Goal: Task Accomplishment & Management: Use online tool/utility

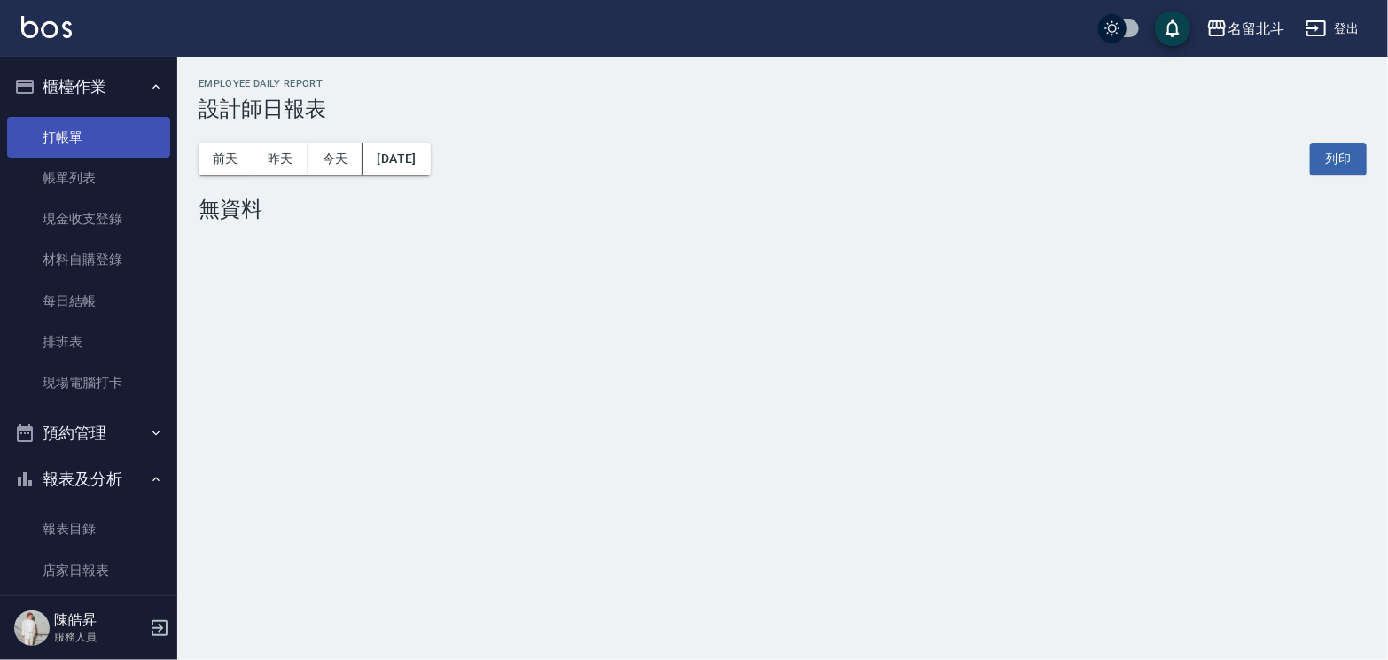
drag, startPoint x: 85, startPoint y: 113, endPoint x: 93, endPoint y: 127, distance: 16.3
click at [93, 127] on ul "打帳單 帳單列表 現金收支登錄 材料自購登錄 每日結帳 排班表 現場電腦打卡" at bounding box center [88, 260] width 163 height 301
click at [93, 127] on link "打帳單" at bounding box center [88, 137] width 163 height 41
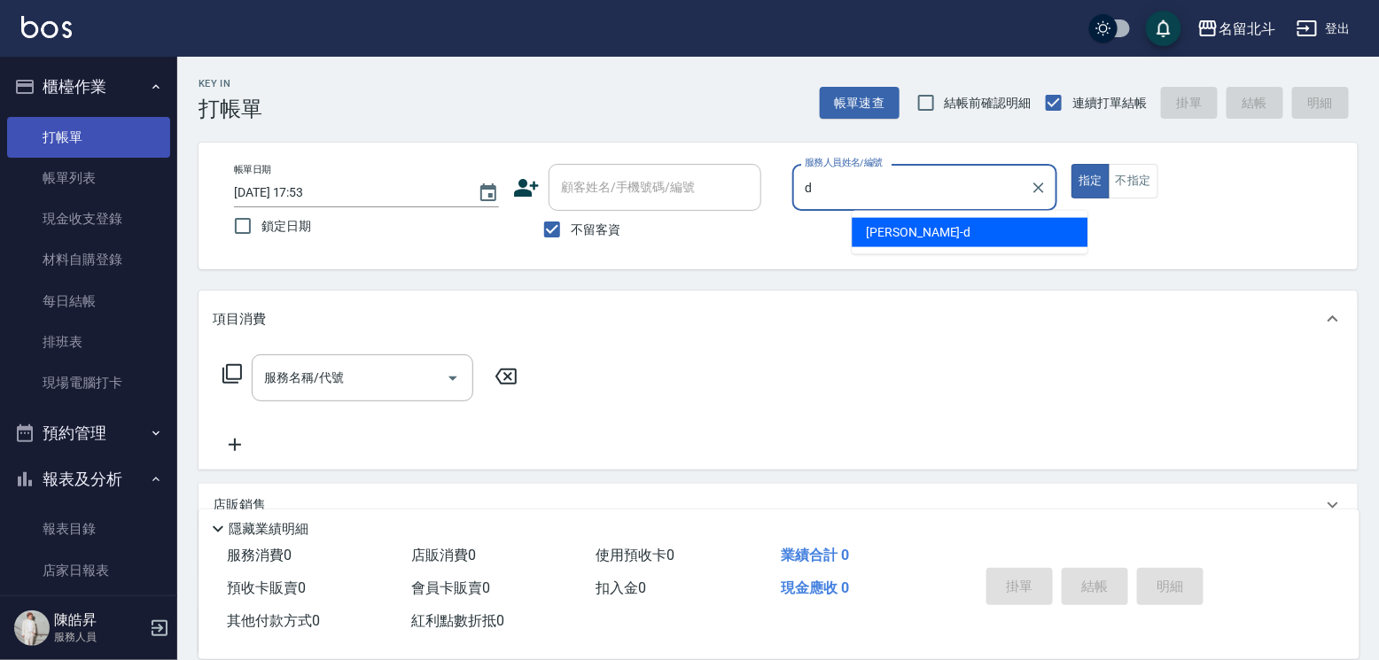
type input "[PERSON_NAME] -d"
type button "true"
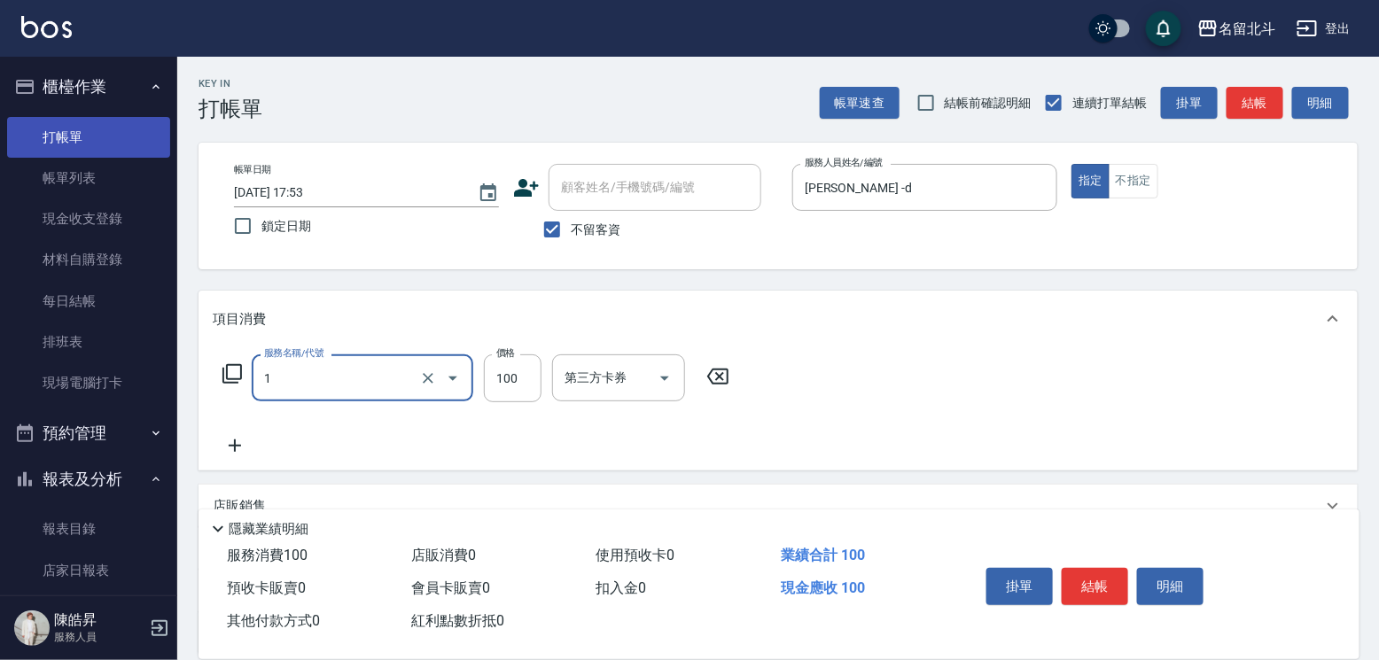
type input "剪髮(1)"
type input "250"
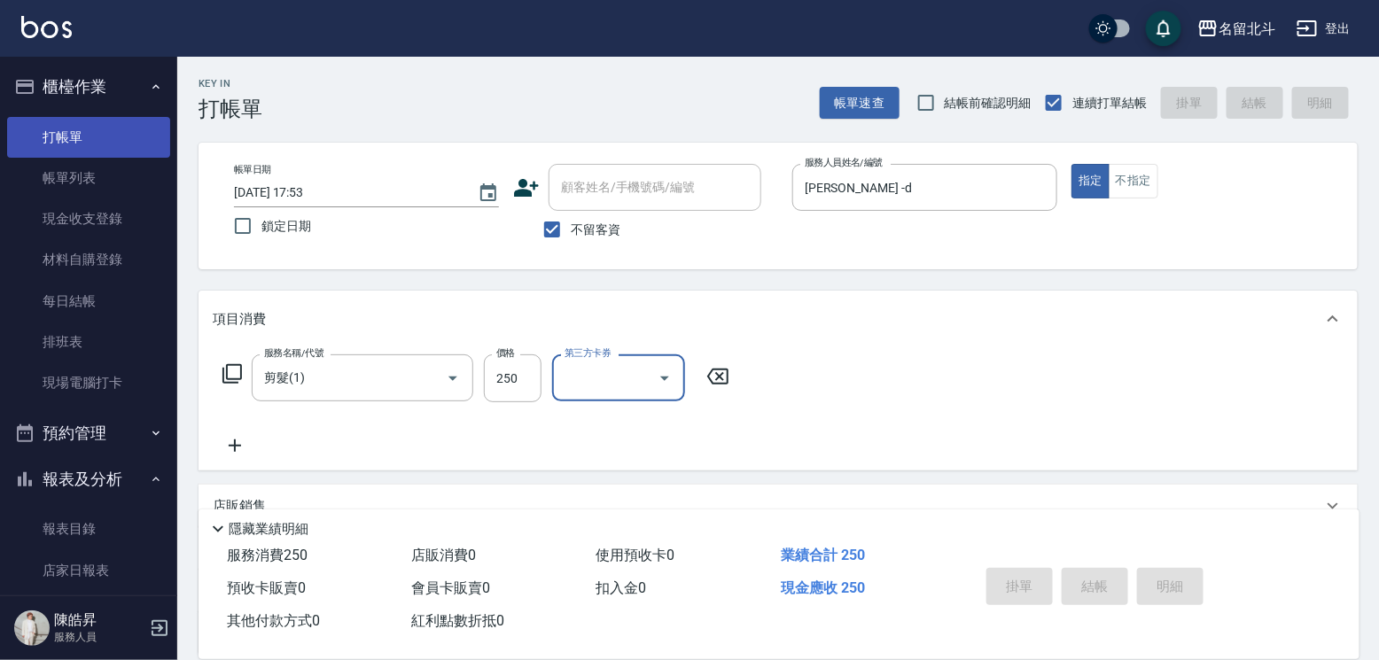
type input "[DATE] 17:54"
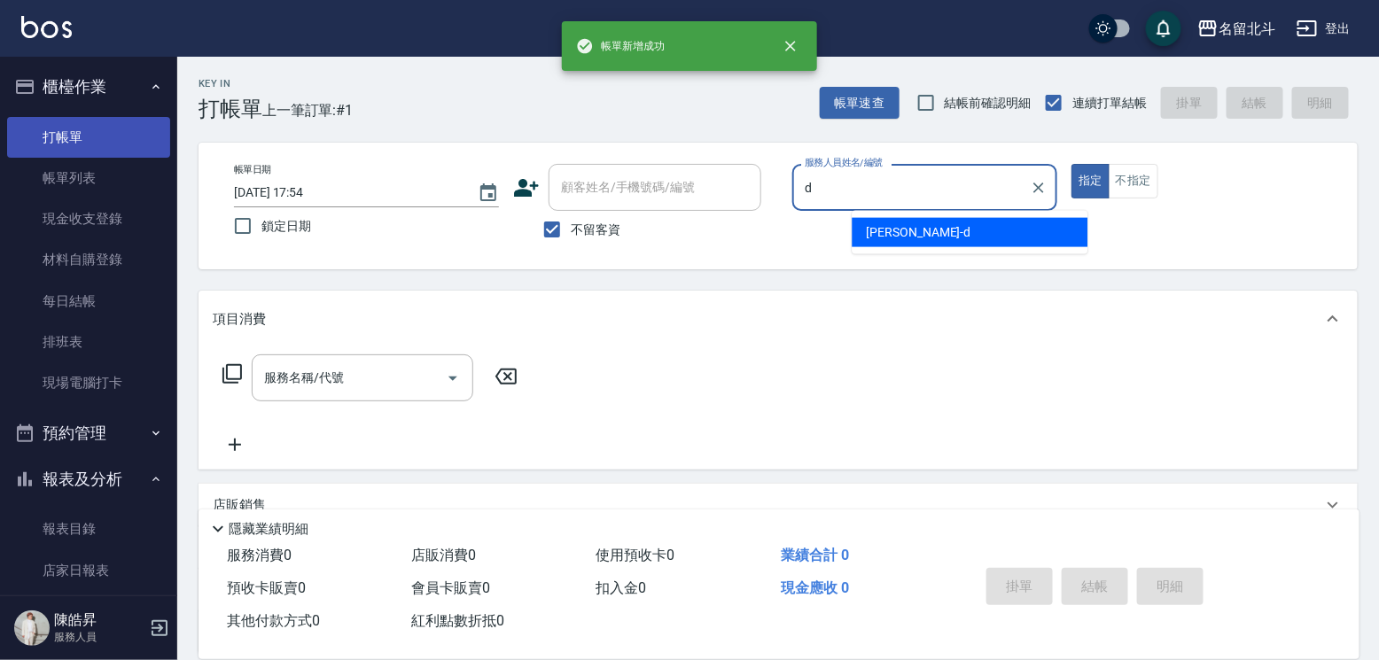
type input "[PERSON_NAME] -d"
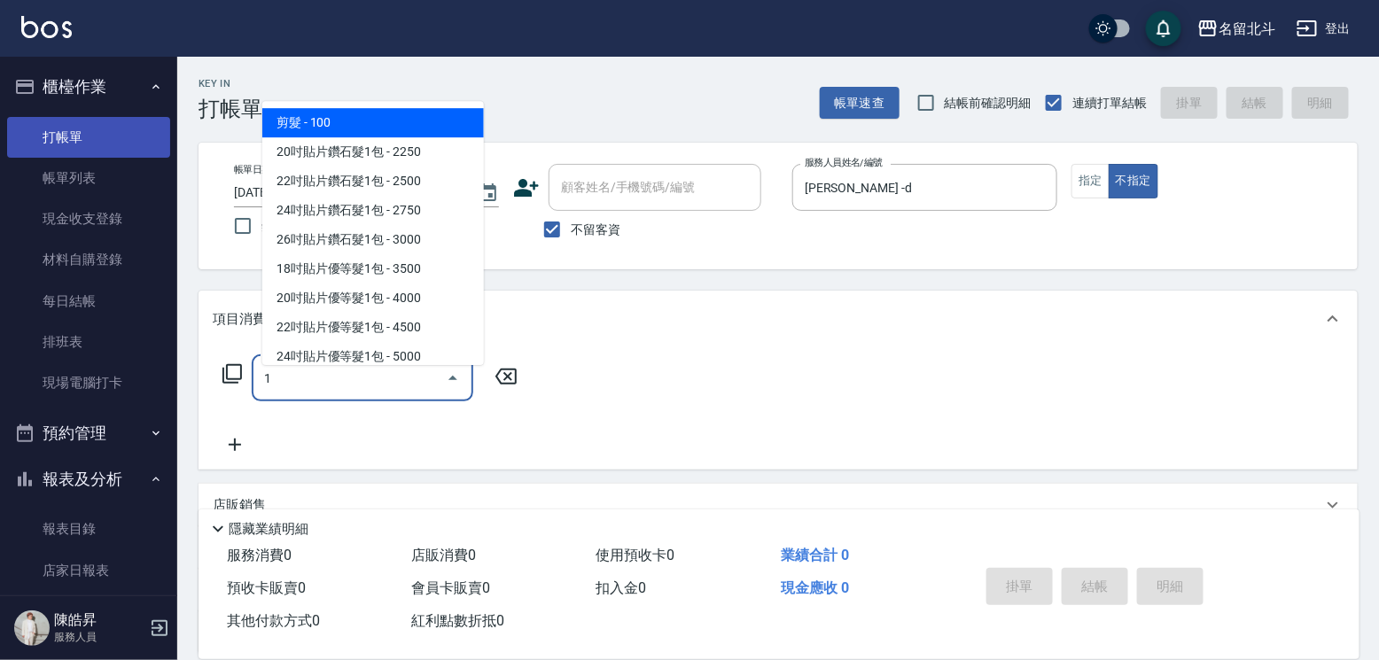
type input "剪髮(1)"
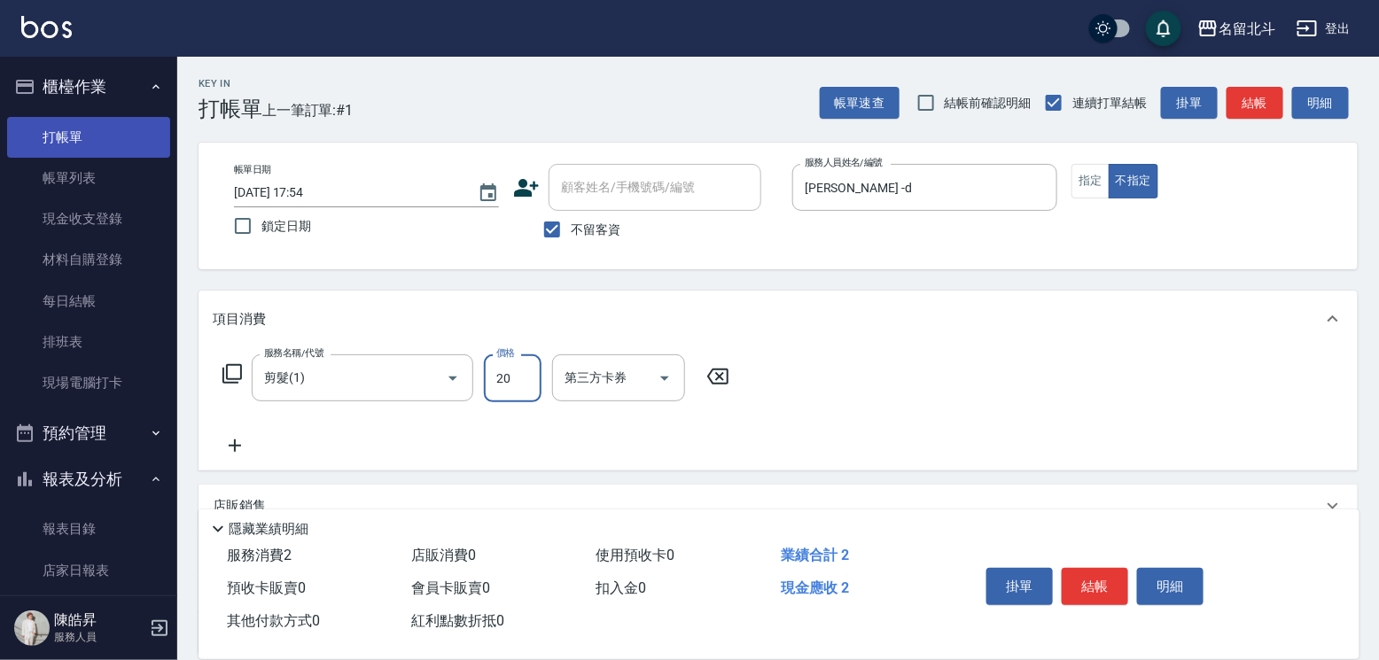
type input "200"
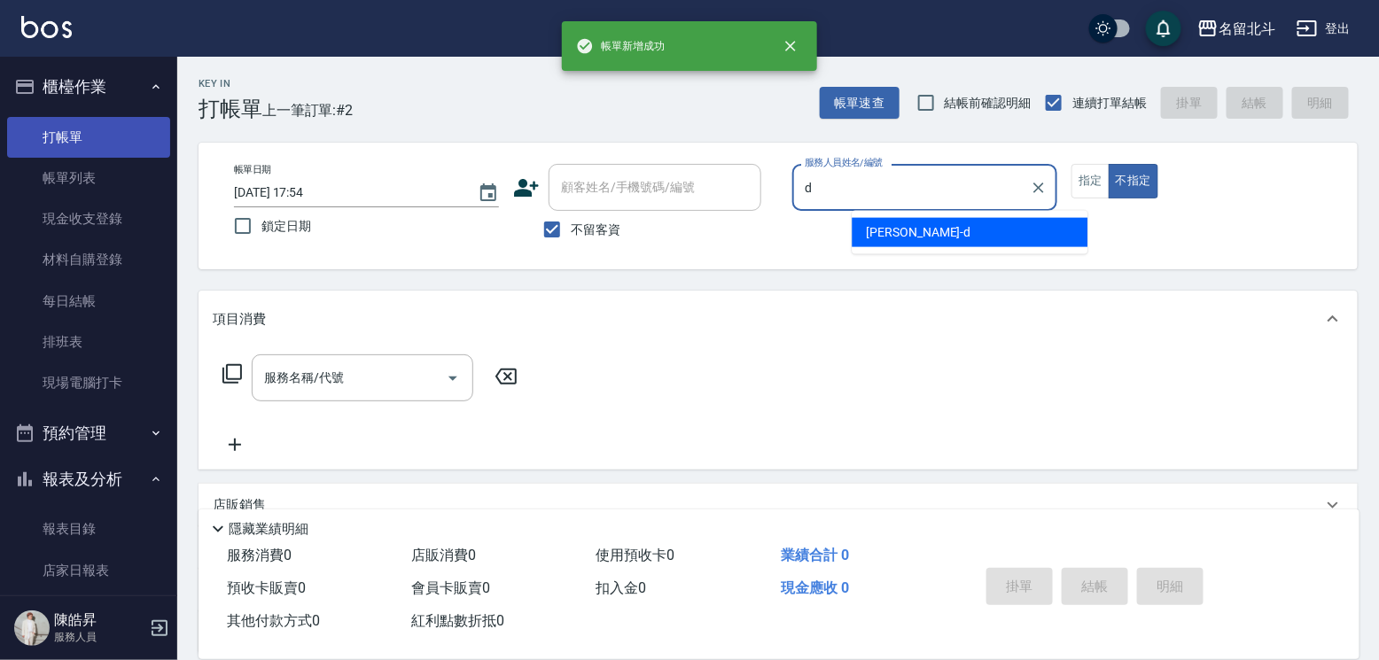
type input "[PERSON_NAME] -d"
type button "false"
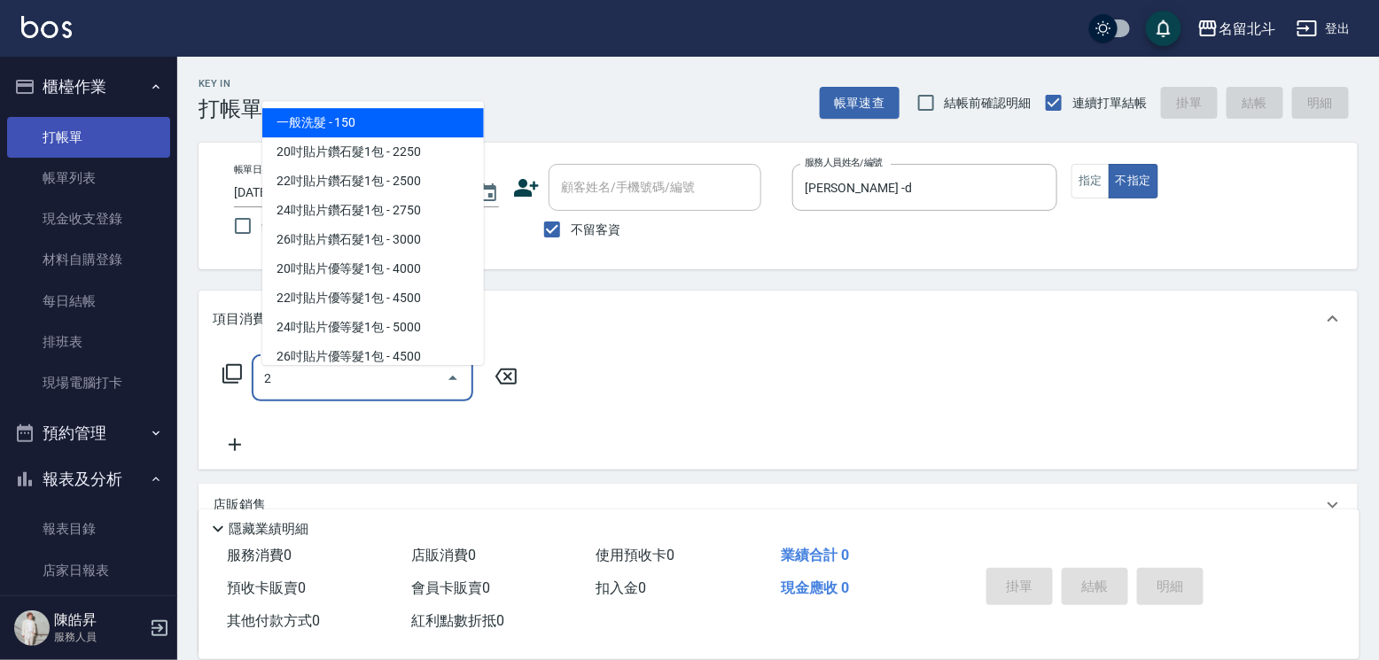
type input "一般洗髮(2)"
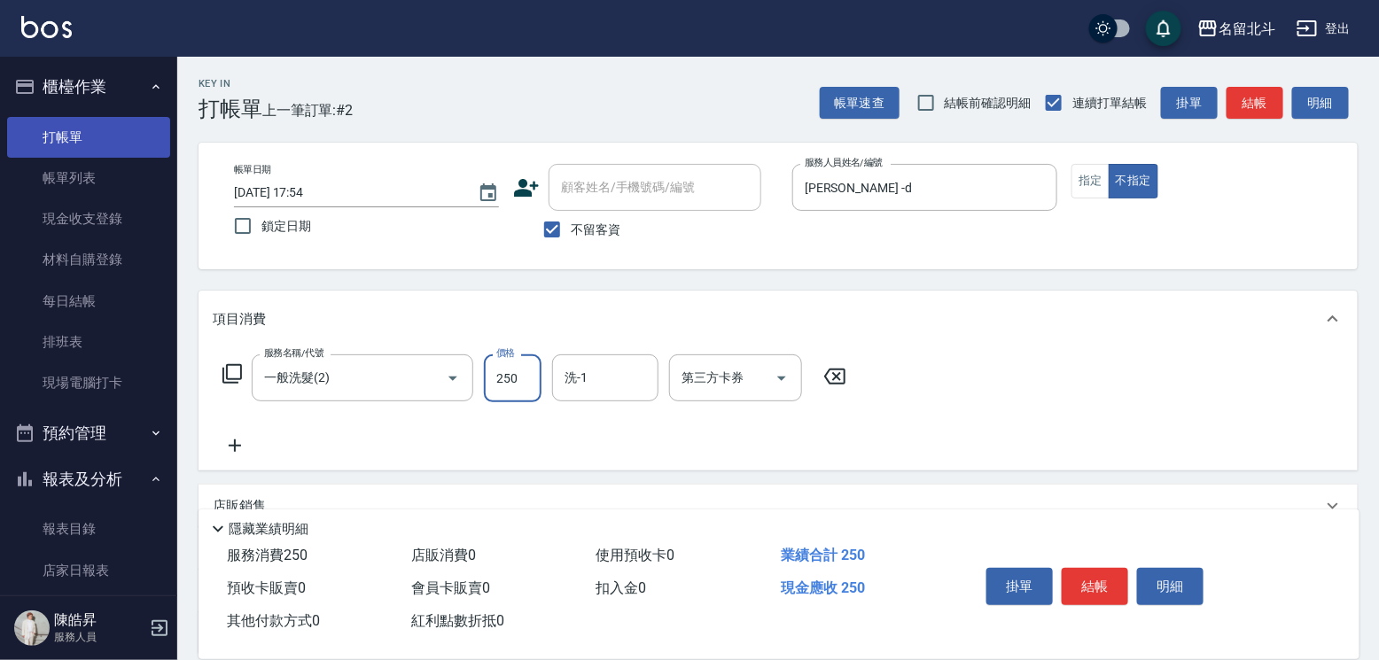
type input "250"
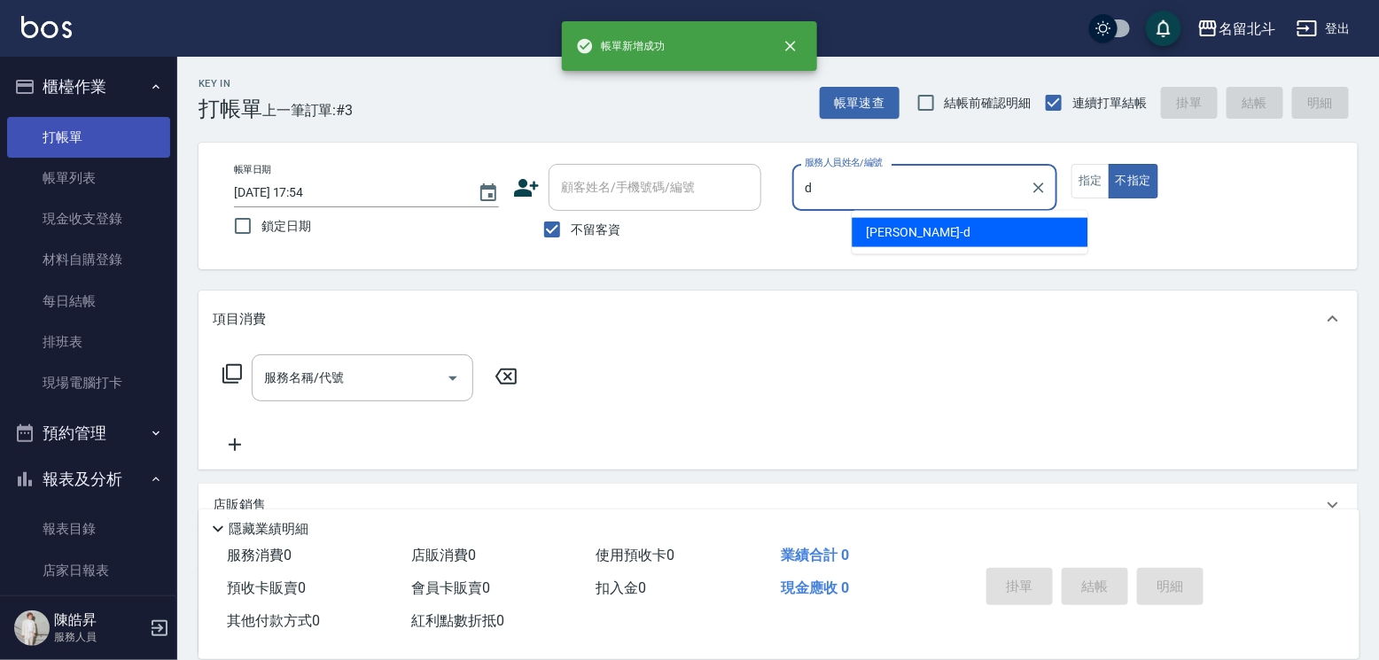
type input "[PERSON_NAME] -d"
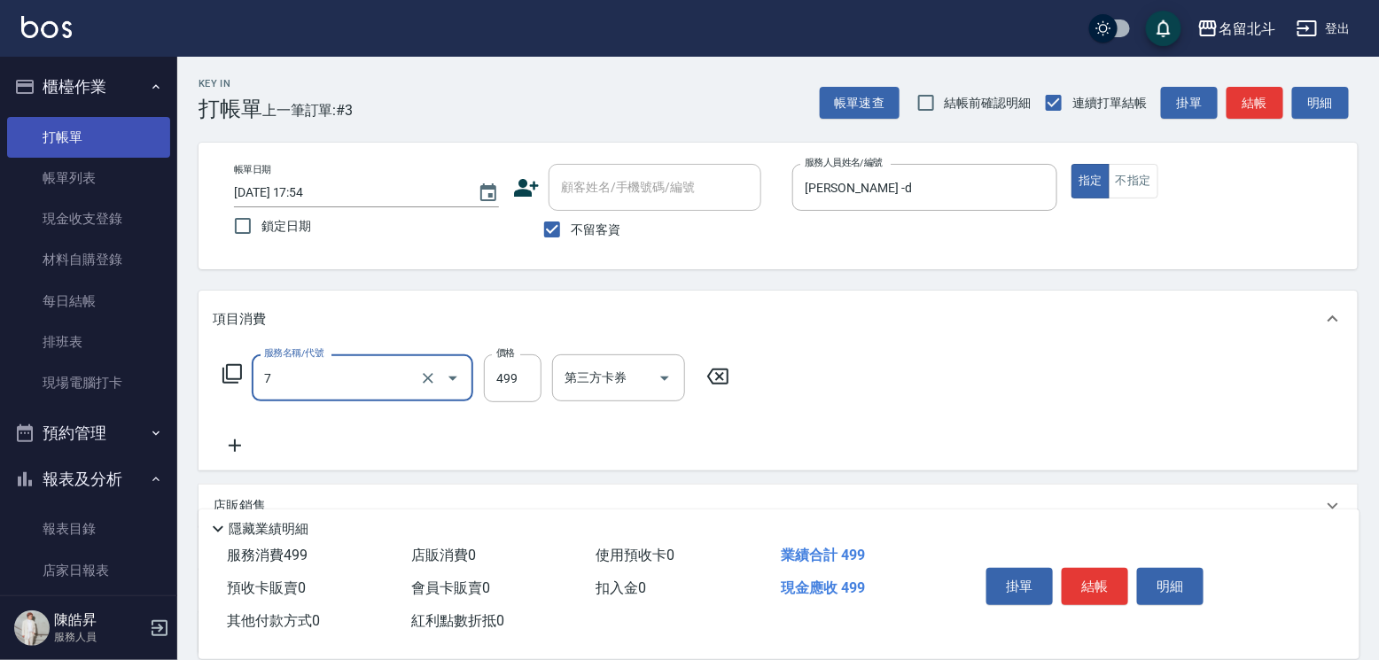
type input "去角質洗髮(7)"
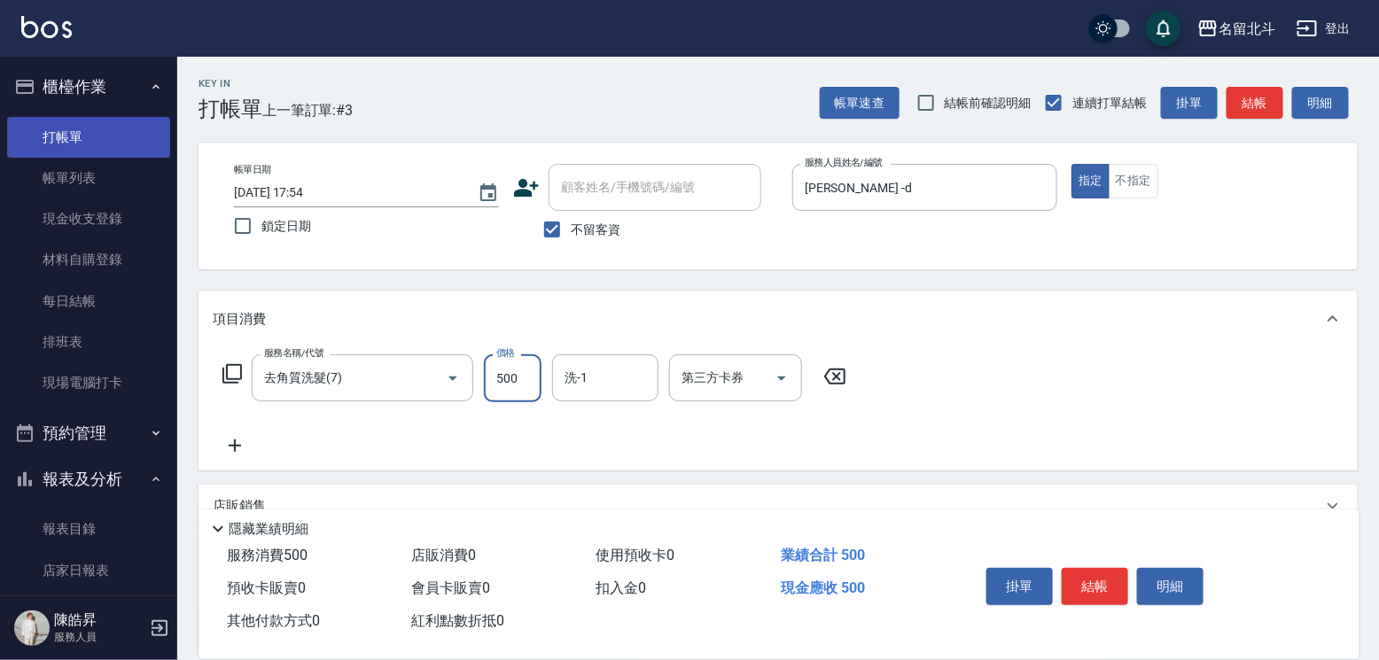
type input "500"
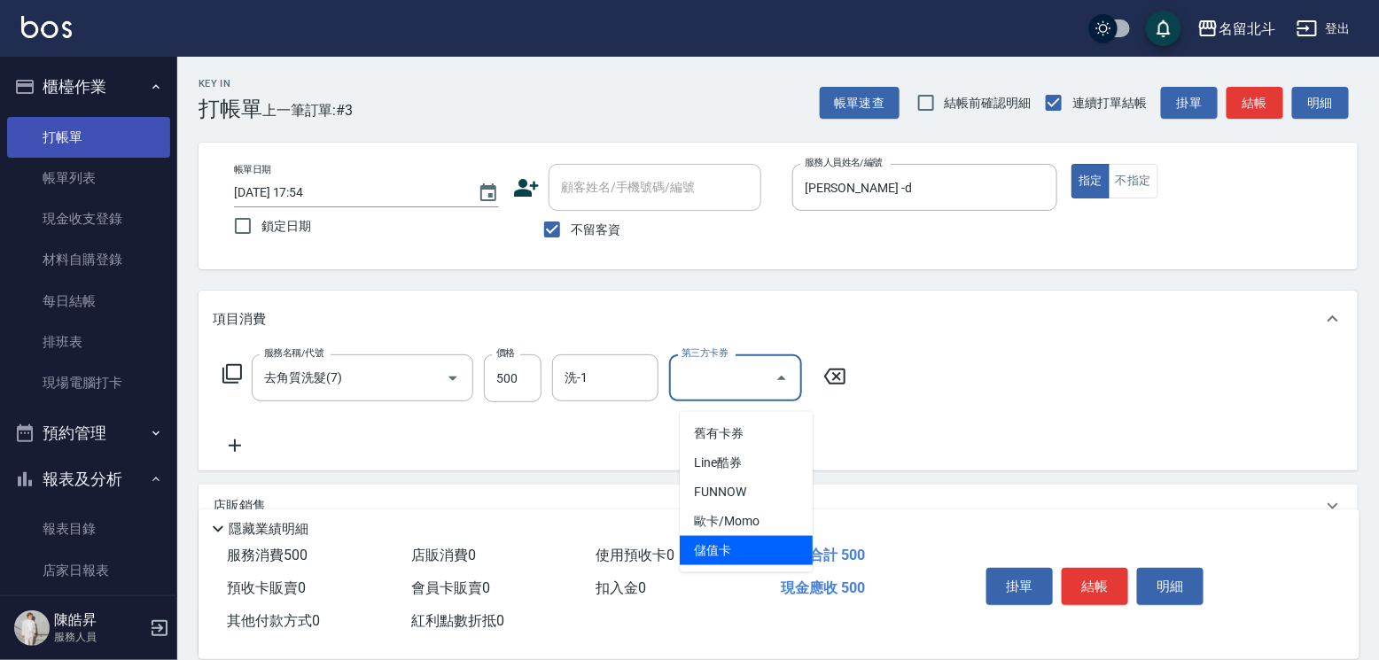
type input "儲值卡"
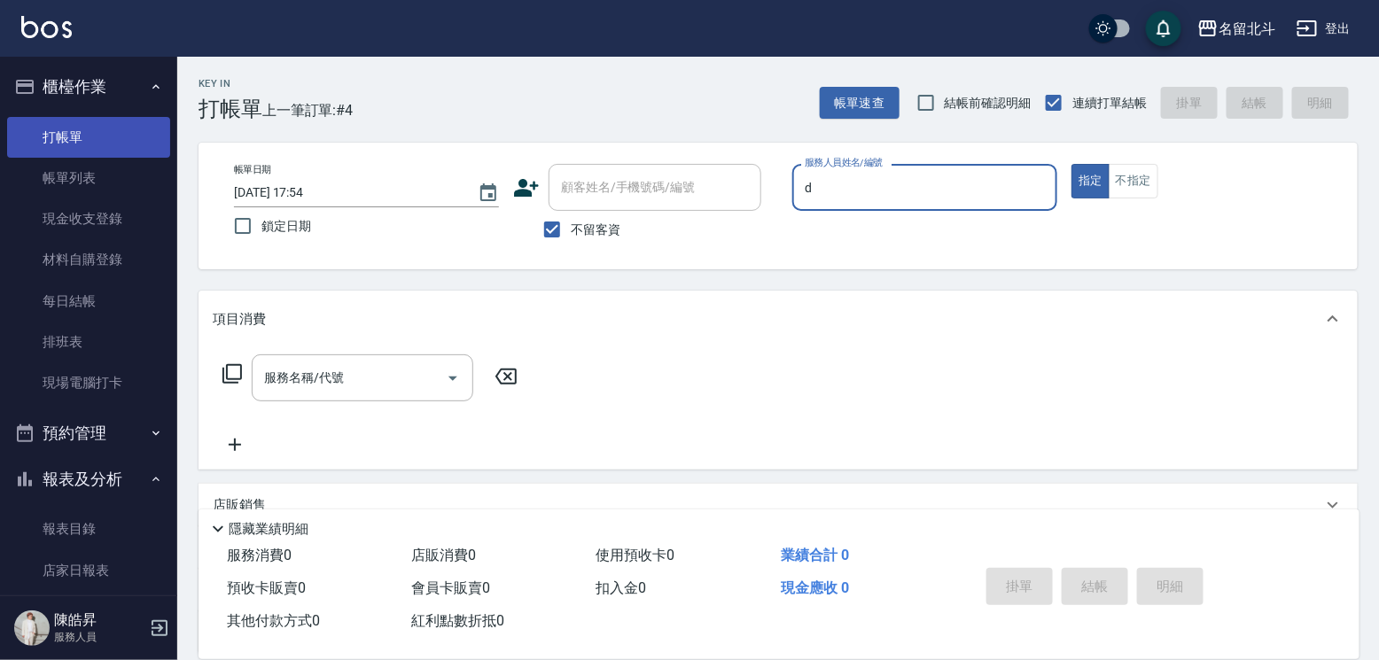
type input "[PERSON_NAME] -d"
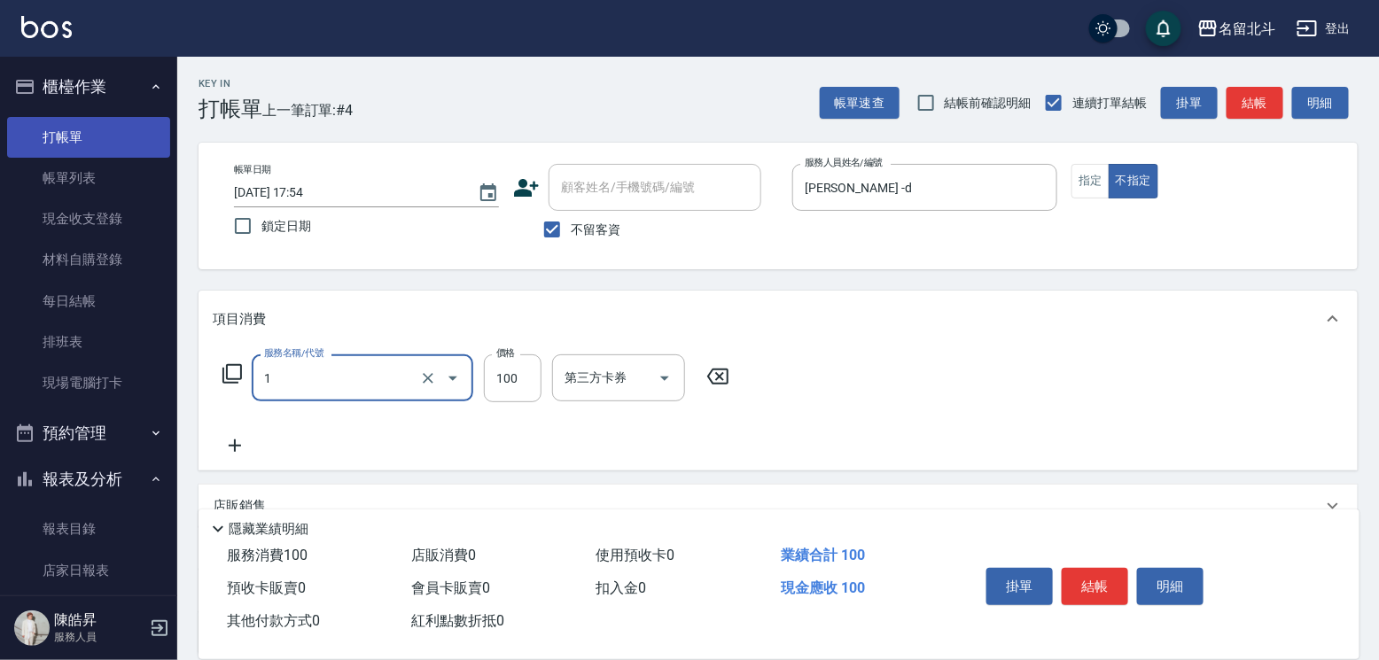
type input "剪髮(1)"
type input "168"
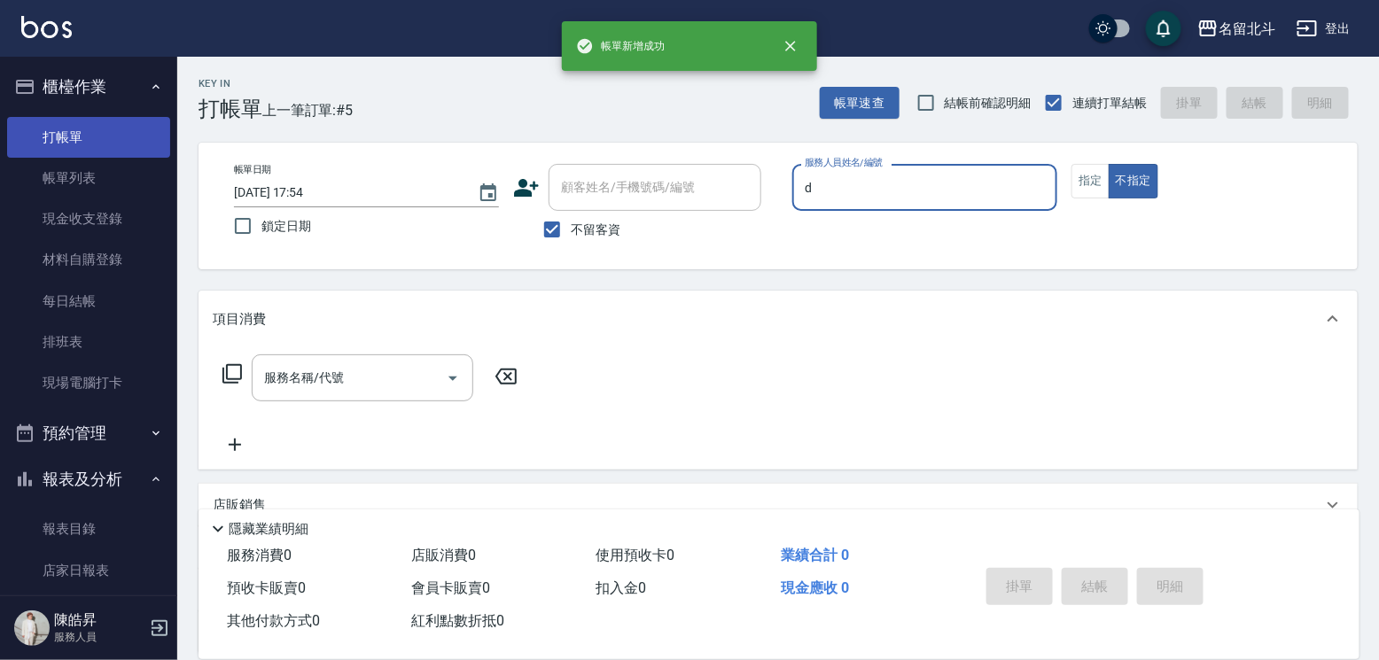
type input "[PERSON_NAME] -d"
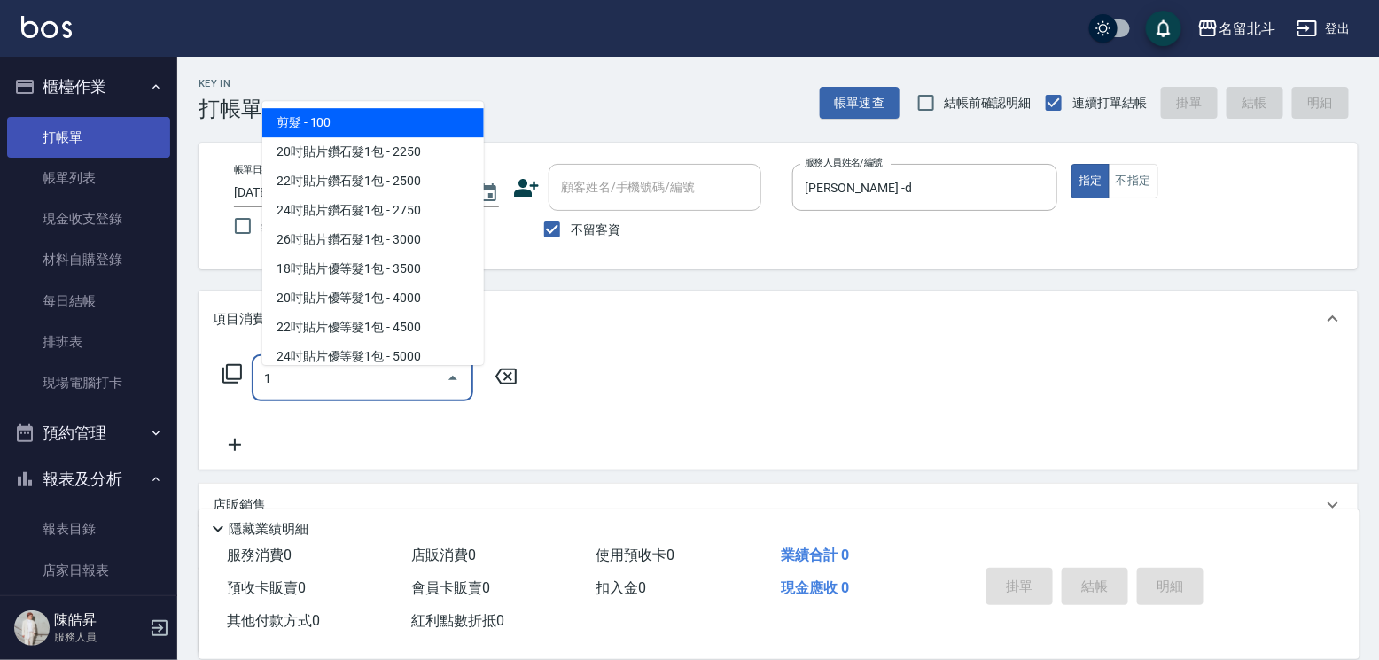
type input "剪髮(1)"
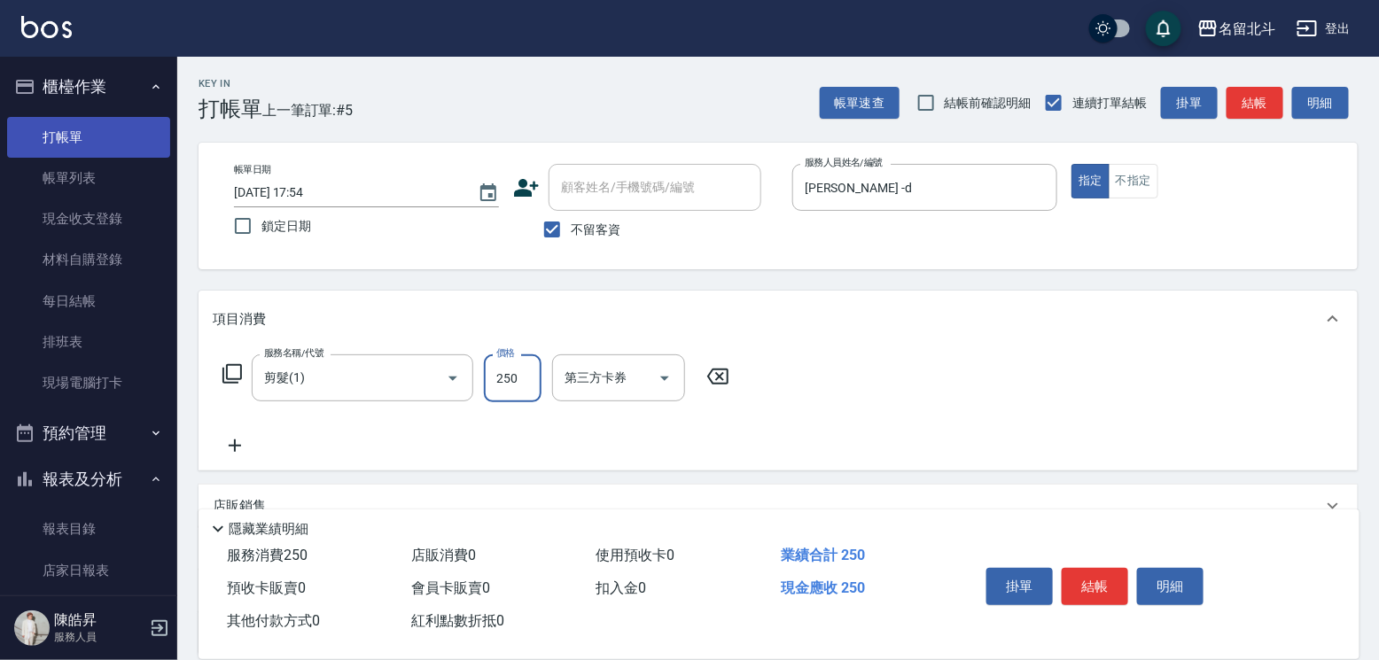
type input "250"
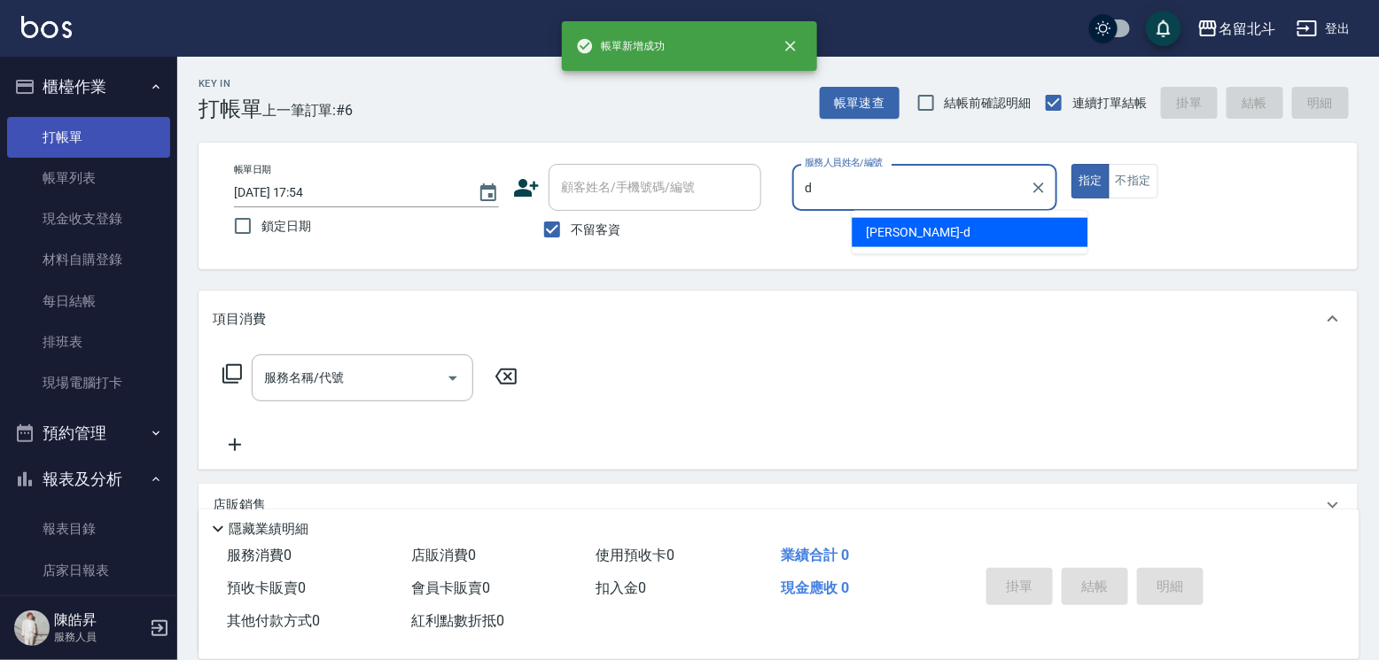
type input "[PERSON_NAME] -d"
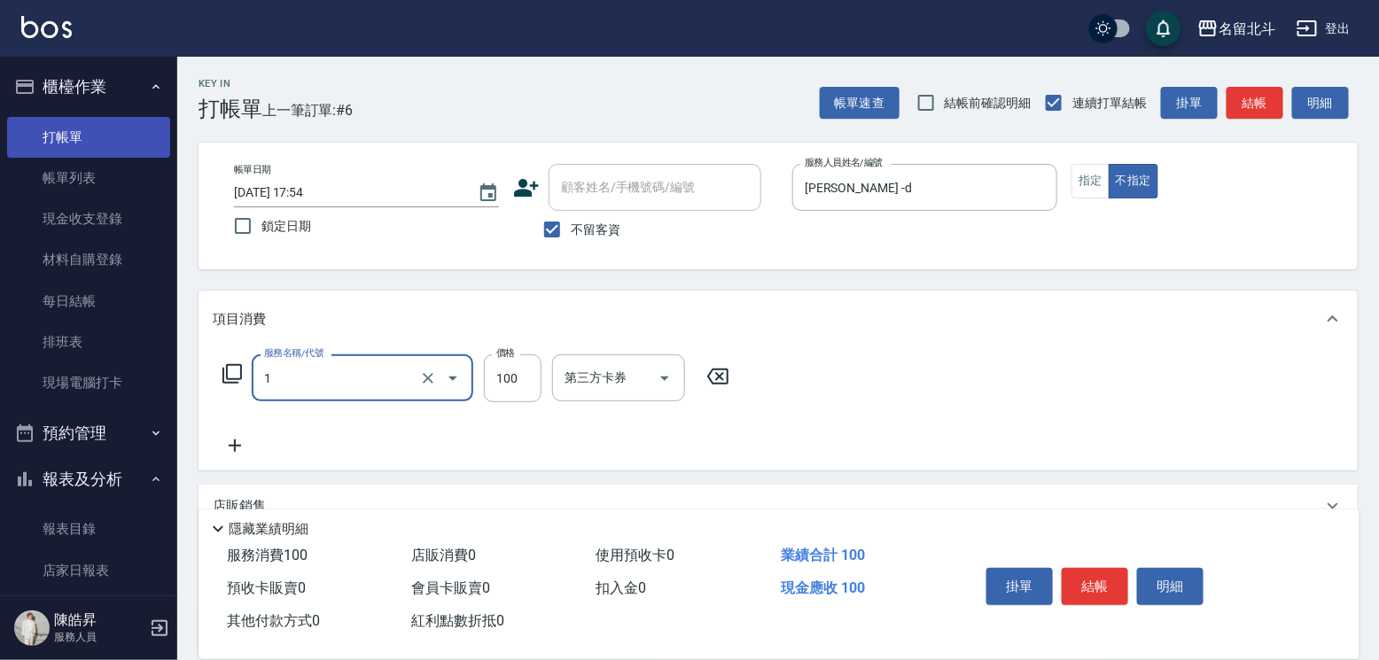
type input "剪髮(1)"
type input "168"
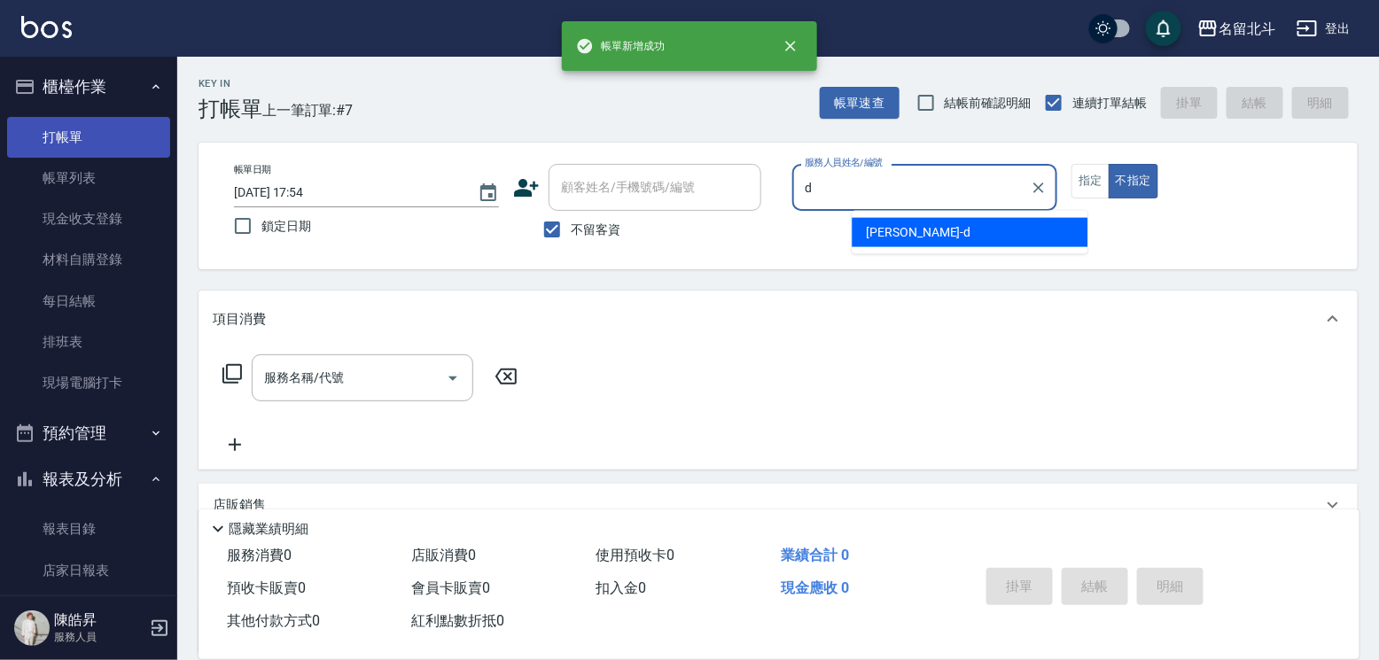
type input "[PERSON_NAME] -d"
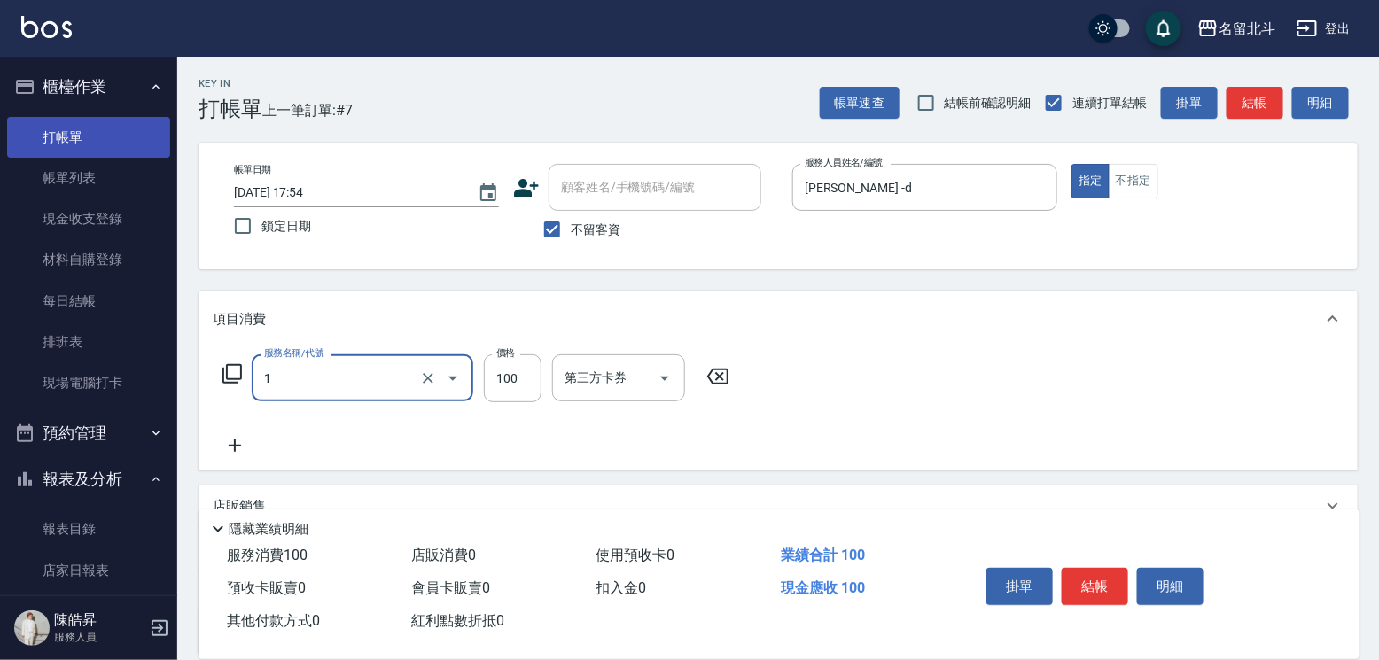
type input "剪髮(1)"
type input "250"
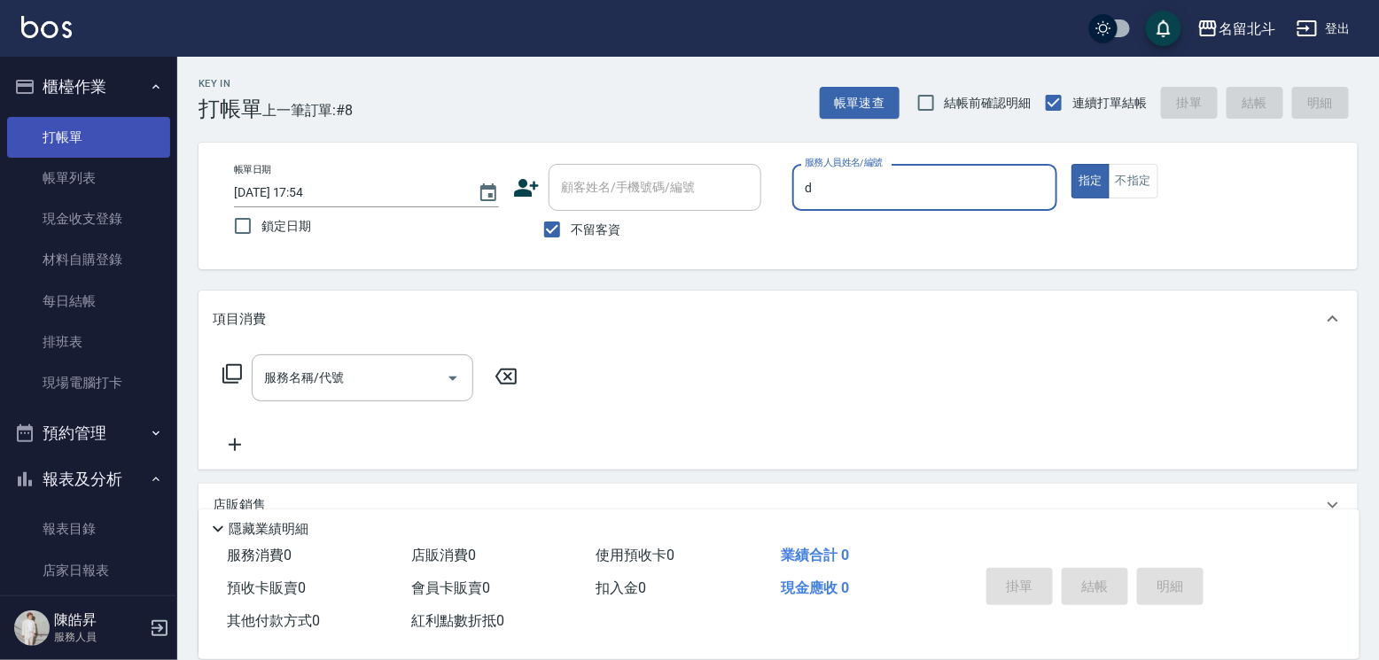
type input "[PERSON_NAME] -d"
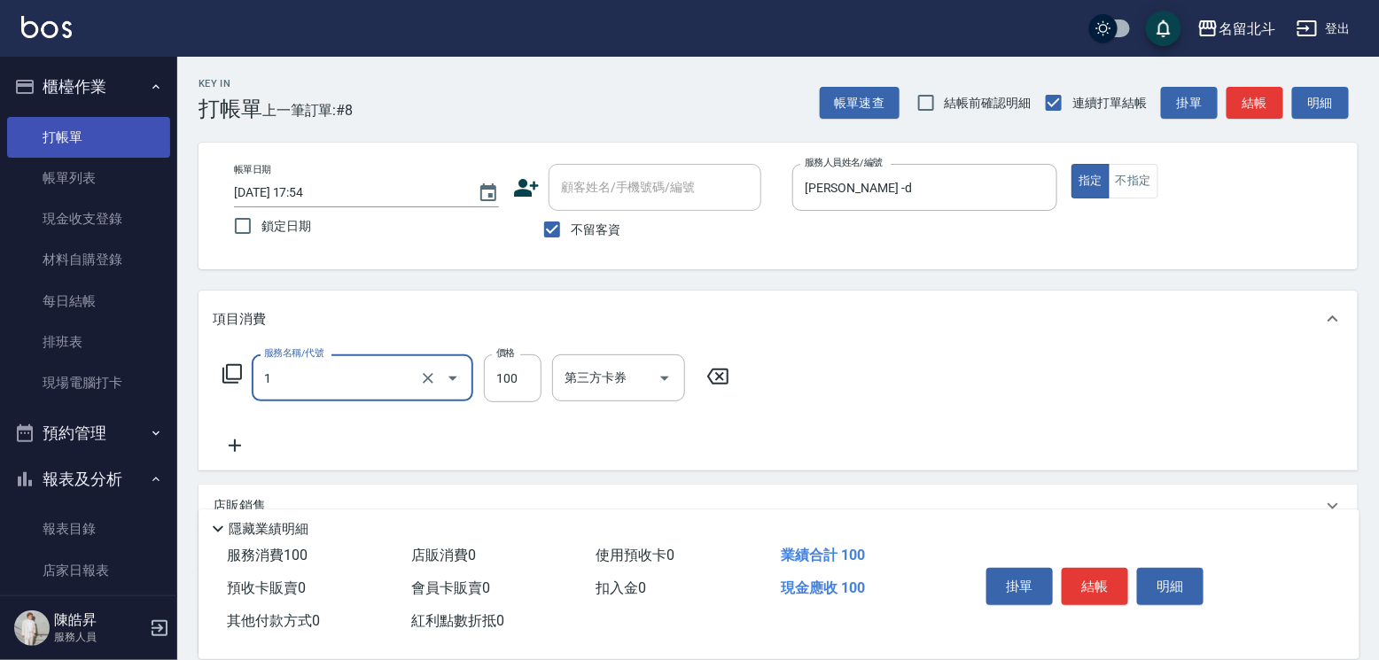
type input "剪髮(1)"
type input "250"
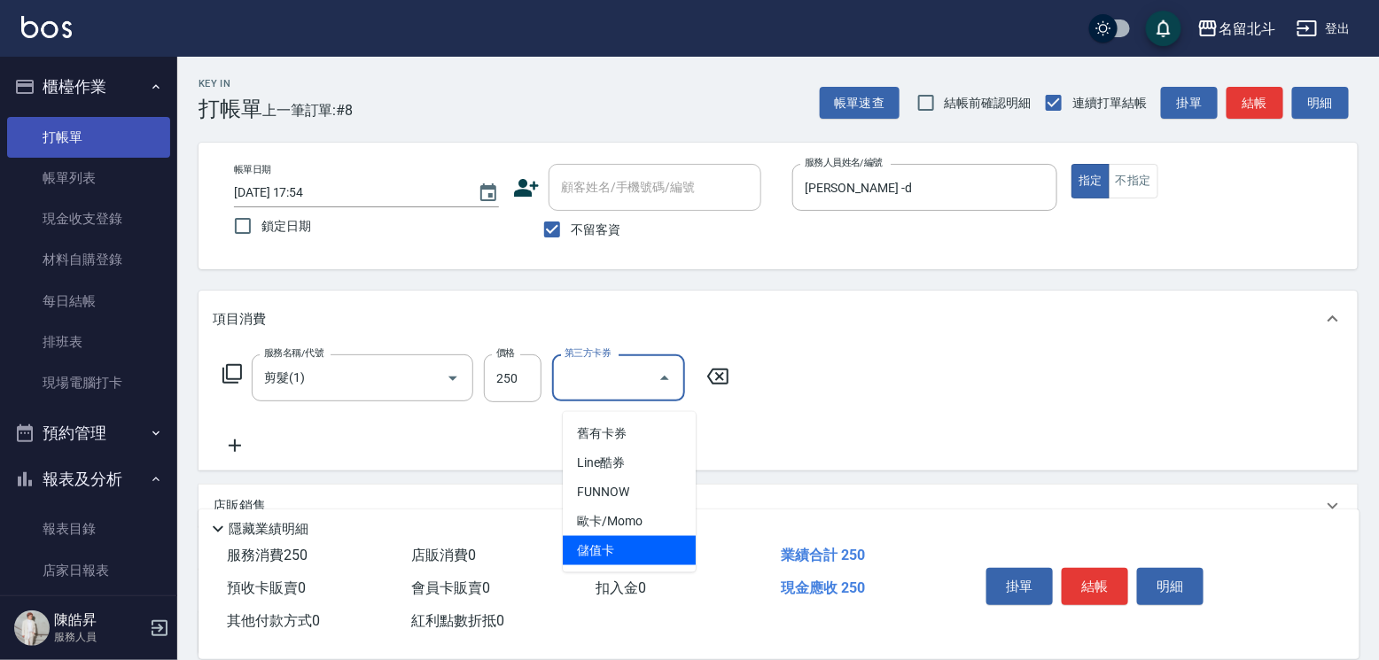
type input "儲值卡"
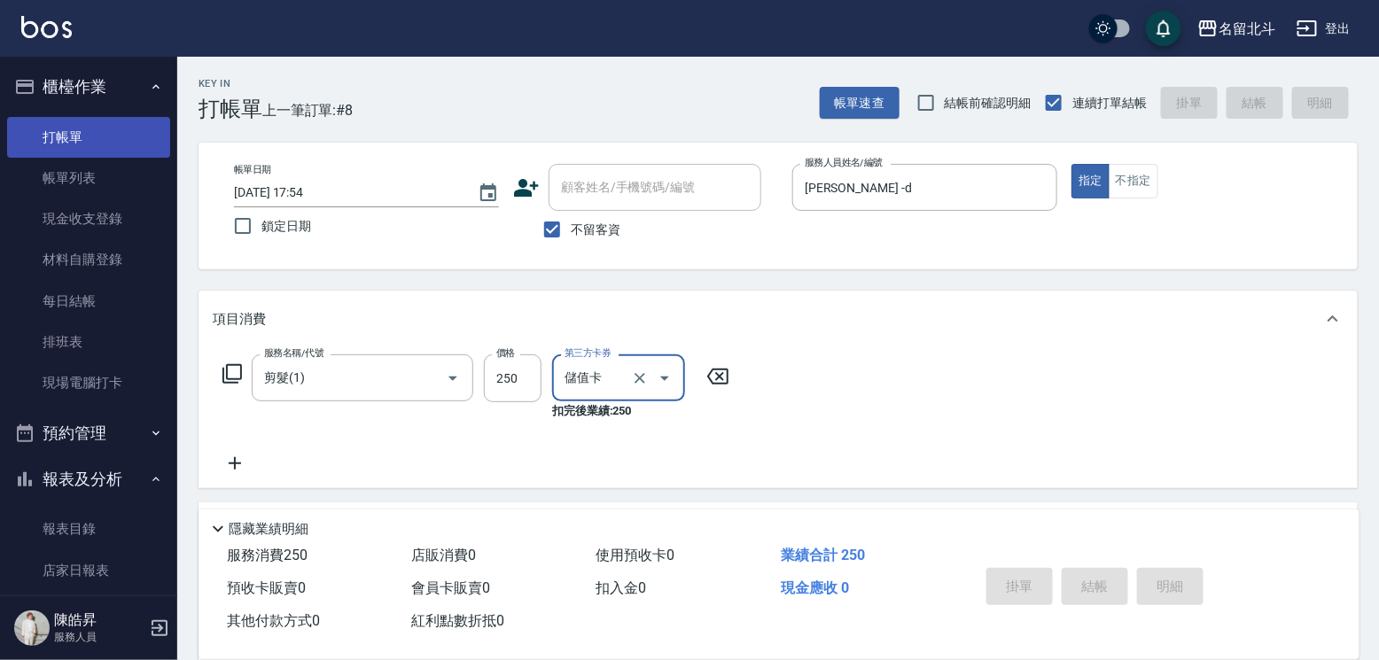
type input "[DATE] 17:55"
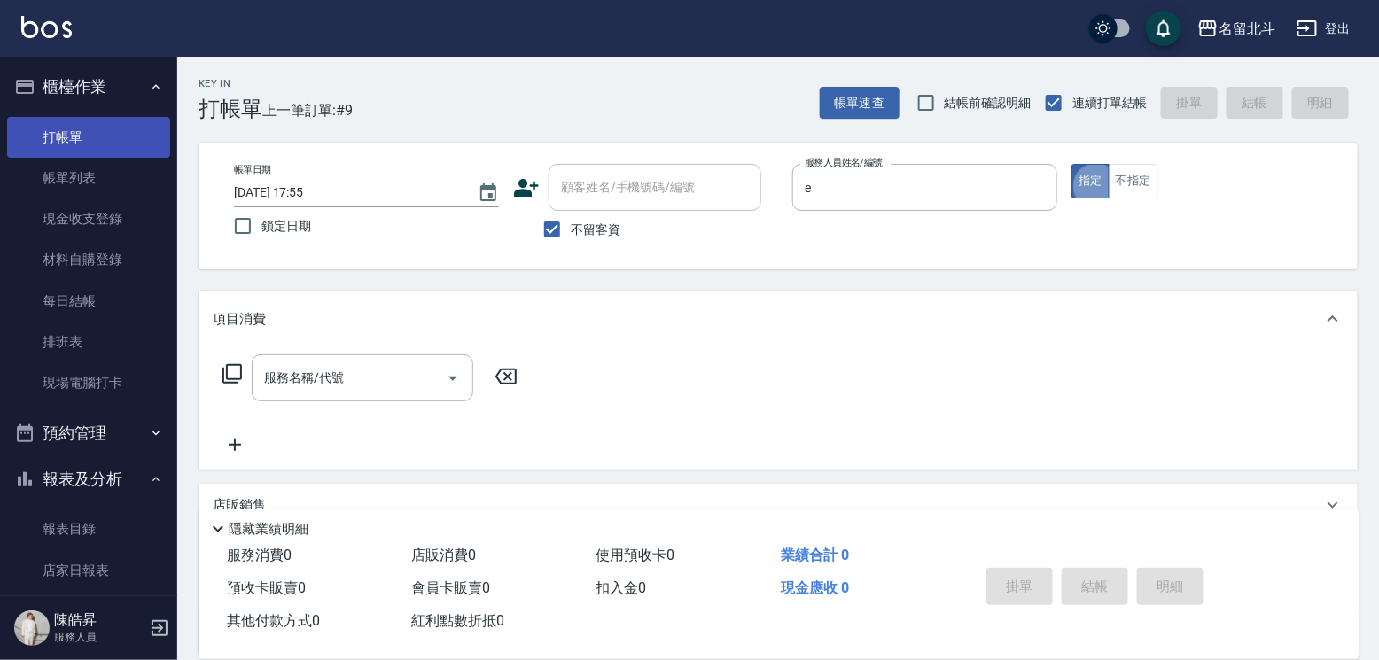
type input "[PERSON_NAME]-e"
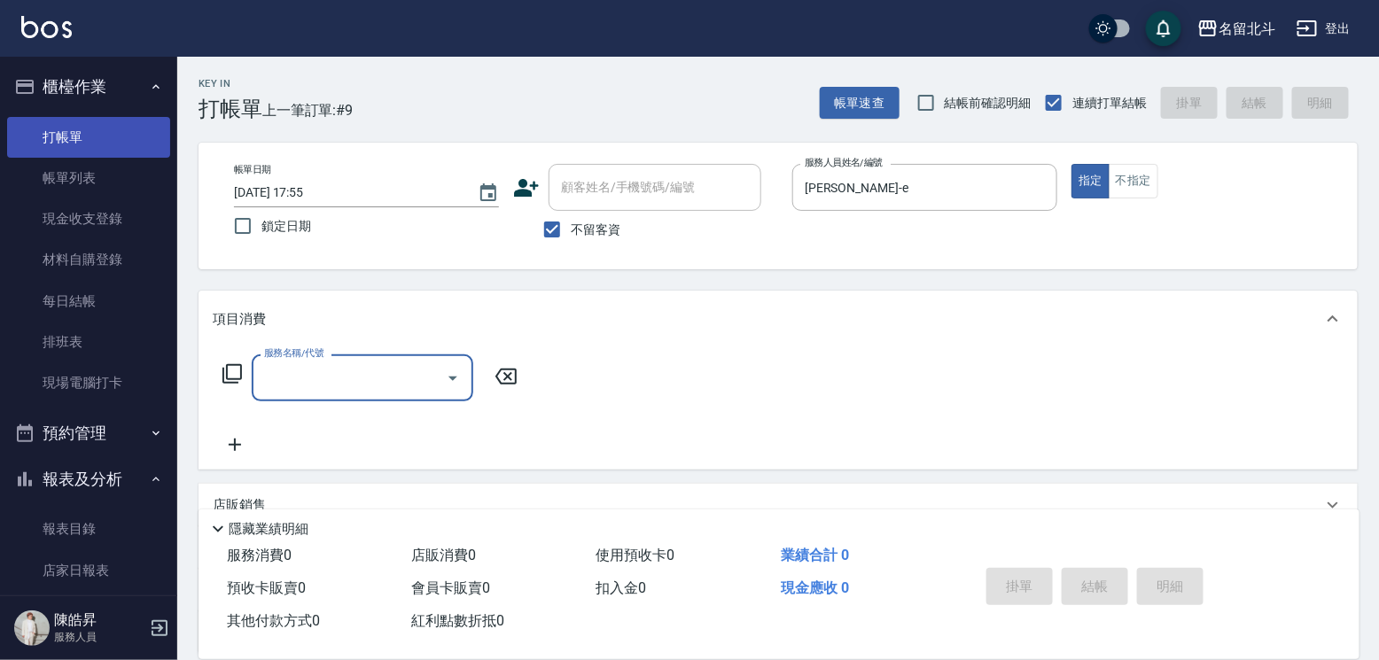
type input "2"
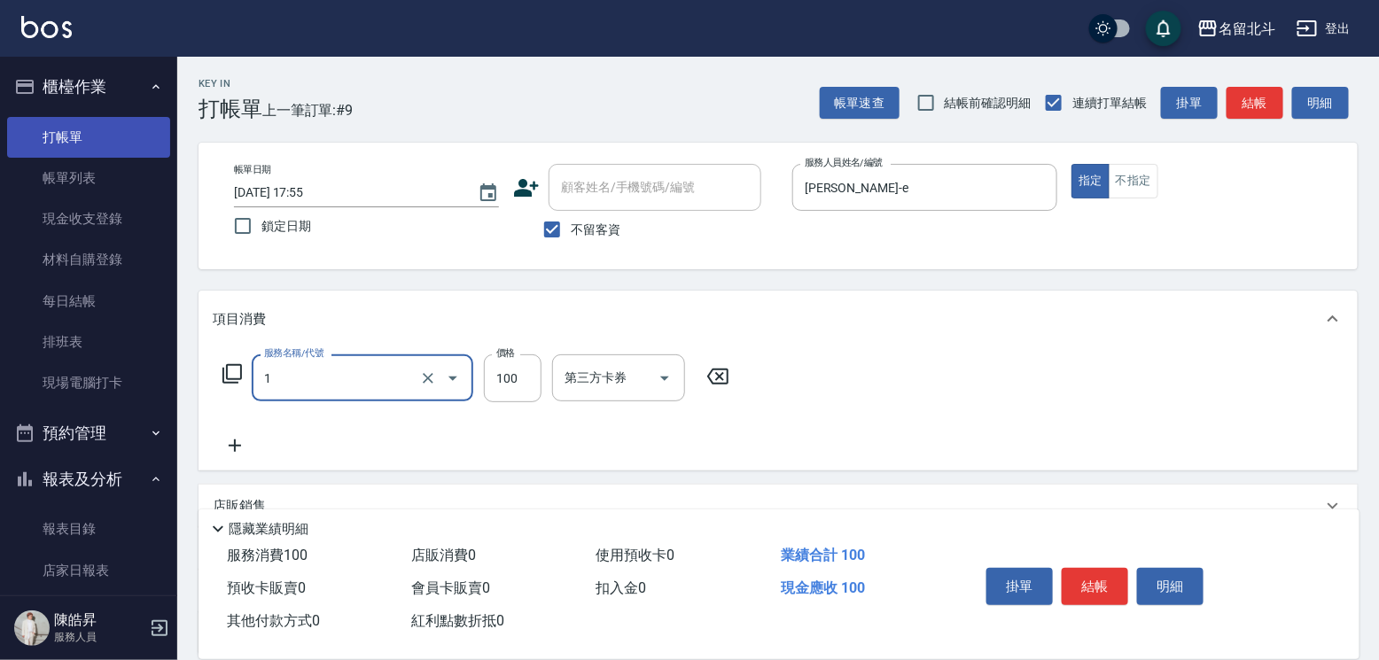
type input "剪髮(1)"
type input "250"
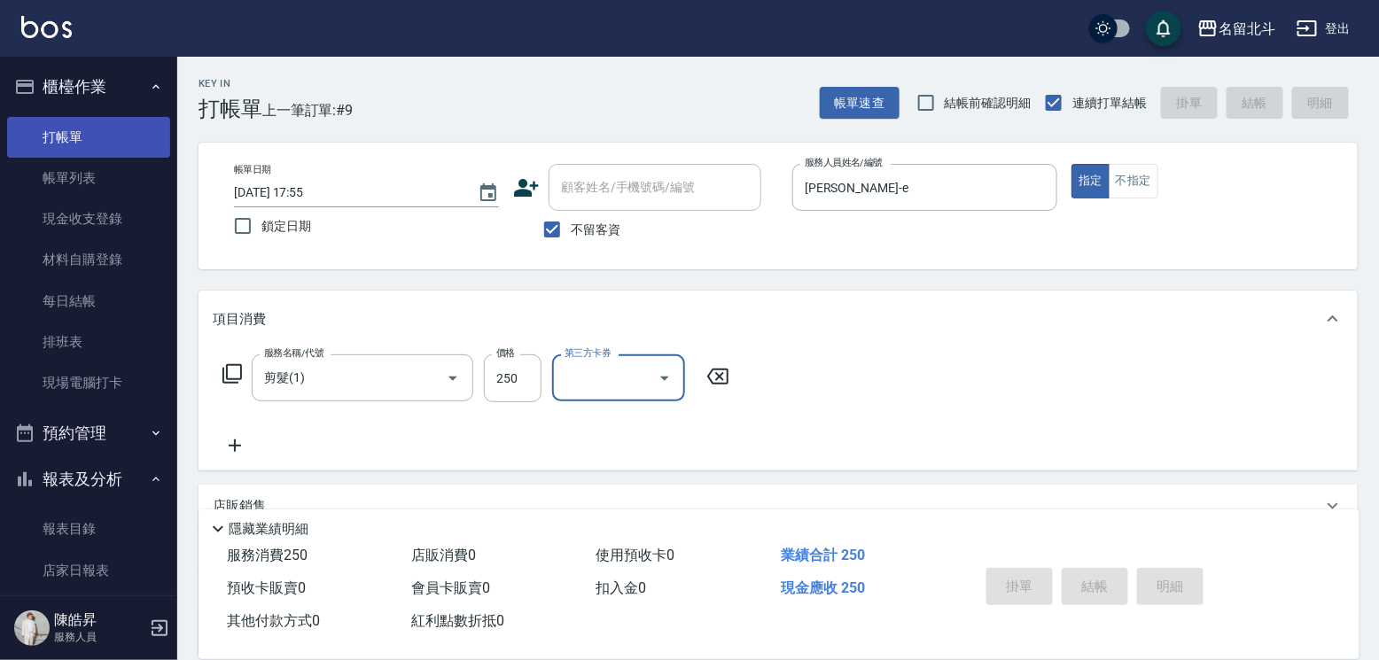
type input "[DATE] 17:56"
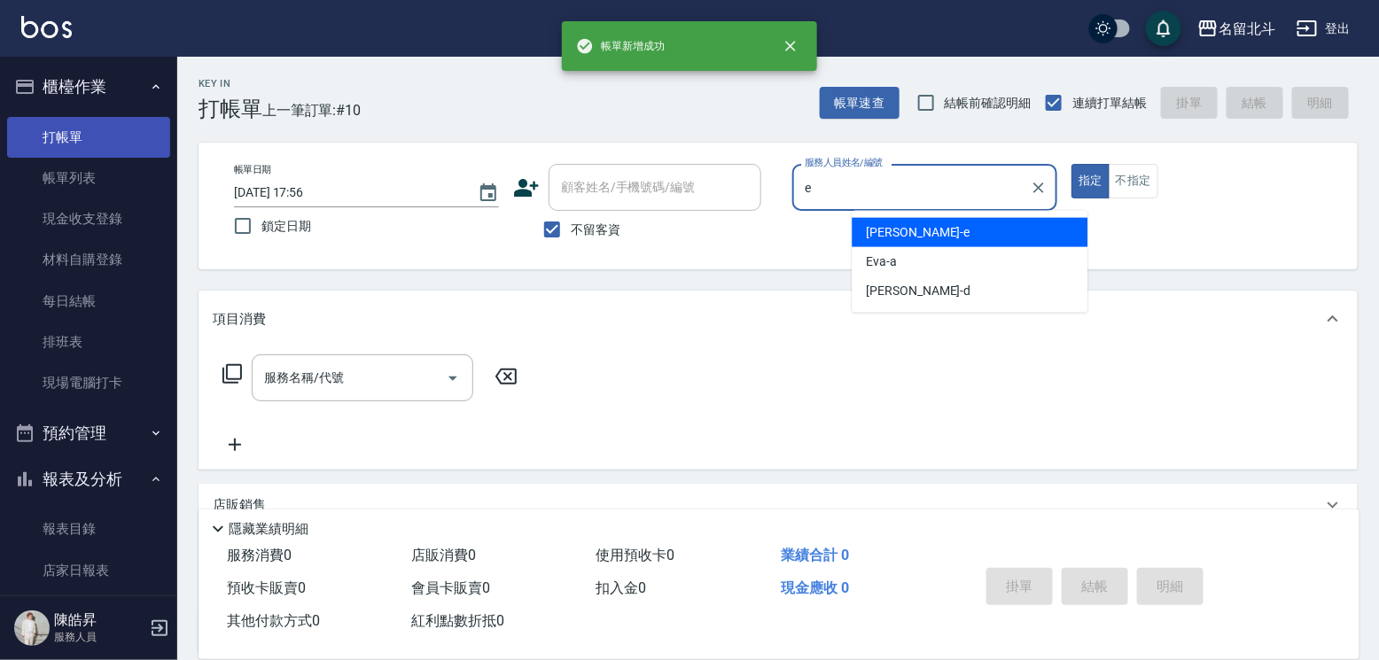
type input "[PERSON_NAME]-e"
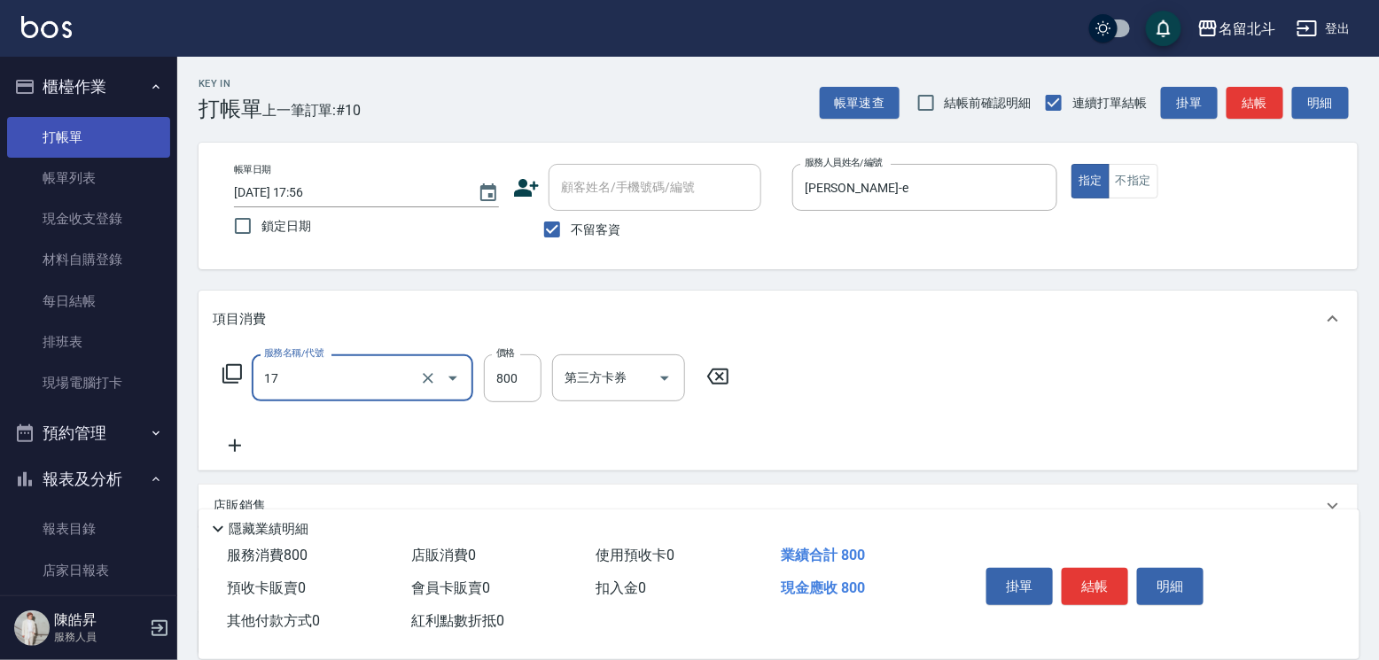
type input "染髮(17)"
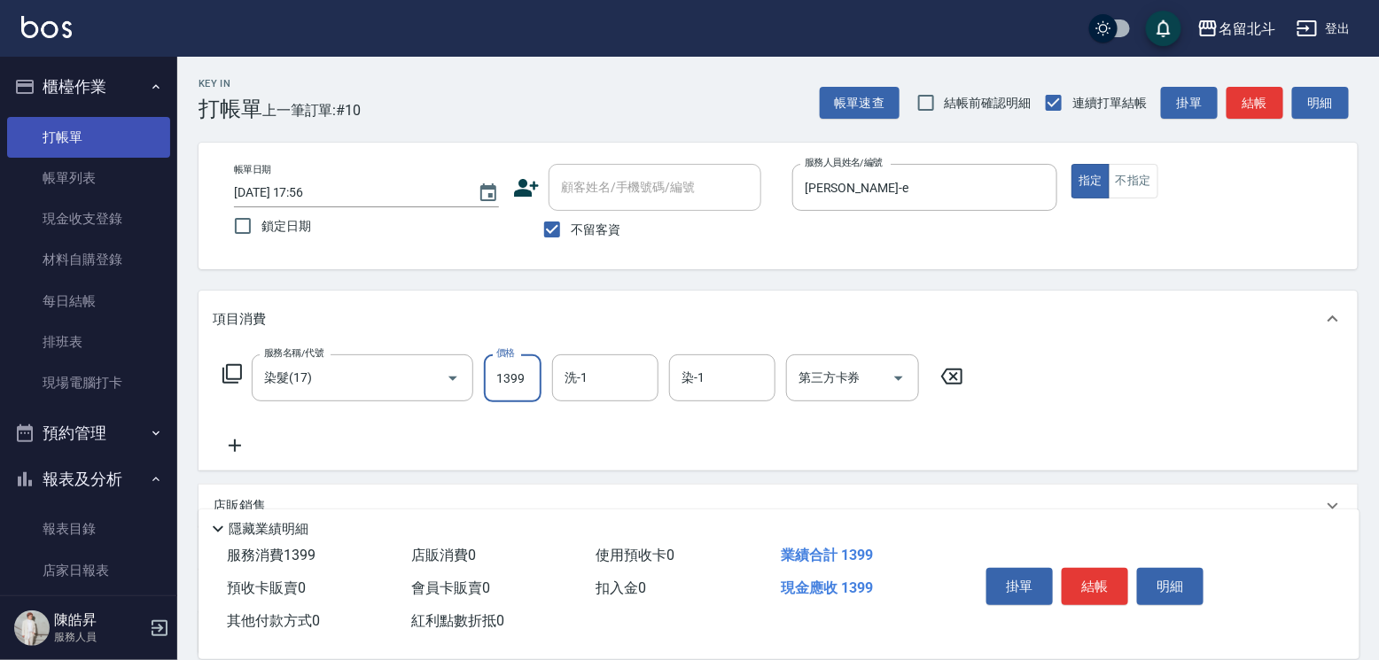
type input "1399"
type input "[PERSON_NAME]-57"
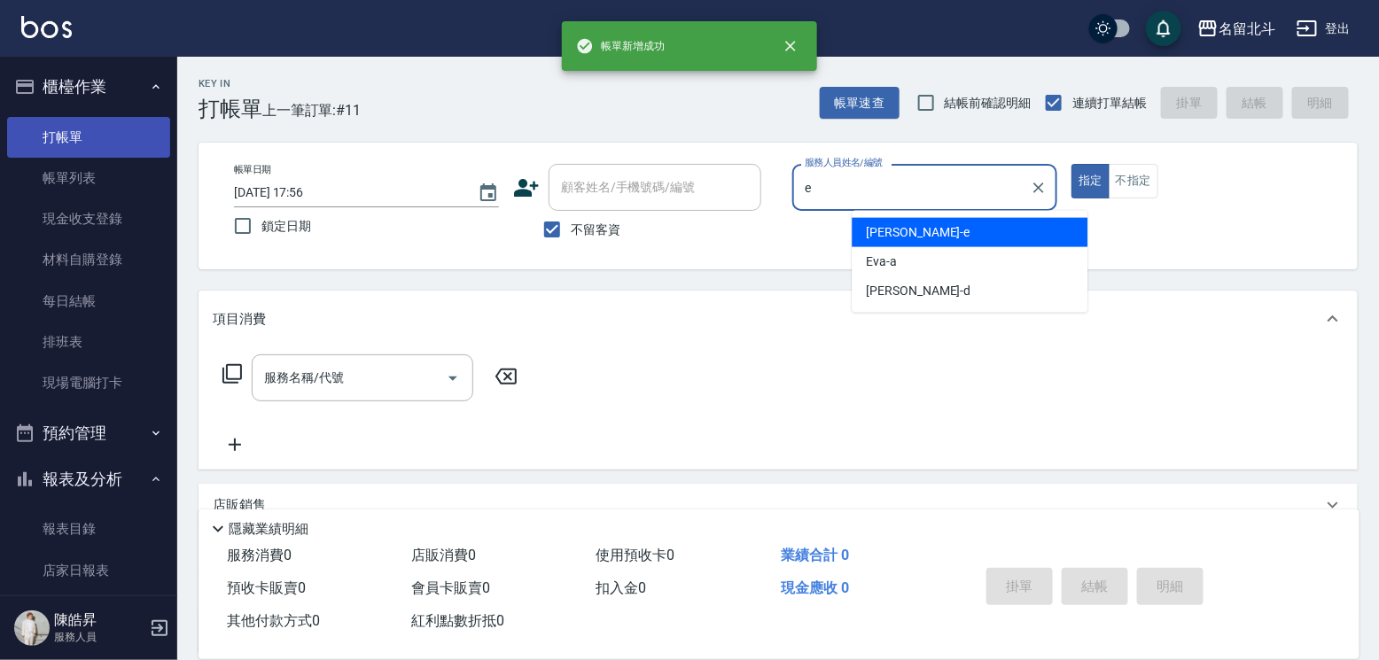
type input "[PERSON_NAME]-e"
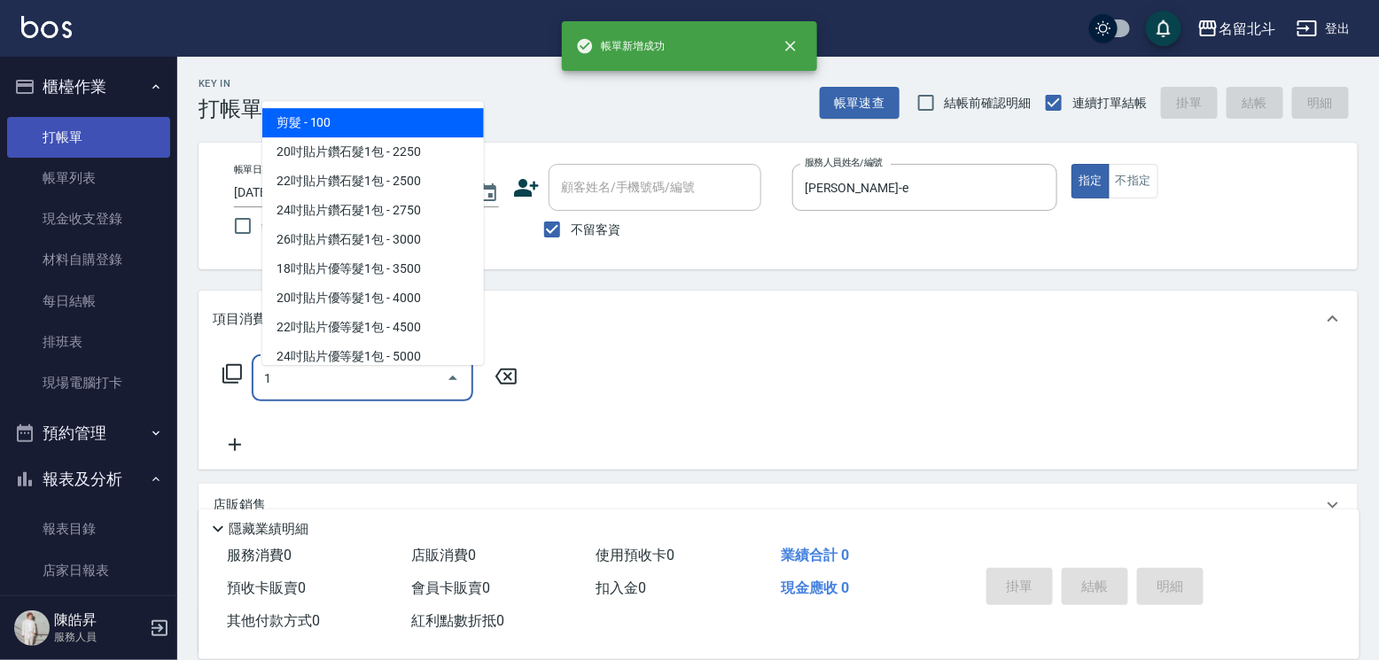
type input "剪髮(1)"
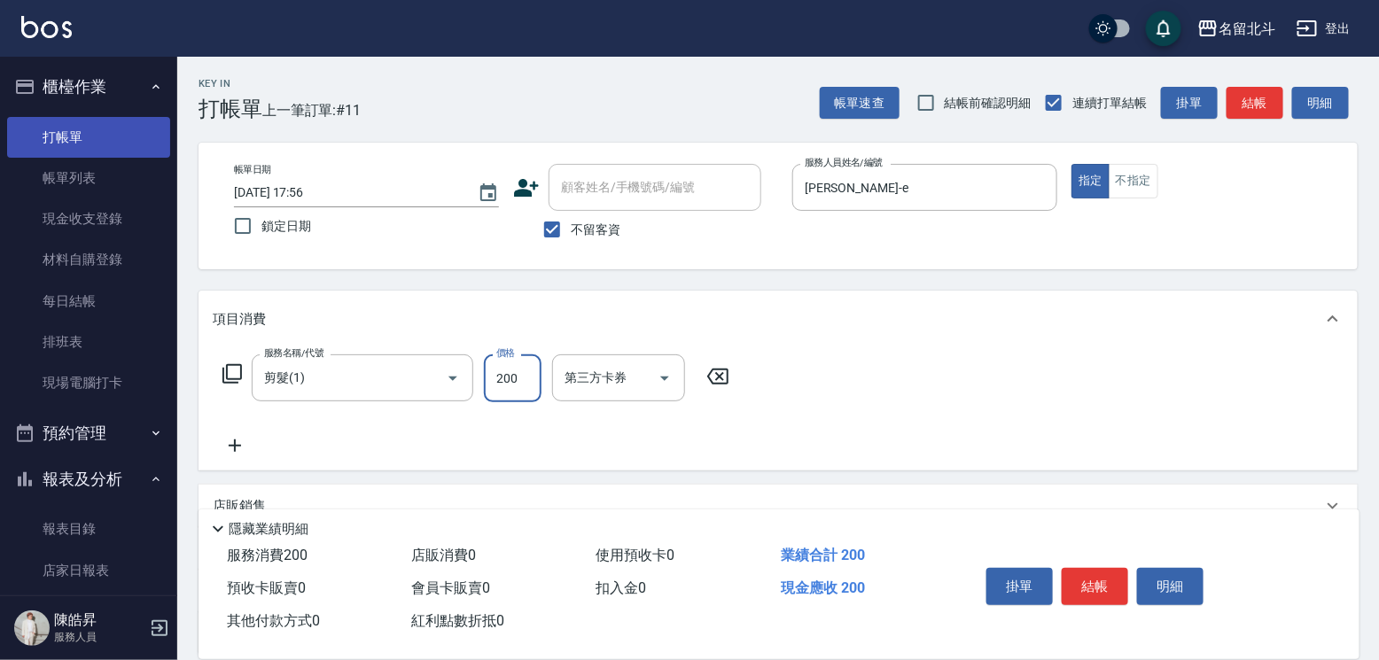
type input "200"
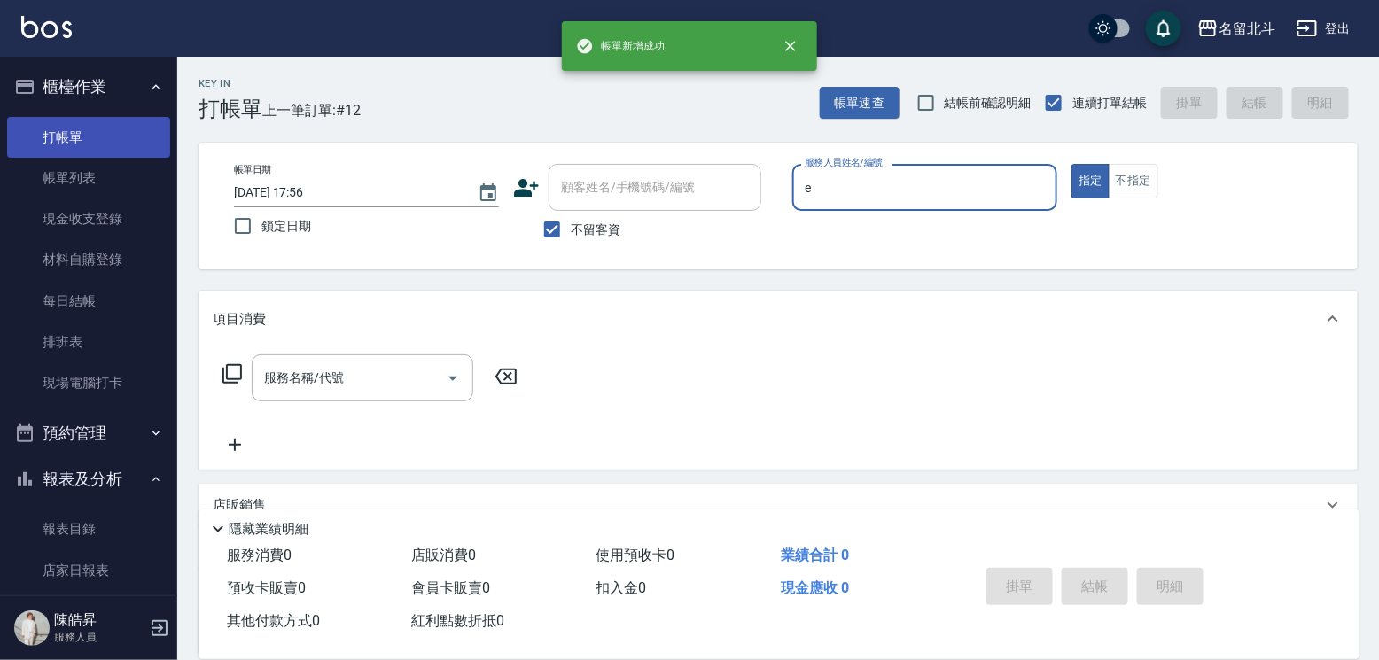
type input "[PERSON_NAME]-e"
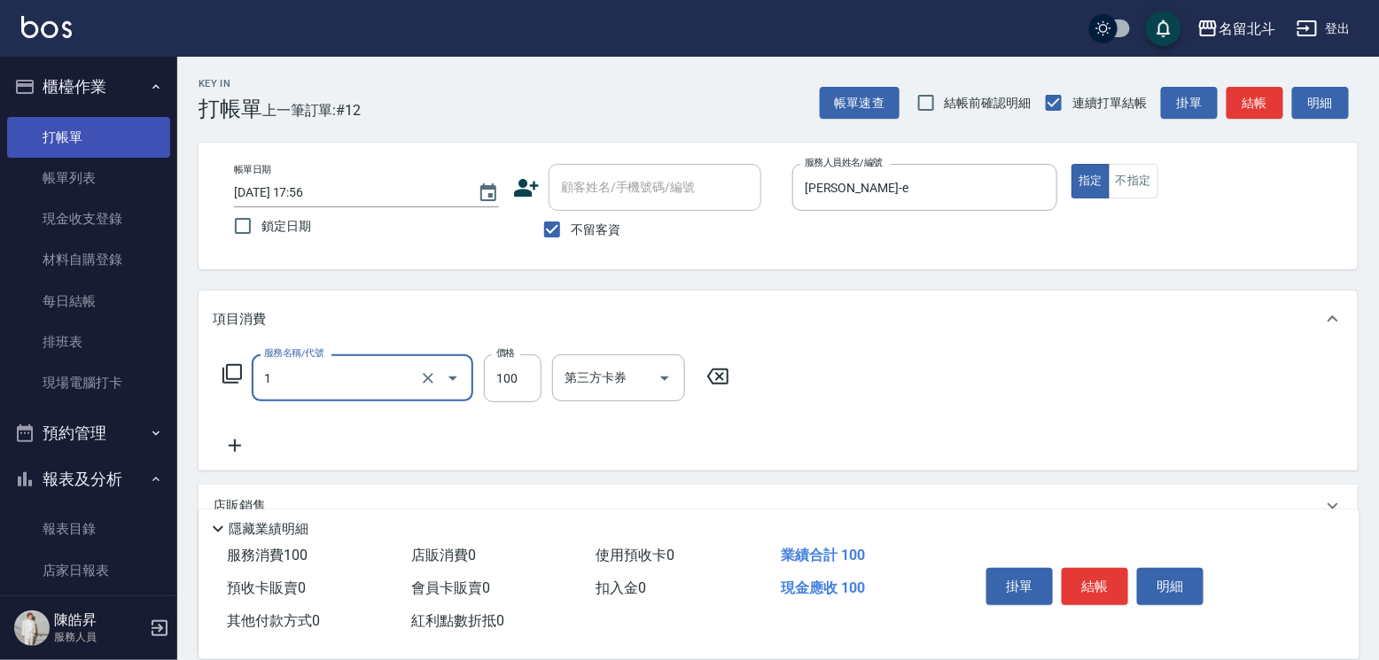
type input "剪髮(1)"
type input "200"
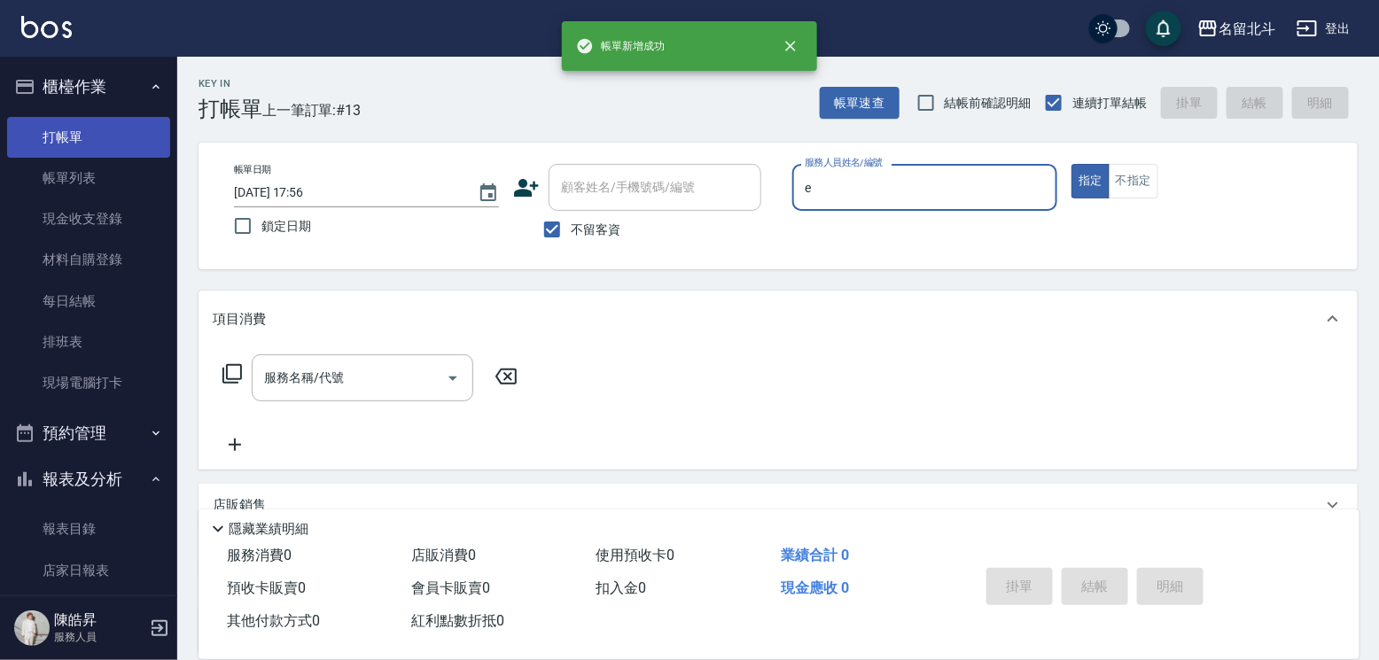
type input "[PERSON_NAME]-e"
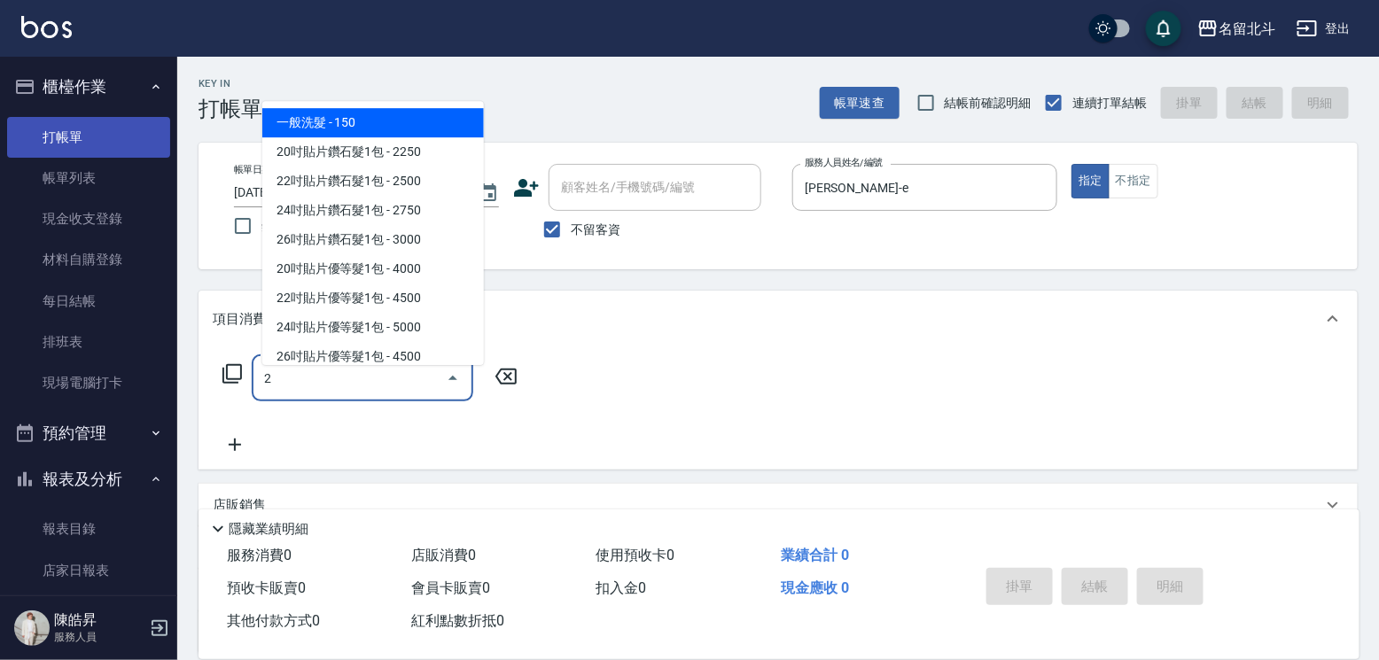
type input "一般洗髮(2)"
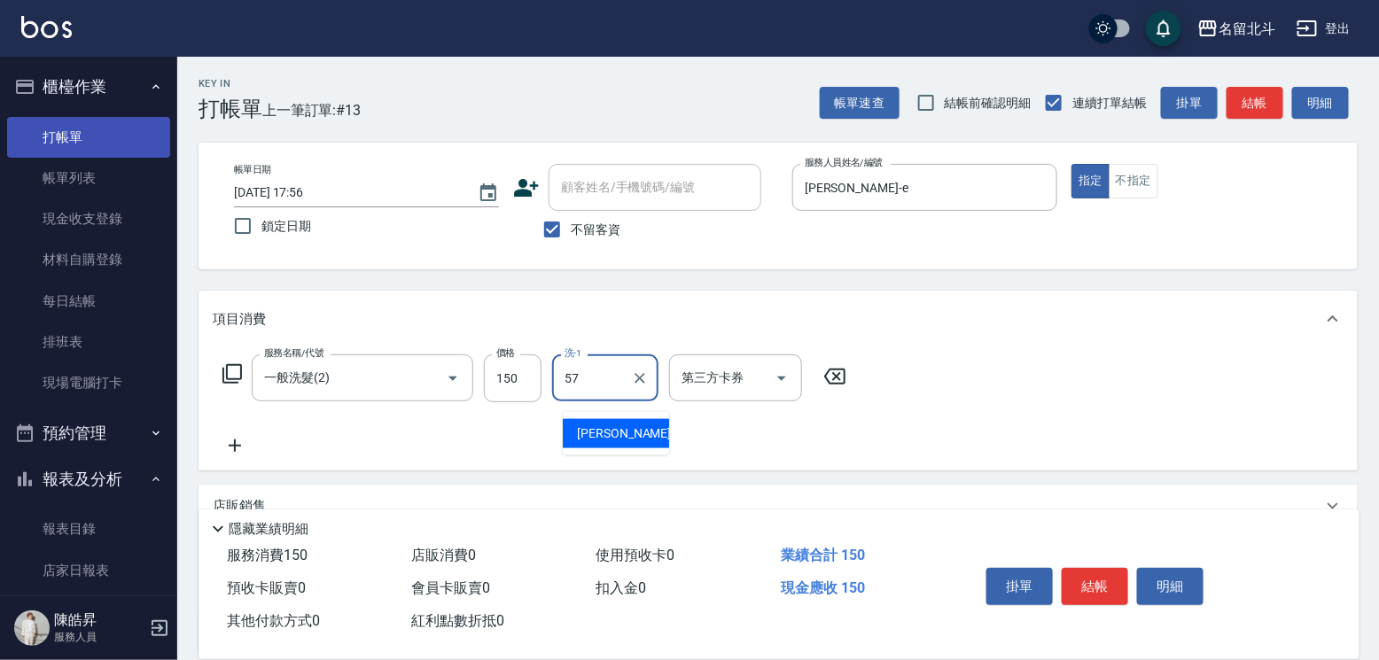
type input "[PERSON_NAME]-57"
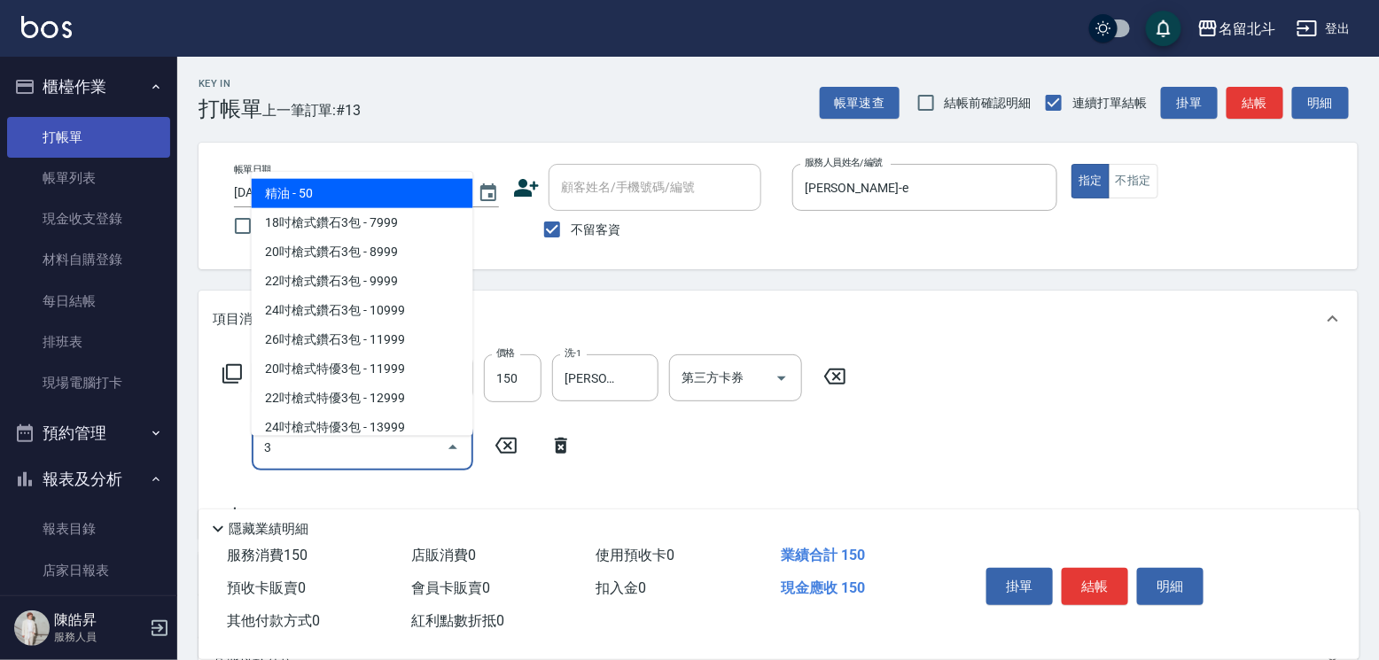
type input "精油(3)"
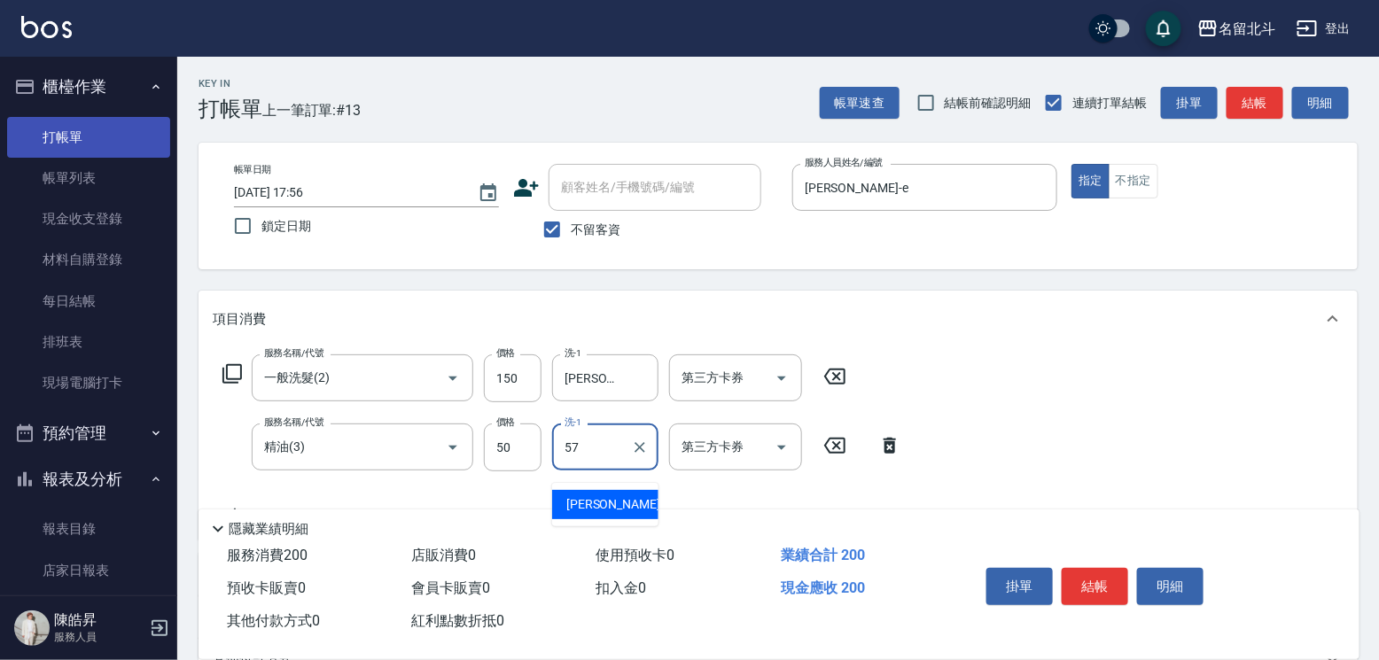
type input "[PERSON_NAME]-57"
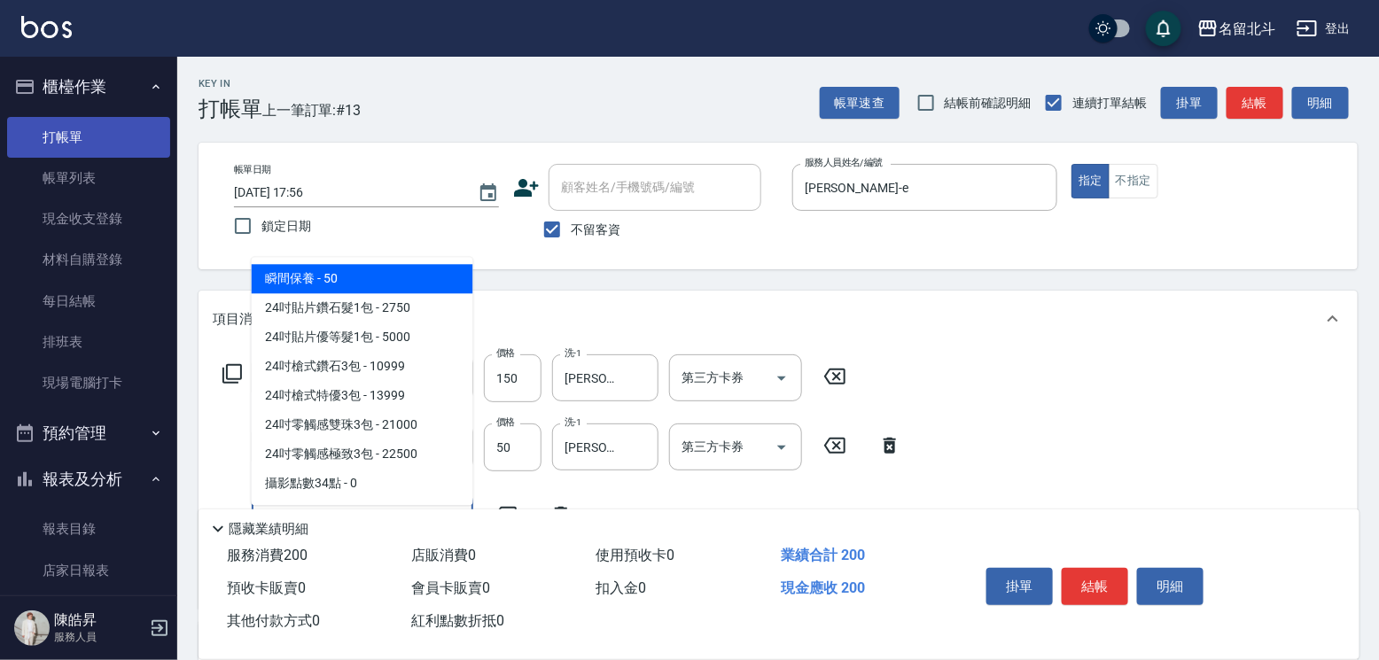
type input "瞬間保養(4)"
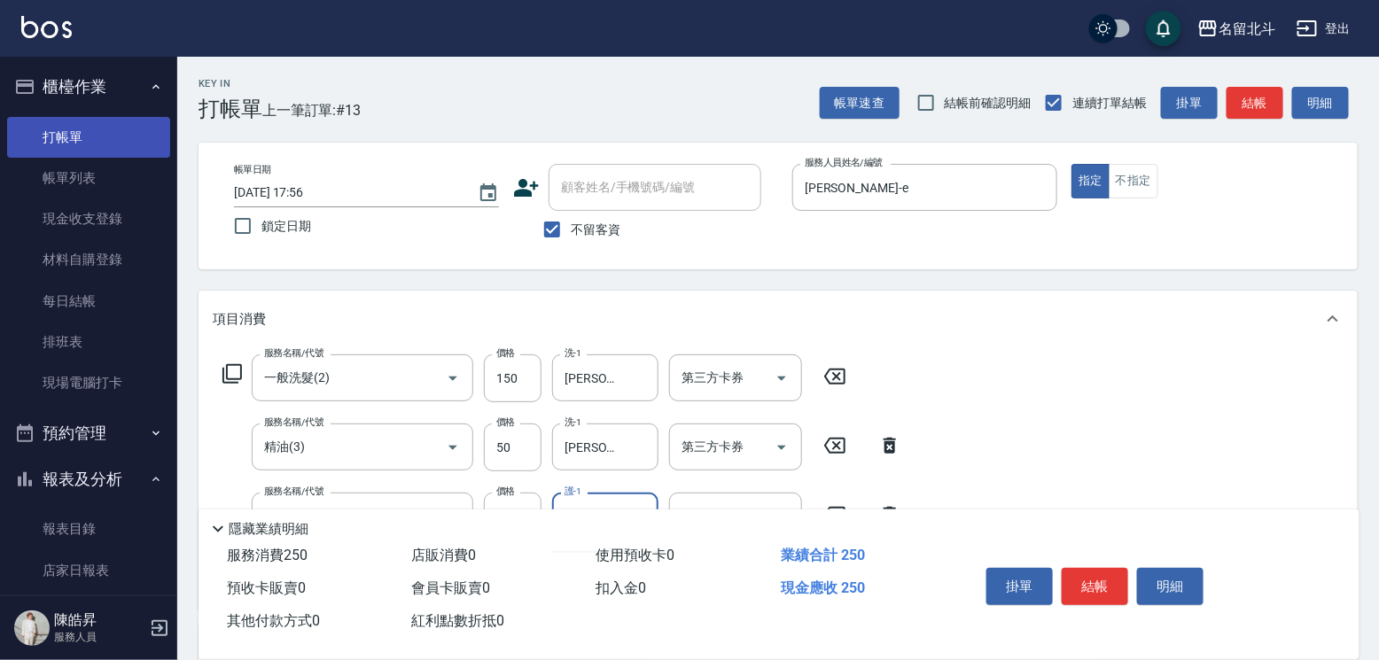
type input "[PERSON_NAME]-57"
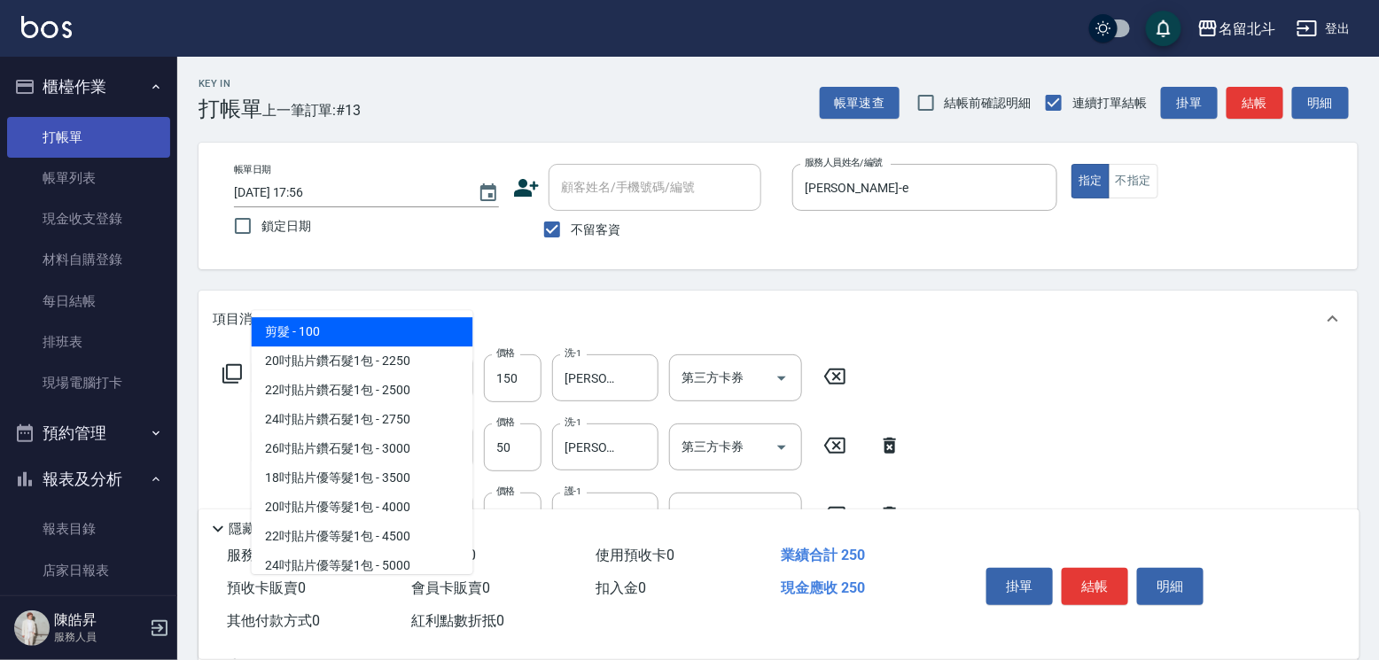
type input "剪髮(1)"
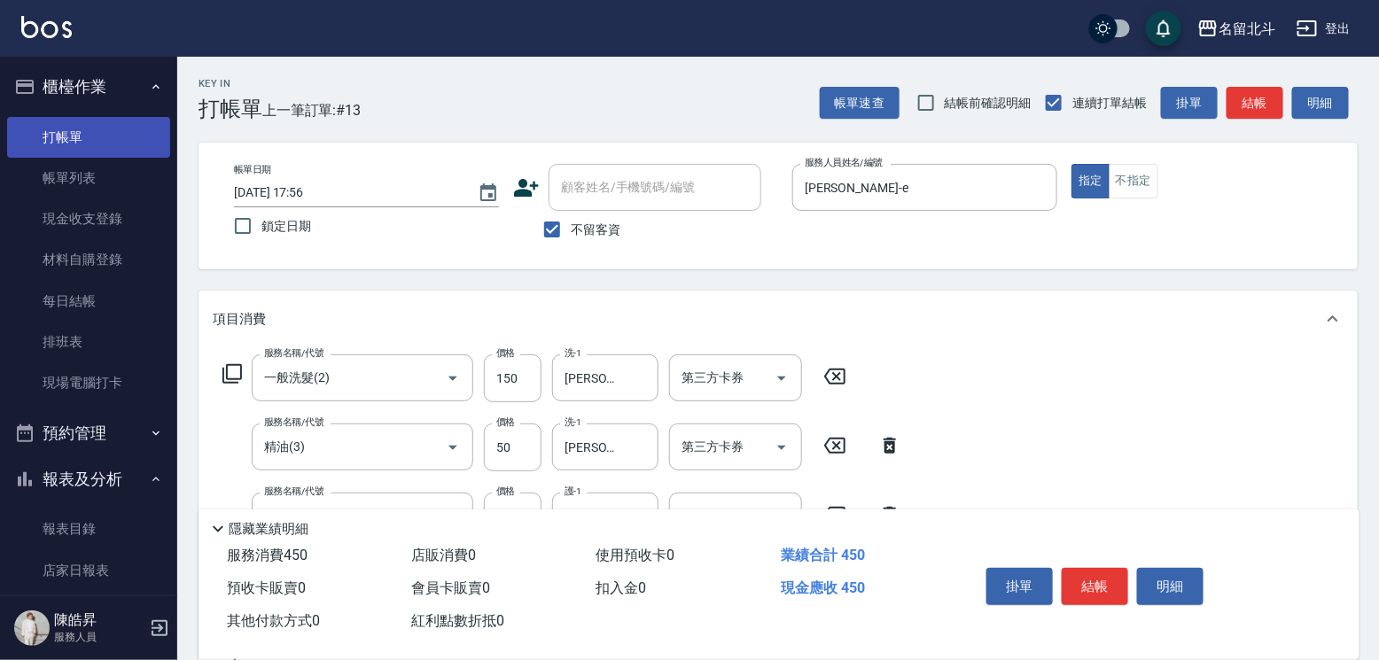
type input "200"
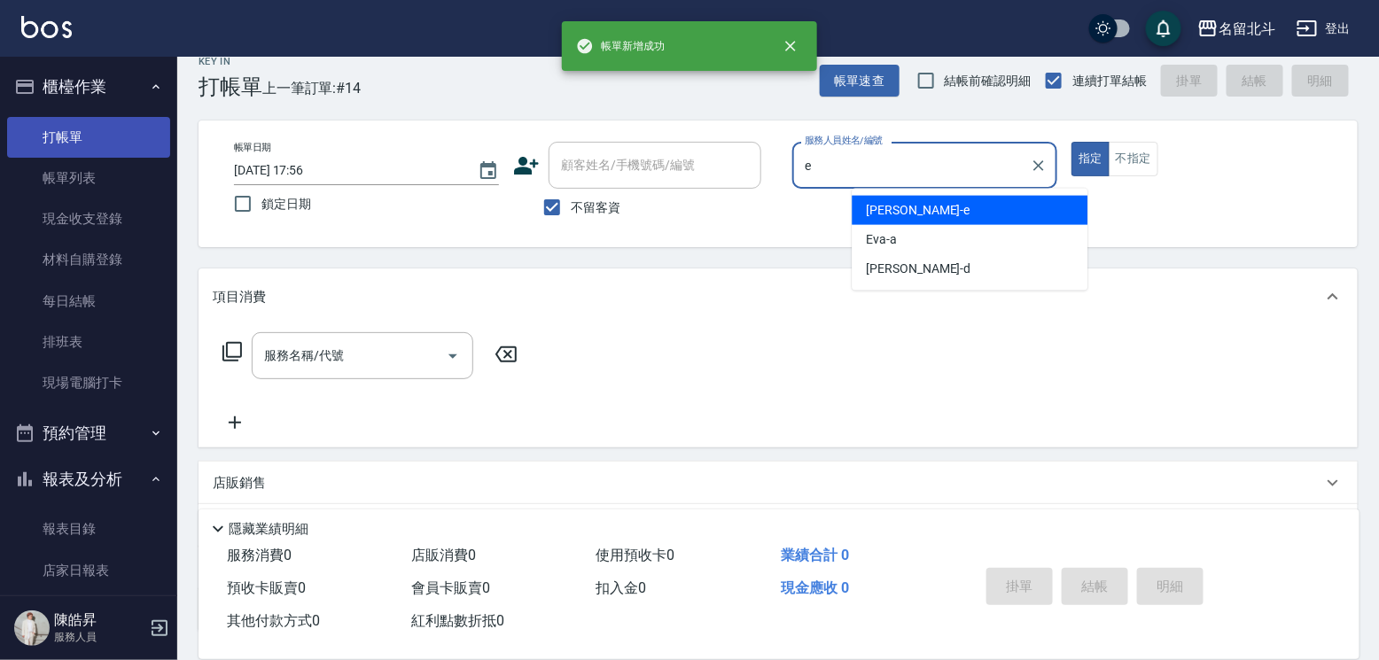
type input "[PERSON_NAME]-e"
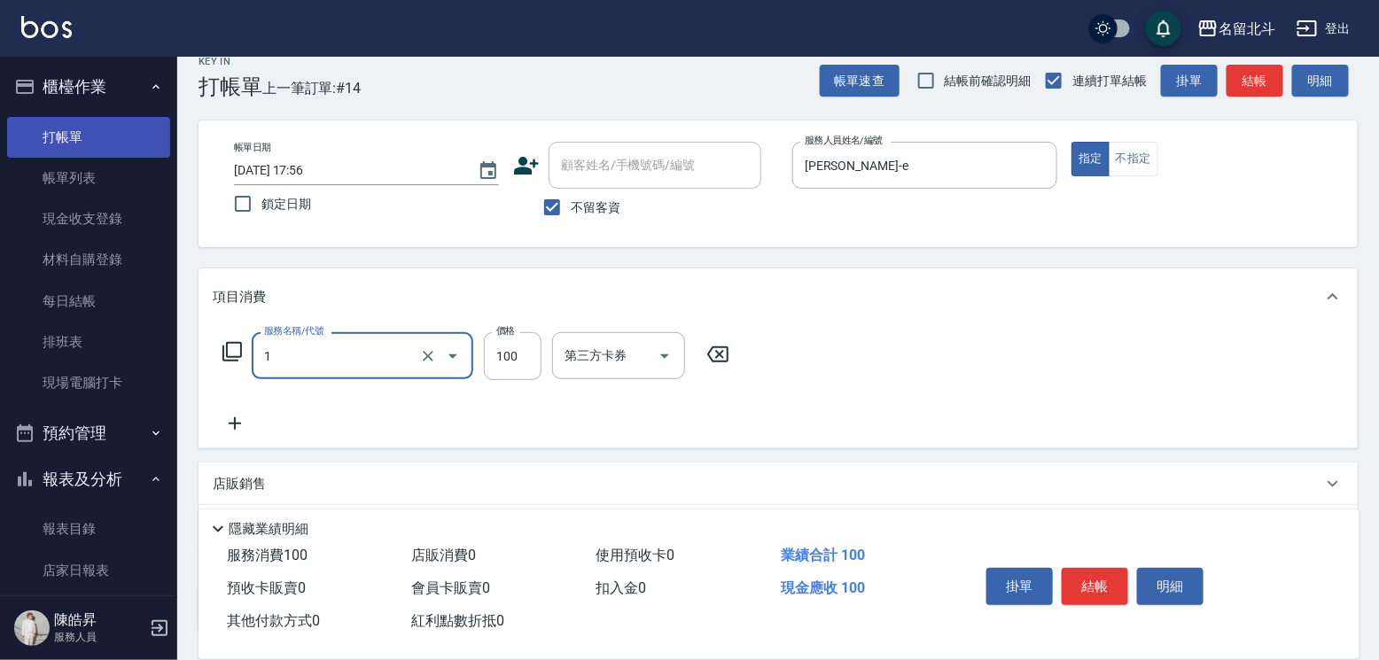
type input "剪髮(1)"
type input "200"
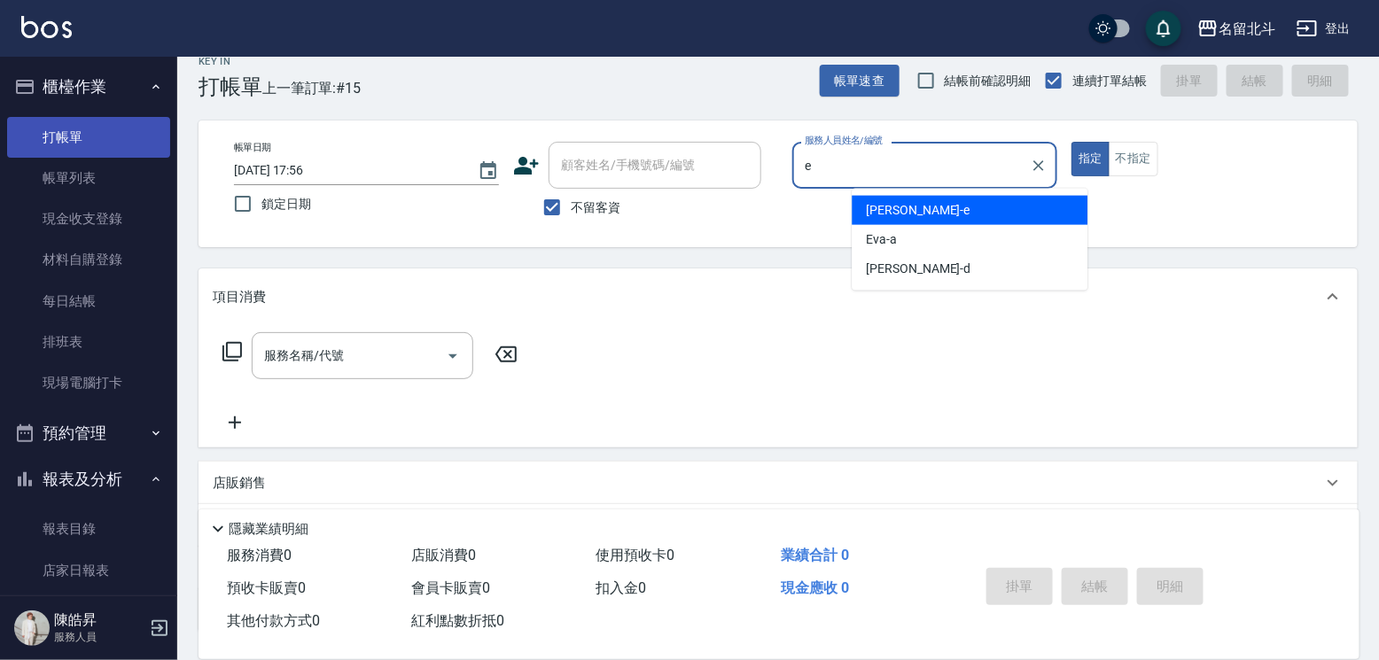
type input "[PERSON_NAME]-e"
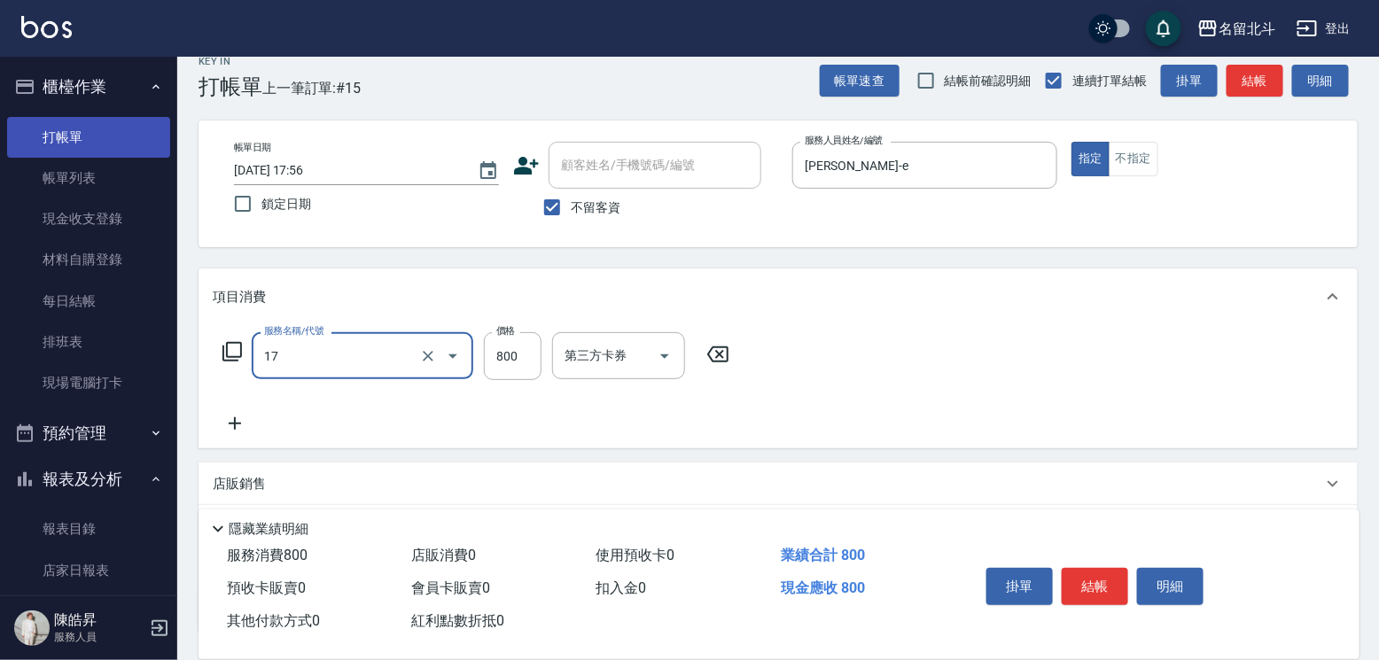
type input "染髮(17)"
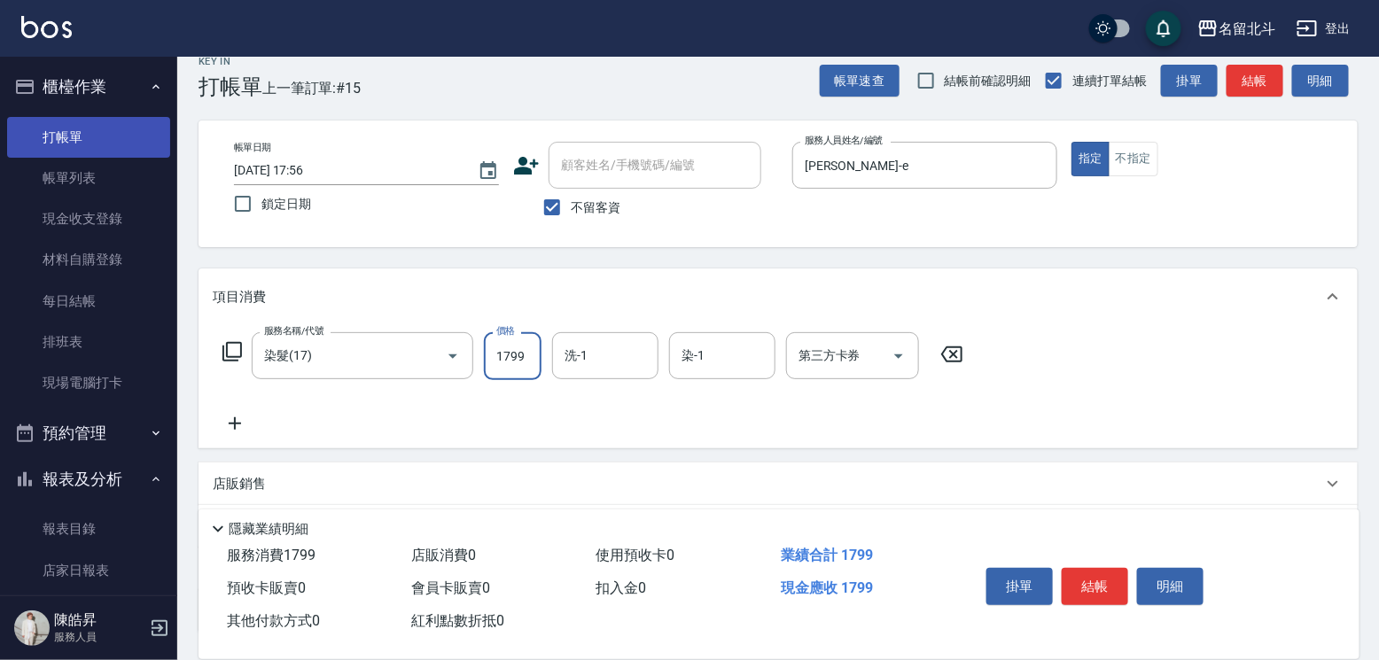
type input "1799"
type input "[PERSON_NAME]-57"
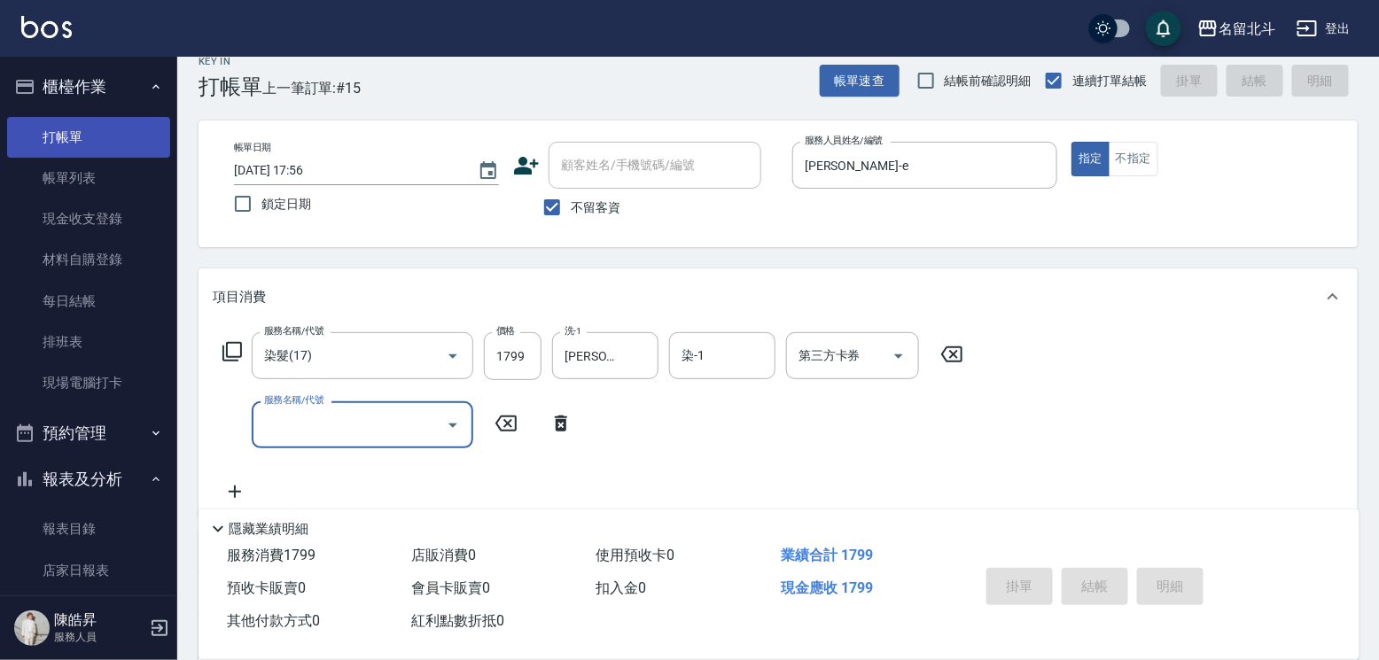
type input "[DATE] 17:57"
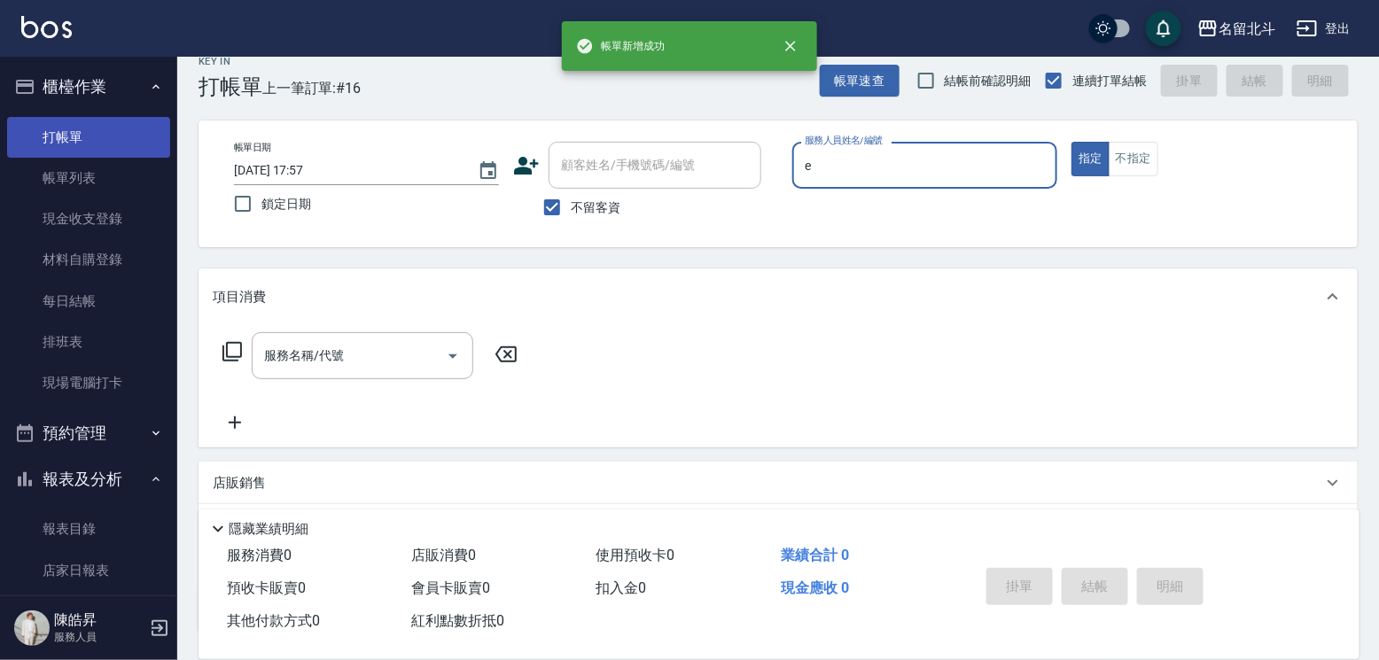
type input "[PERSON_NAME]-e"
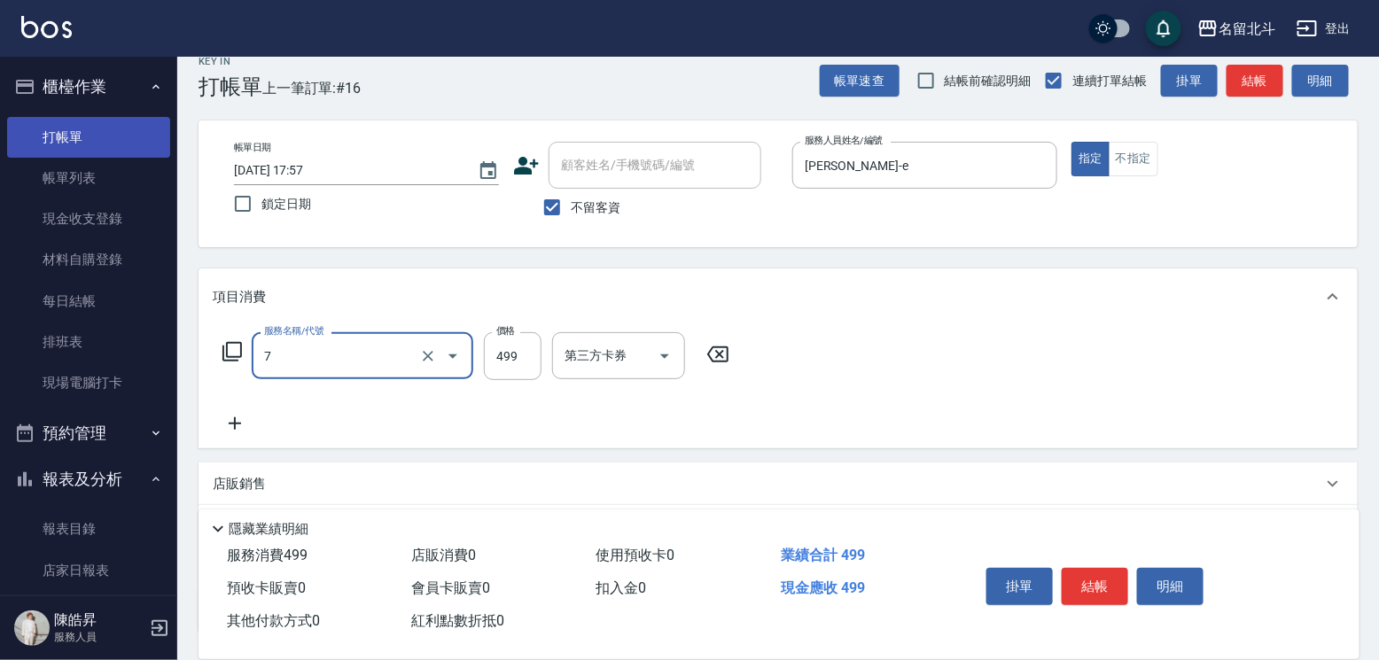
type input "去角質洗髮(7)"
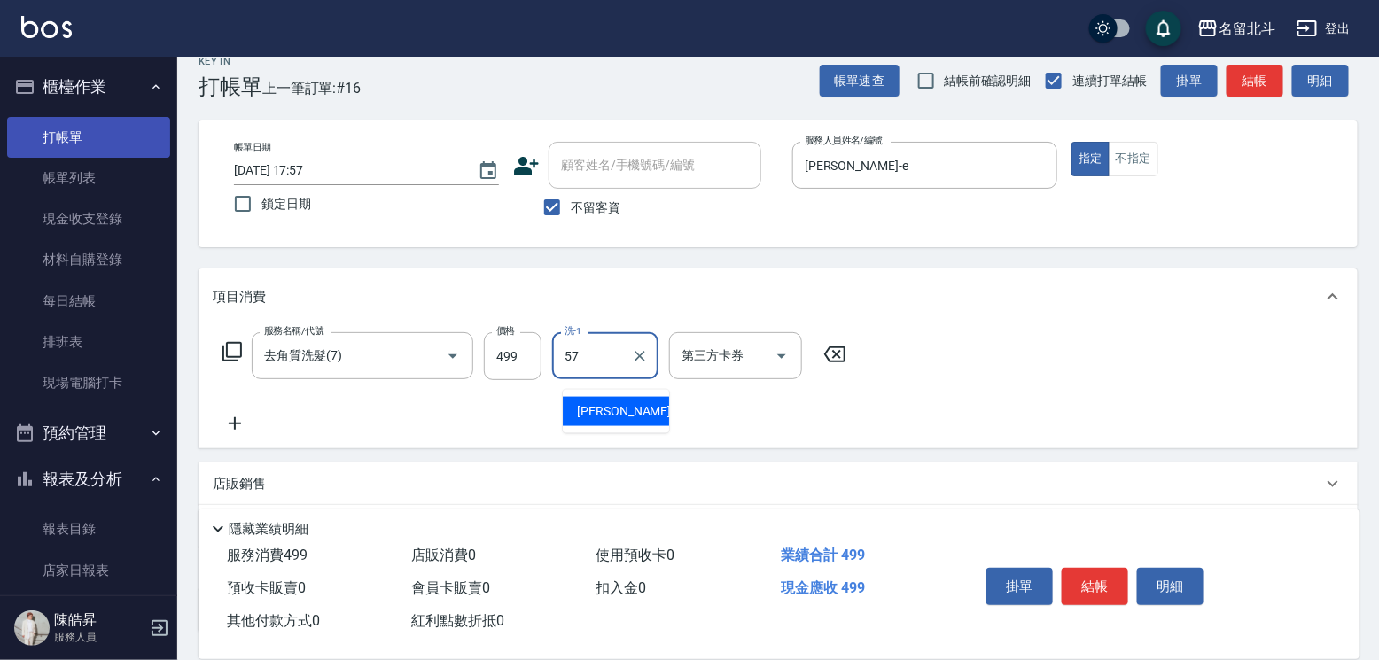
type input "[PERSON_NAME]-57"
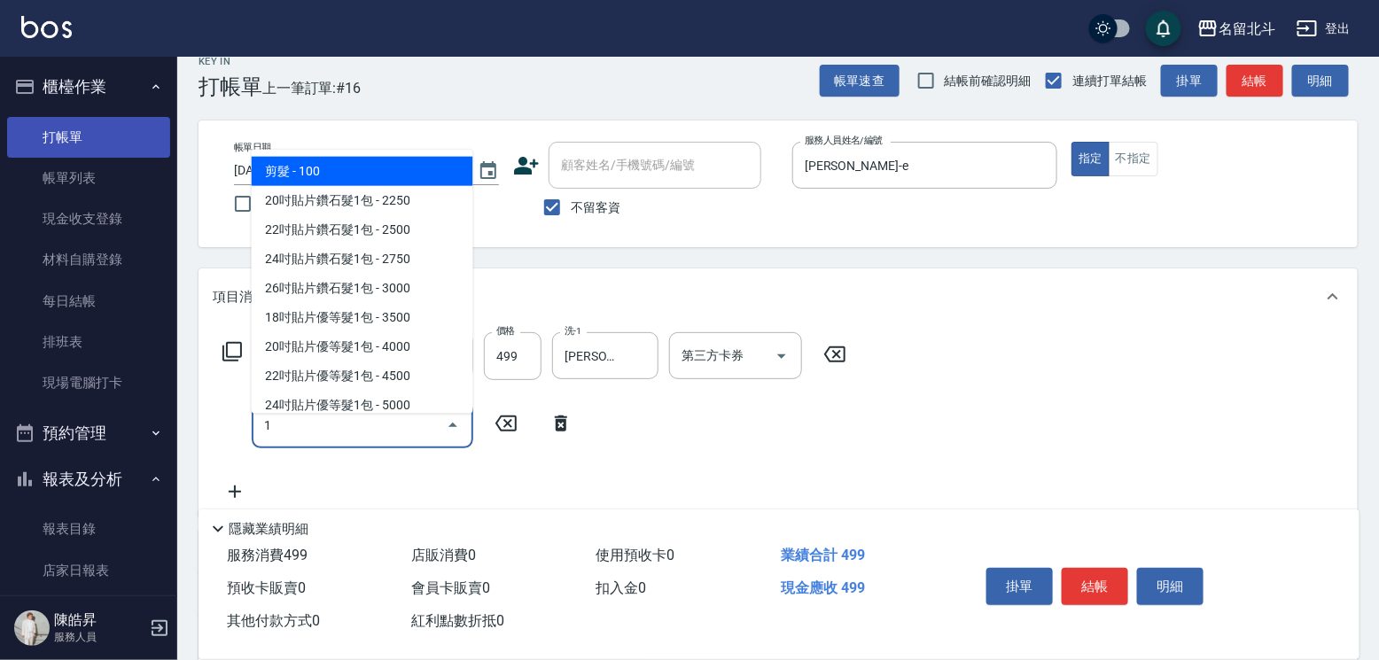
type input "剪髮(1)"
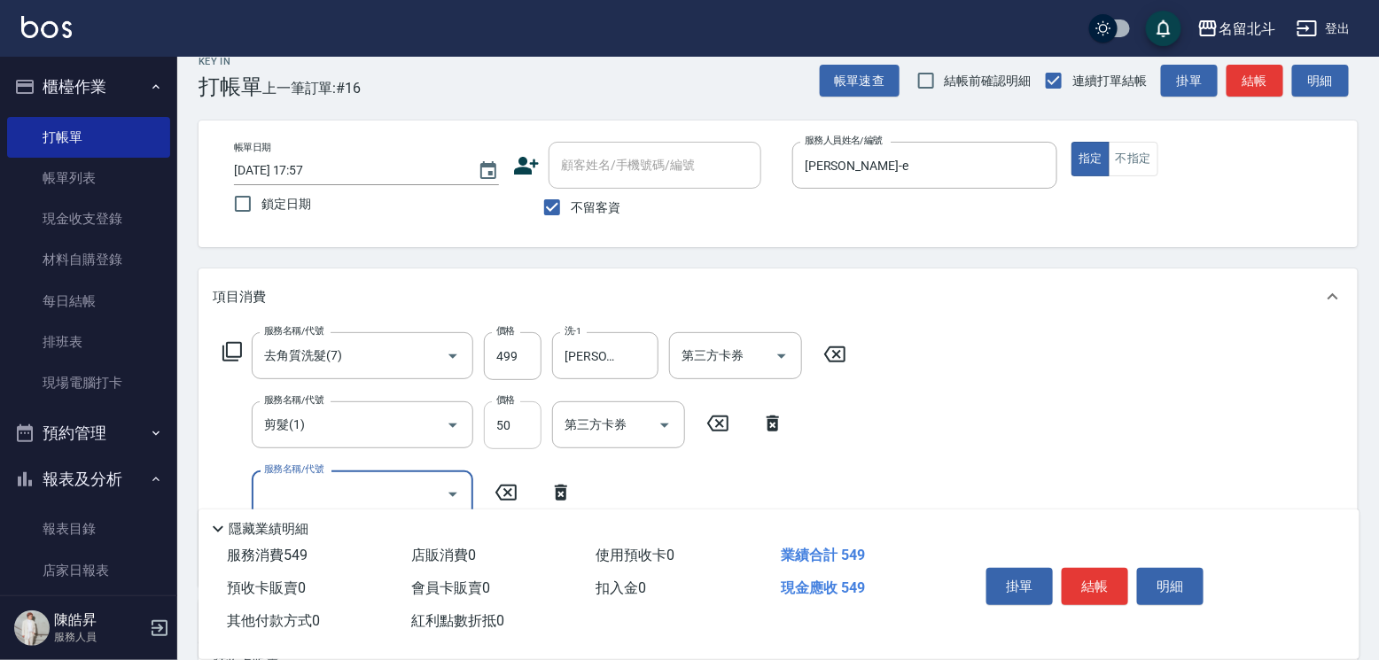
click at [521, 443] on input "50" at bounding box center [513, 426] width 58 height 48
type input "150"
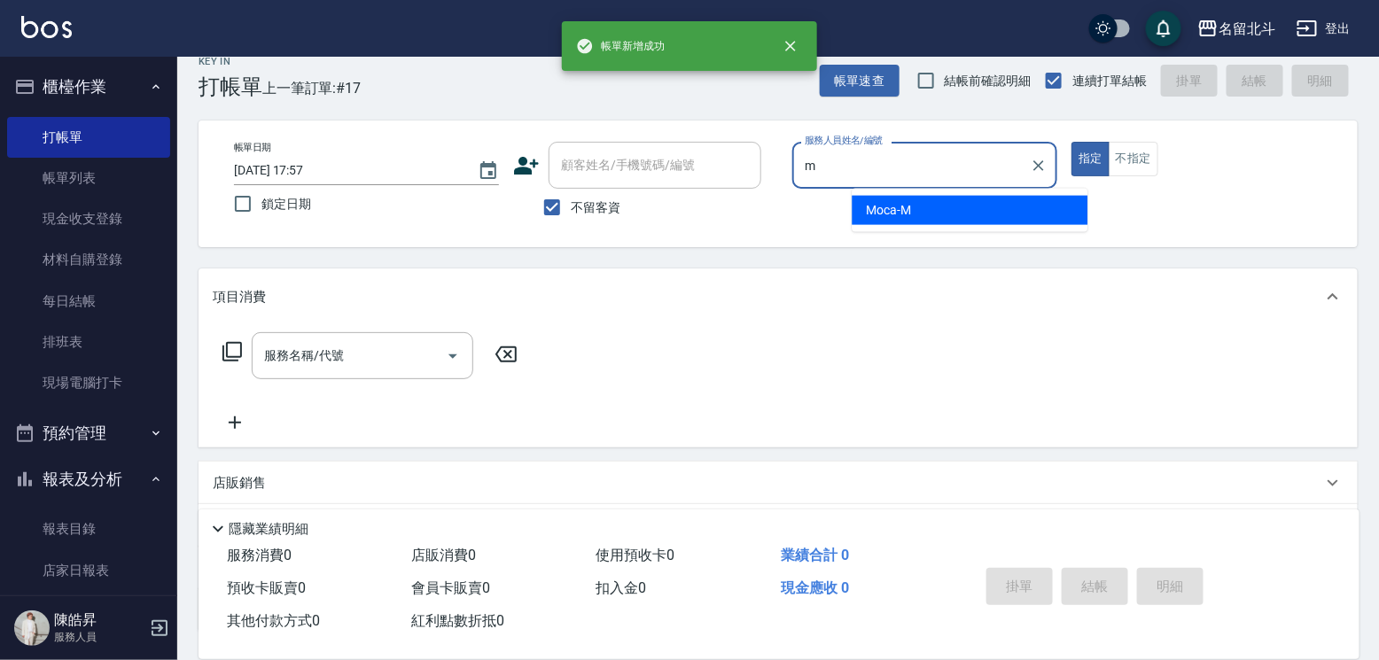
type input "Moca-M"
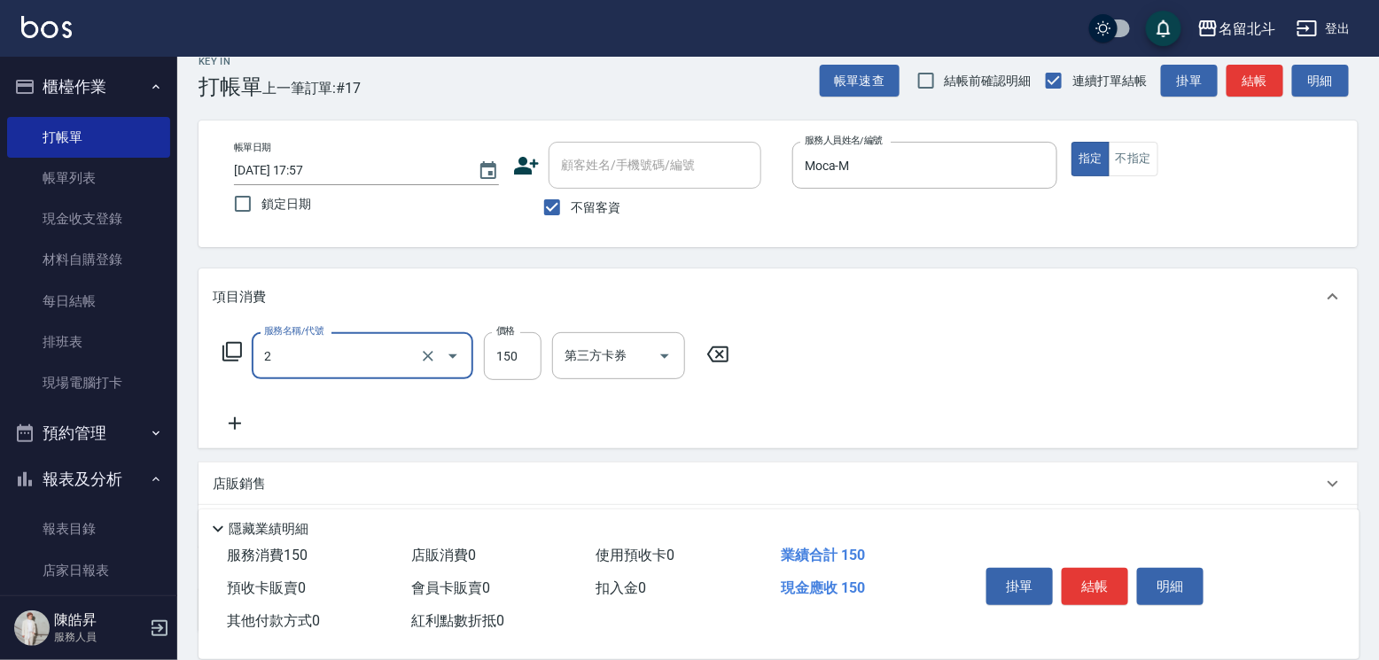
type input "一般洗髮(2)"
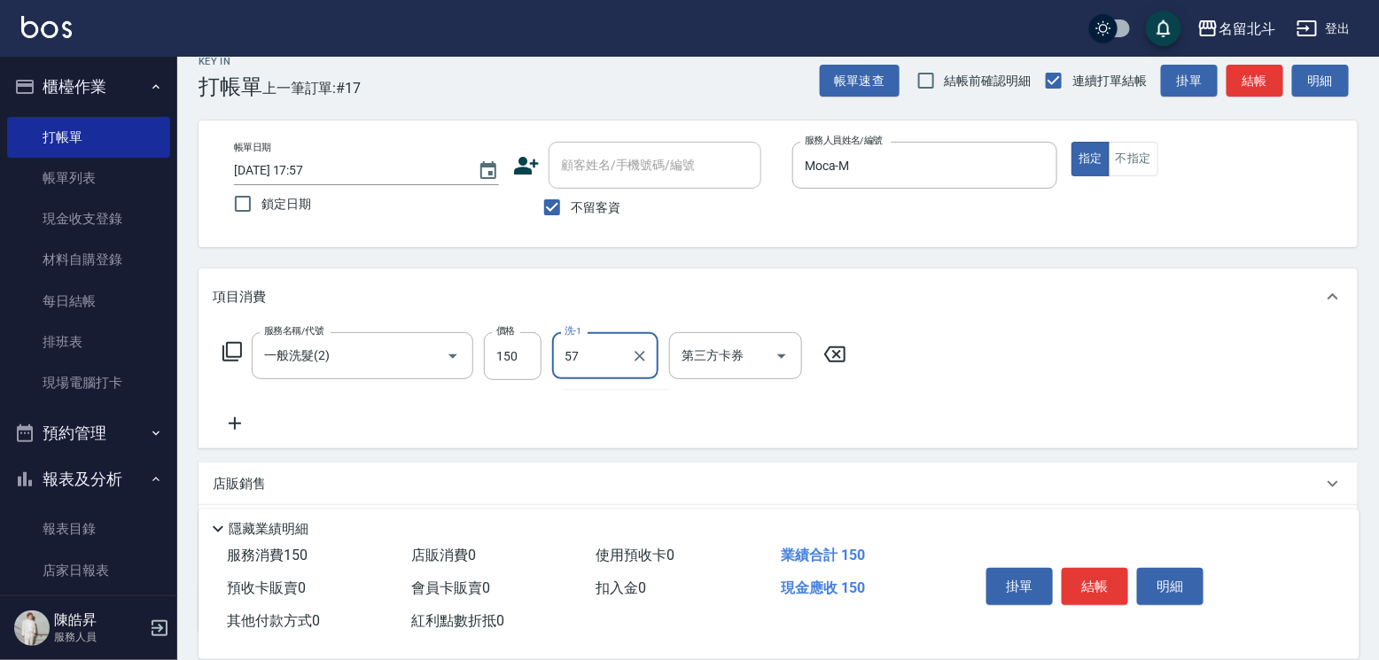
type input "[PERSON_NAME]-57"
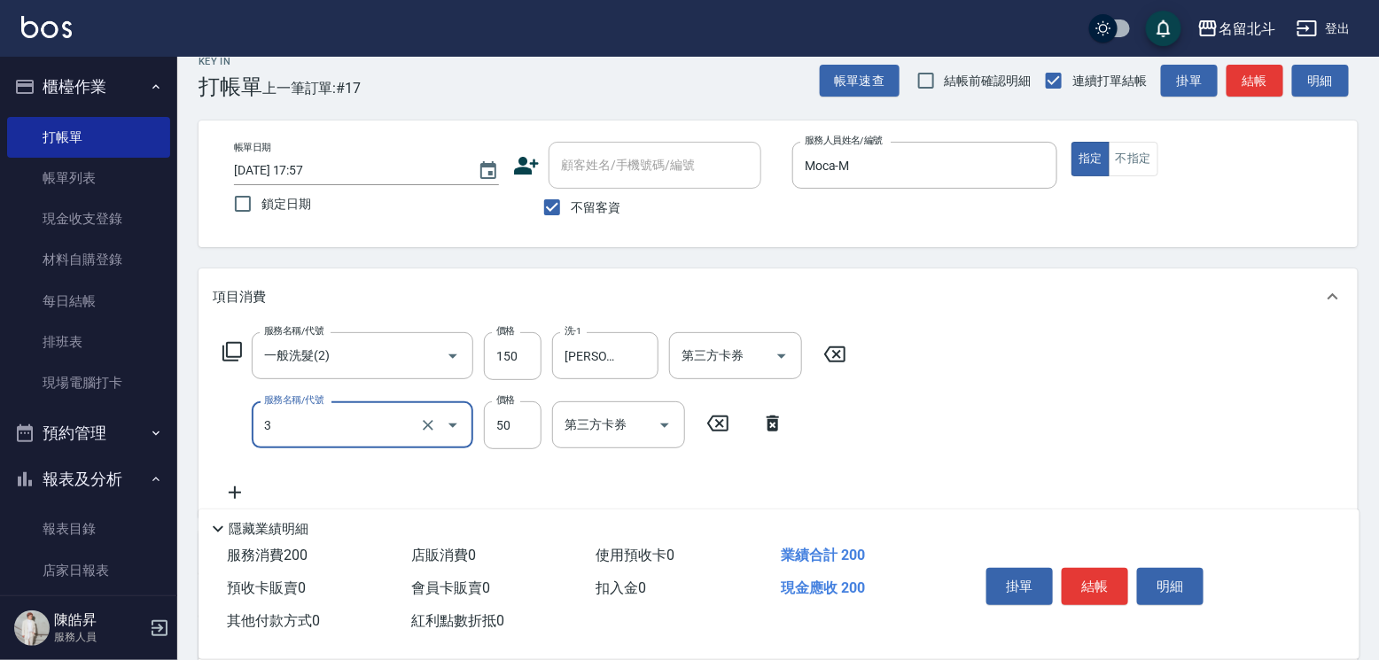
type input "精油(3)"
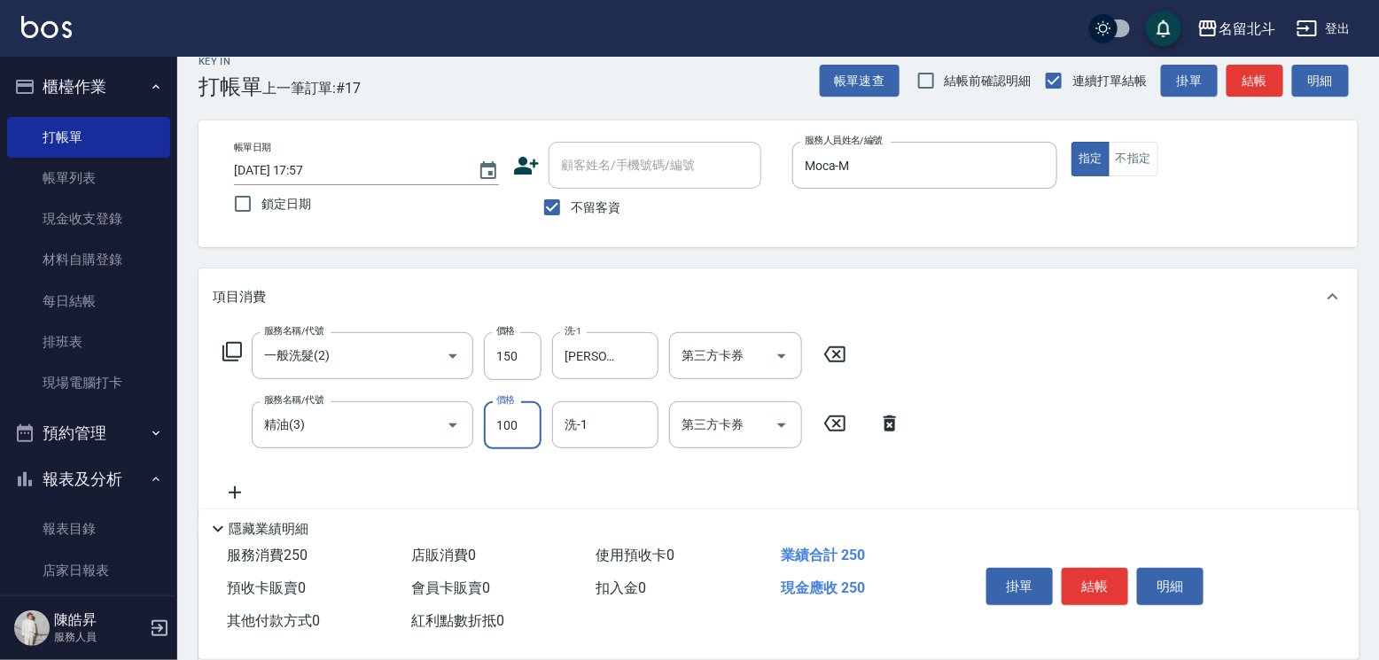
type input "100"
type input "[PERSON_NAME]-57"
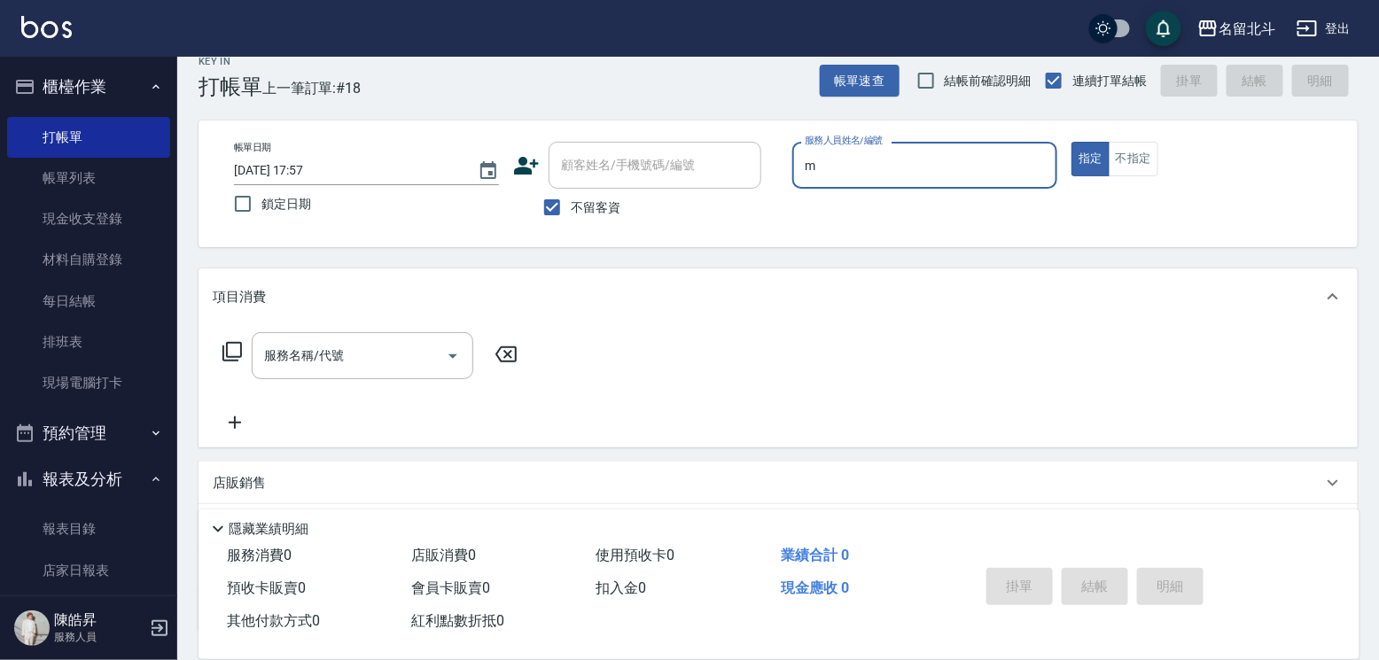
type input "Moca-M"
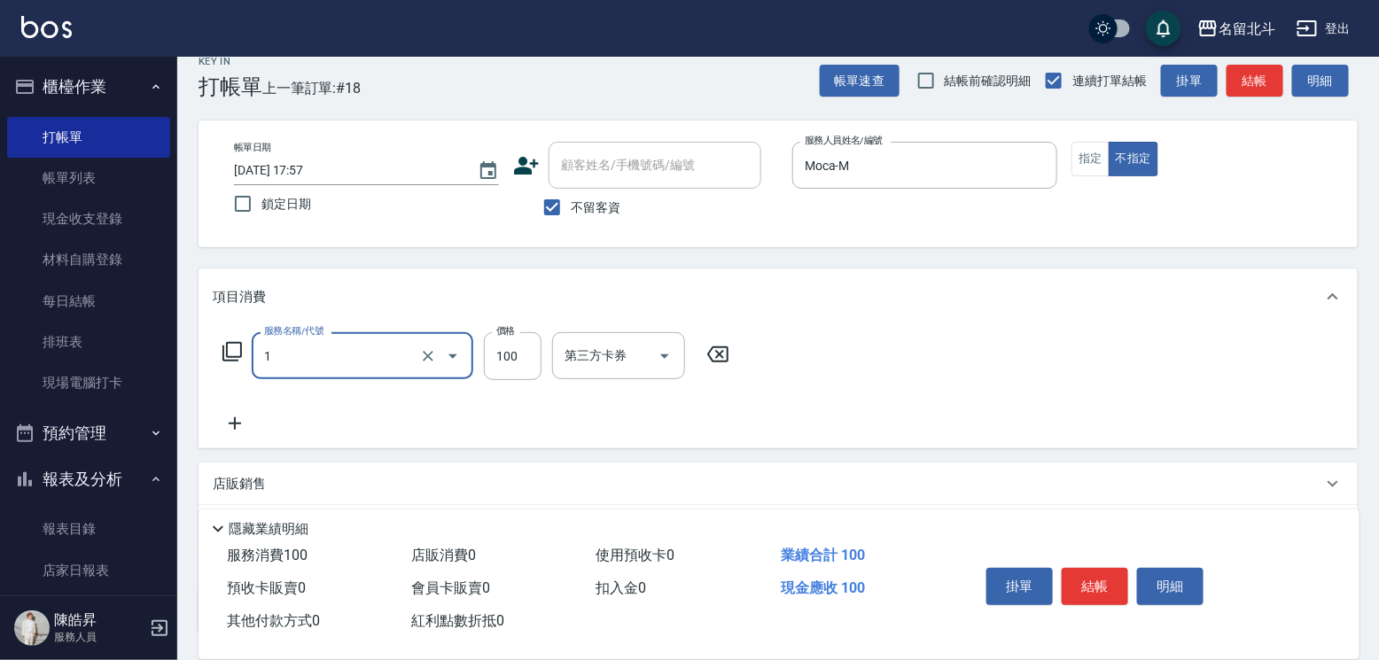
type input "剪髮(1)"
type input "168"
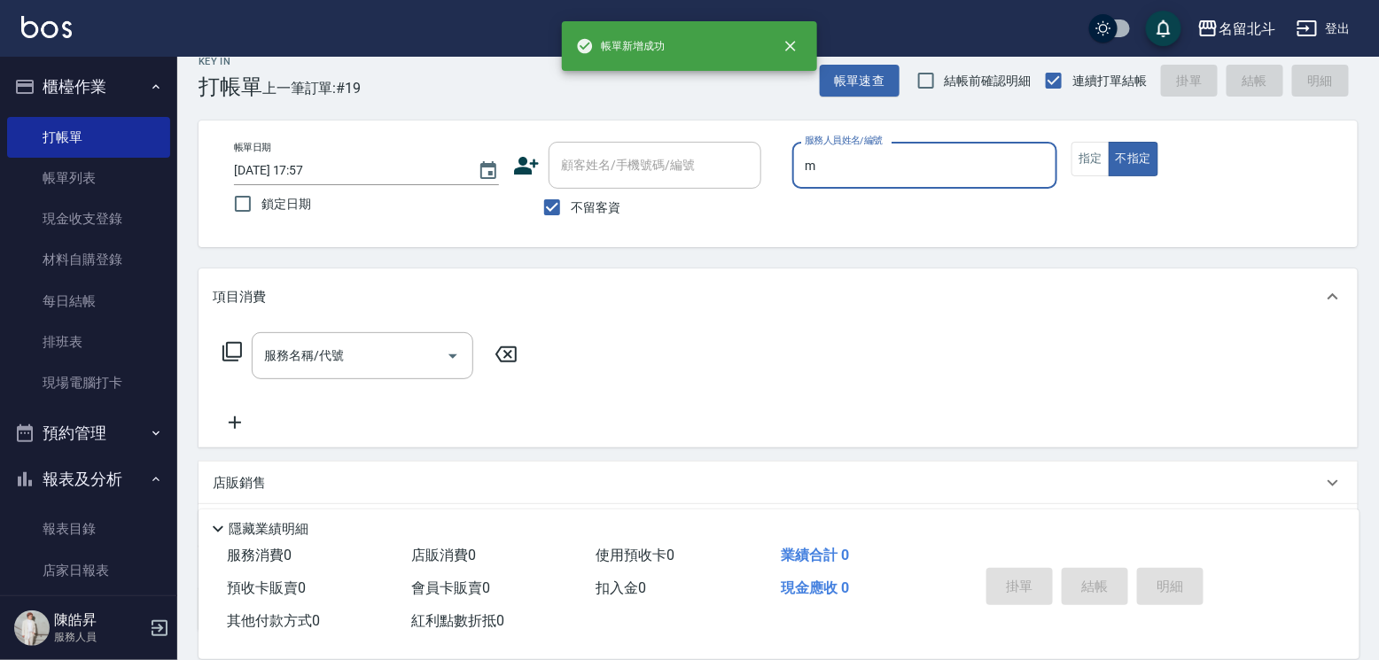
type input "Moca-M"
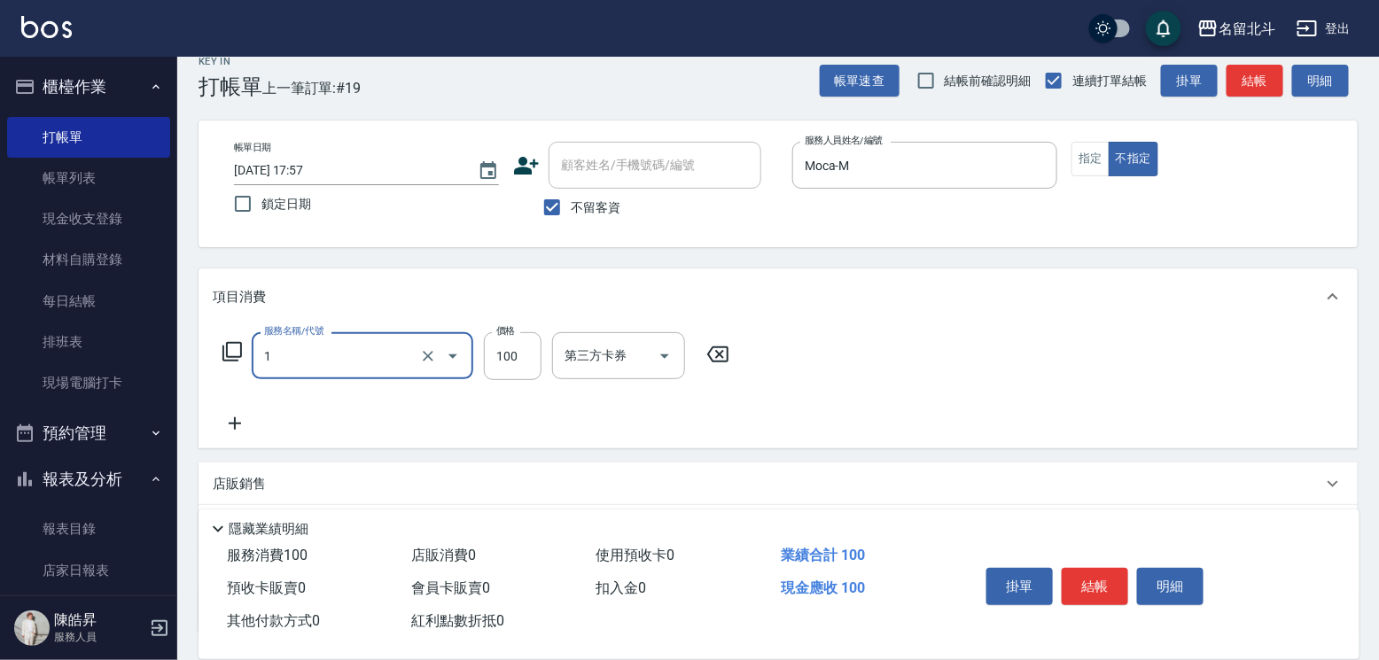
type input "剪髮(1)"
type input "168"
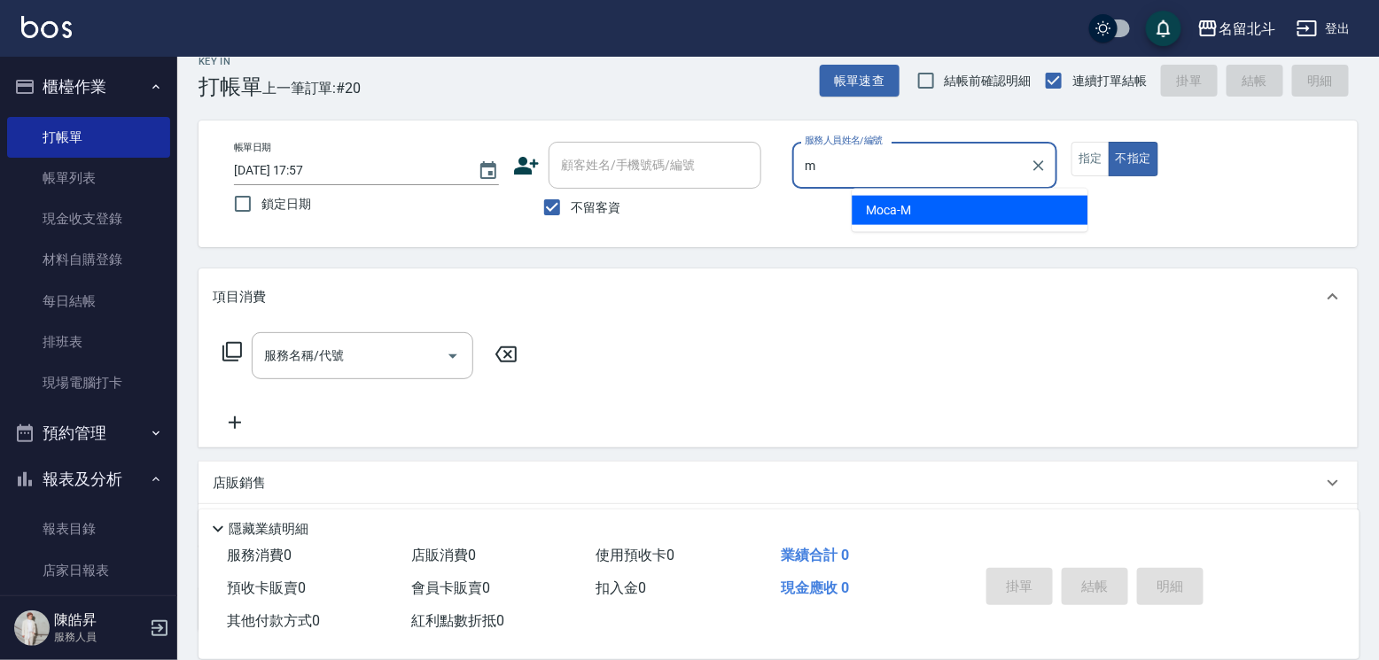
type input "Moca-M"
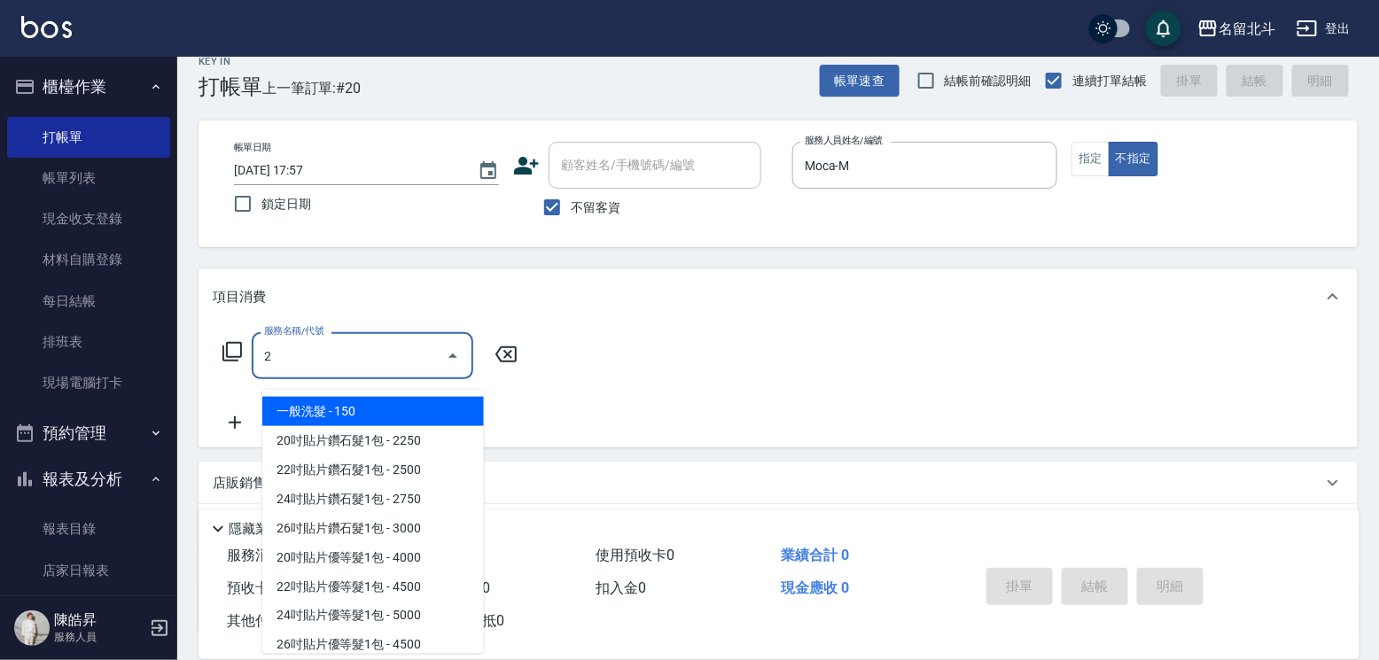
type input "一般洗髮(2)"
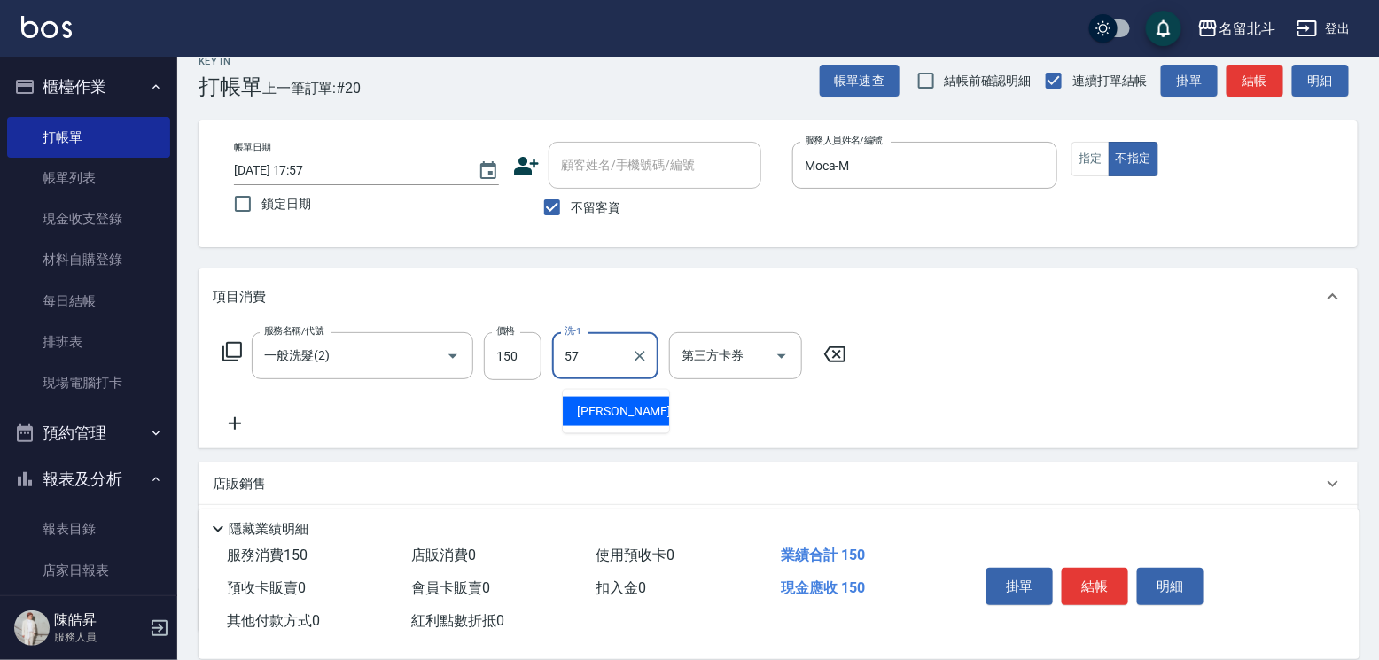
type input "[PERSON_NAME]-57"
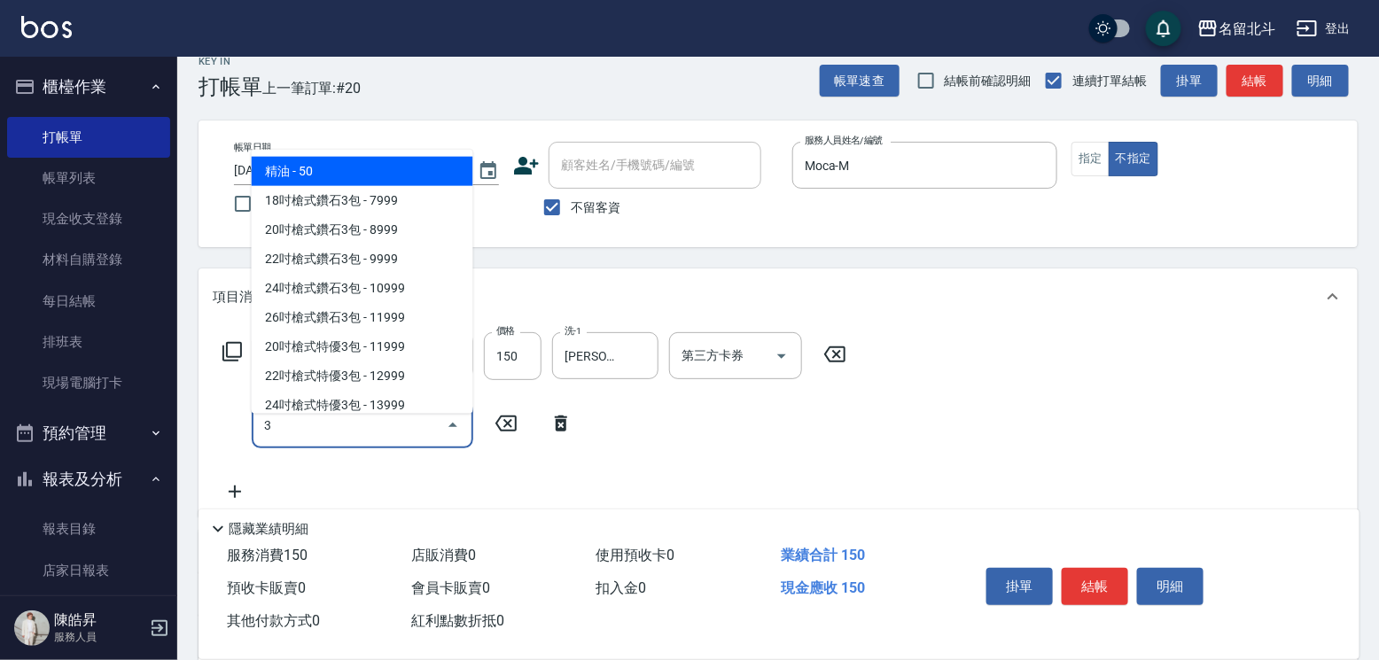
type input "精油(3)"
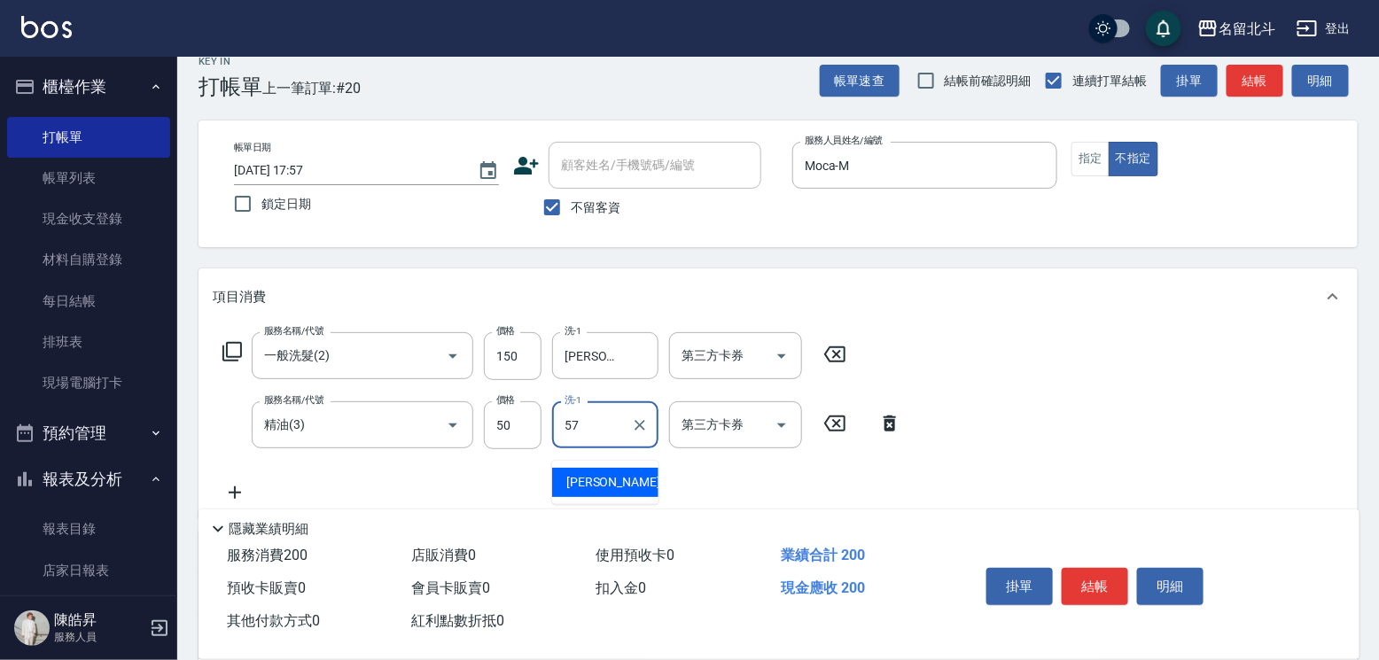
type input "[PERSON_NAME]-57"
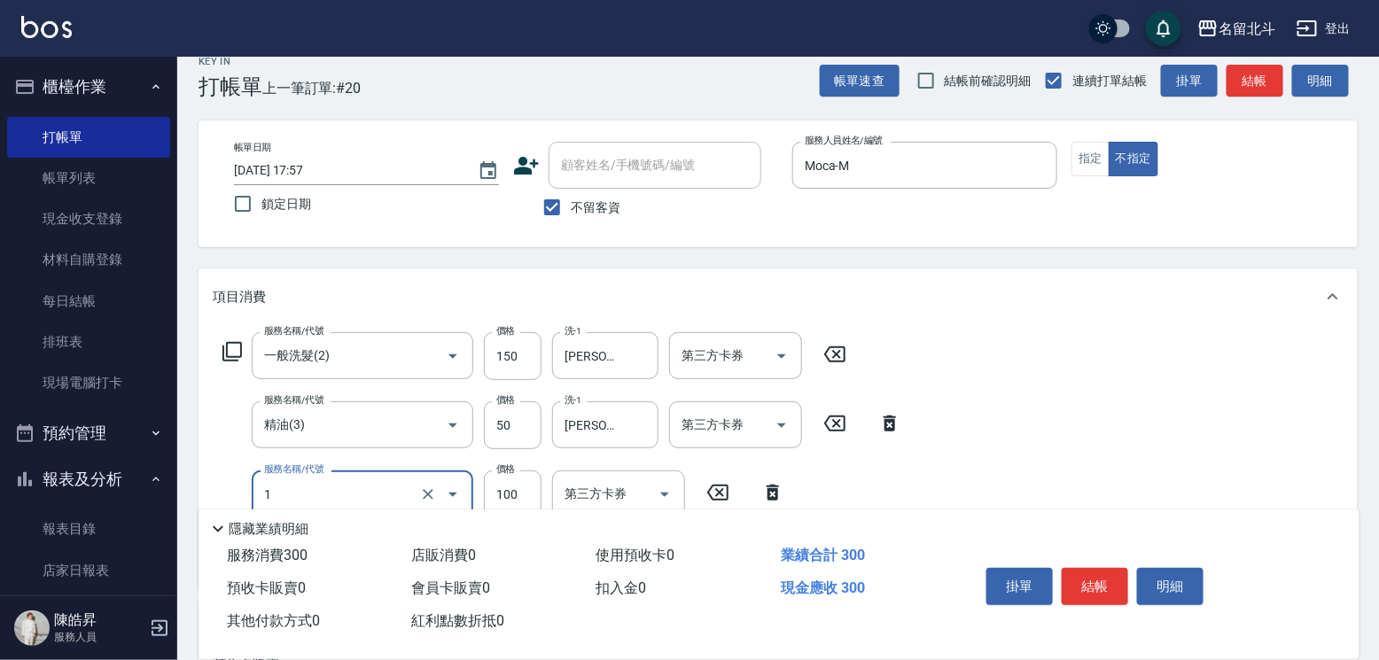
type input "剪髮(1)"
type input "118"
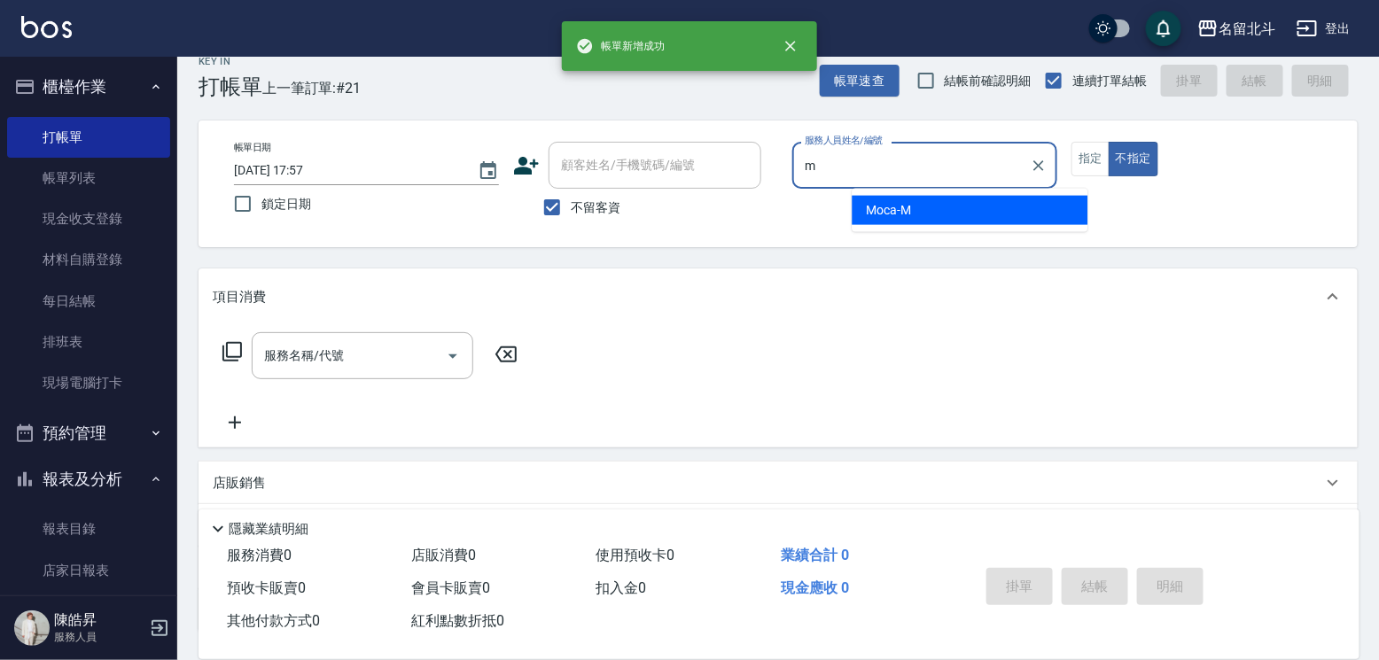
type input "Moca-M"
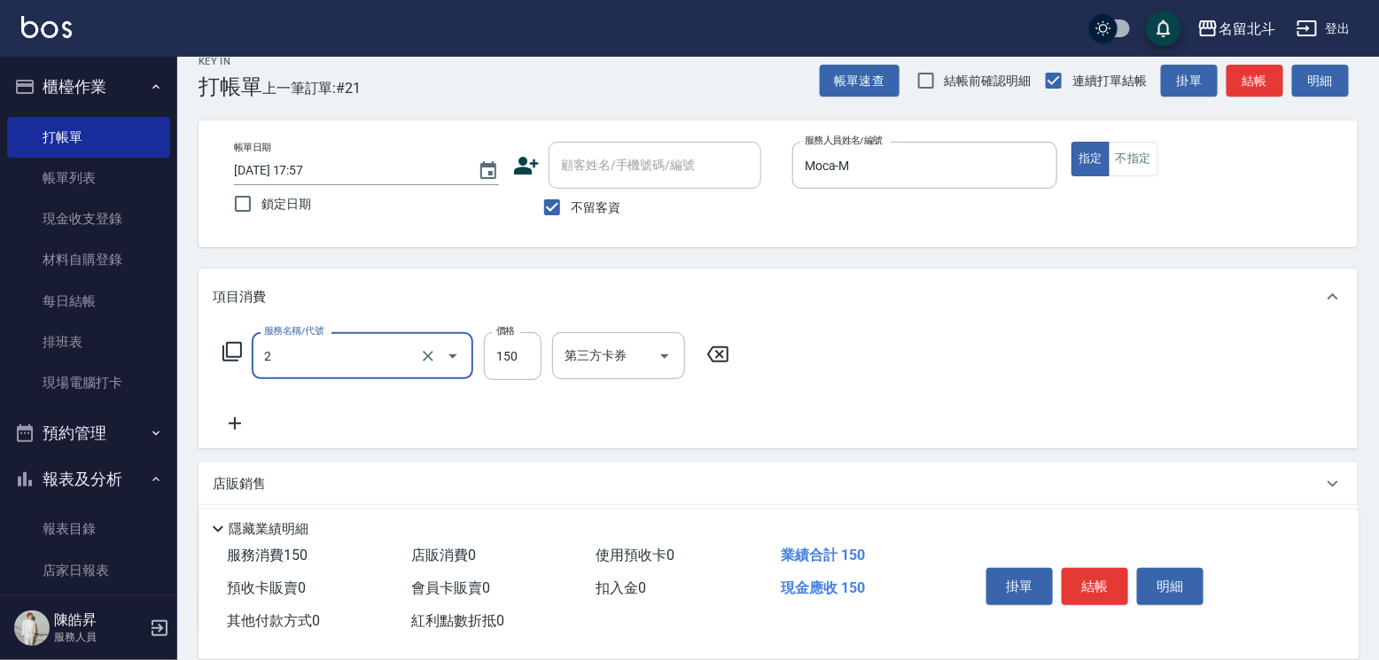
type input "一般洗髮(2)"
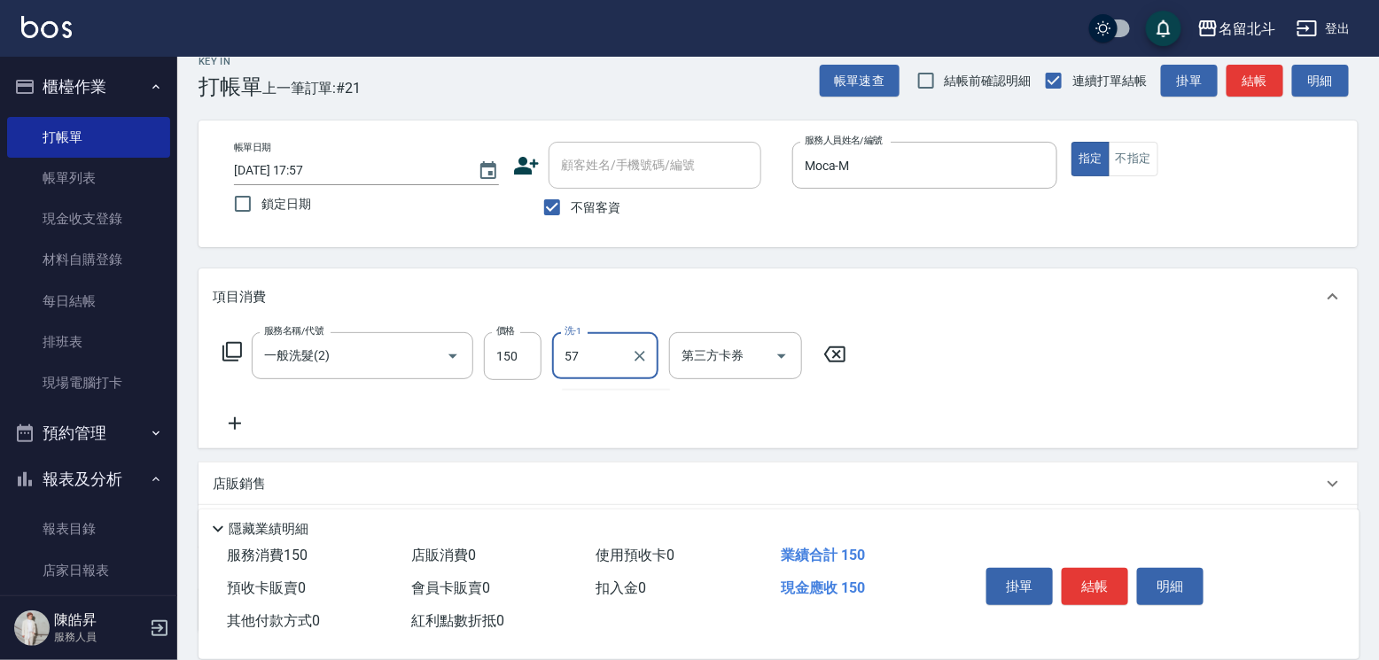
type input "[PERSON_NAME]-57"
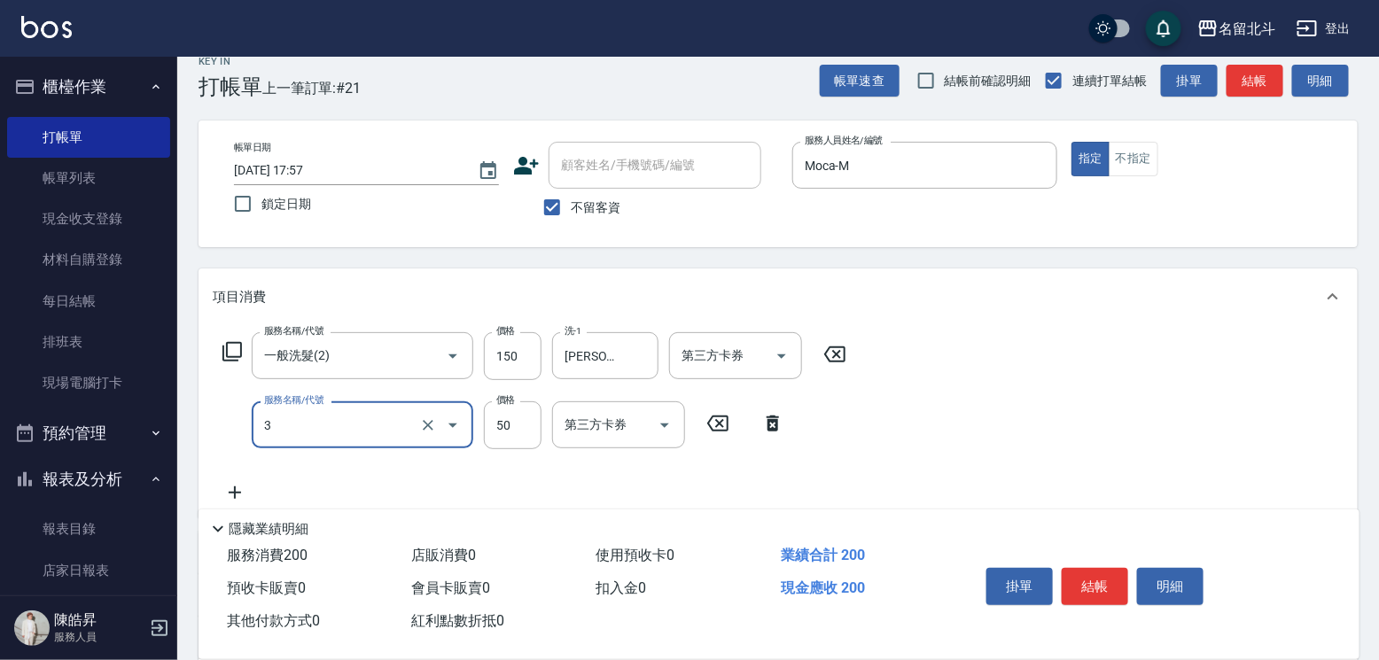
type input "精油(3)"
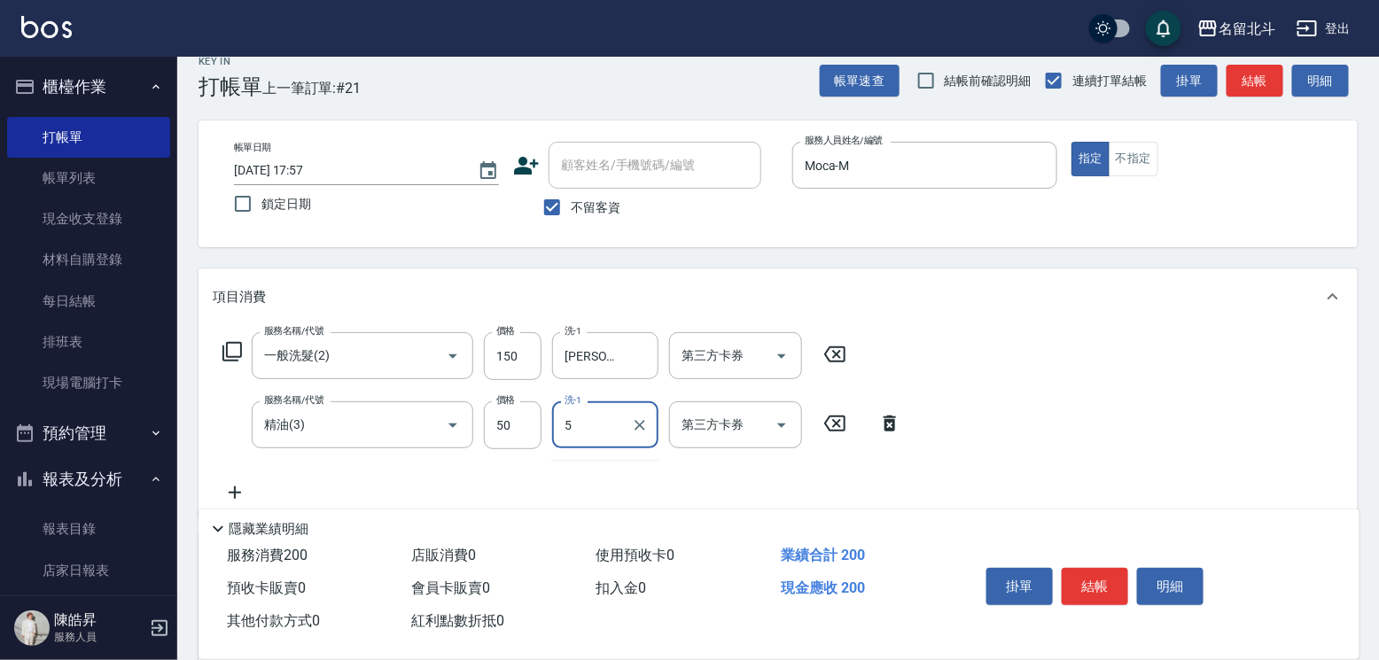
type input "5"
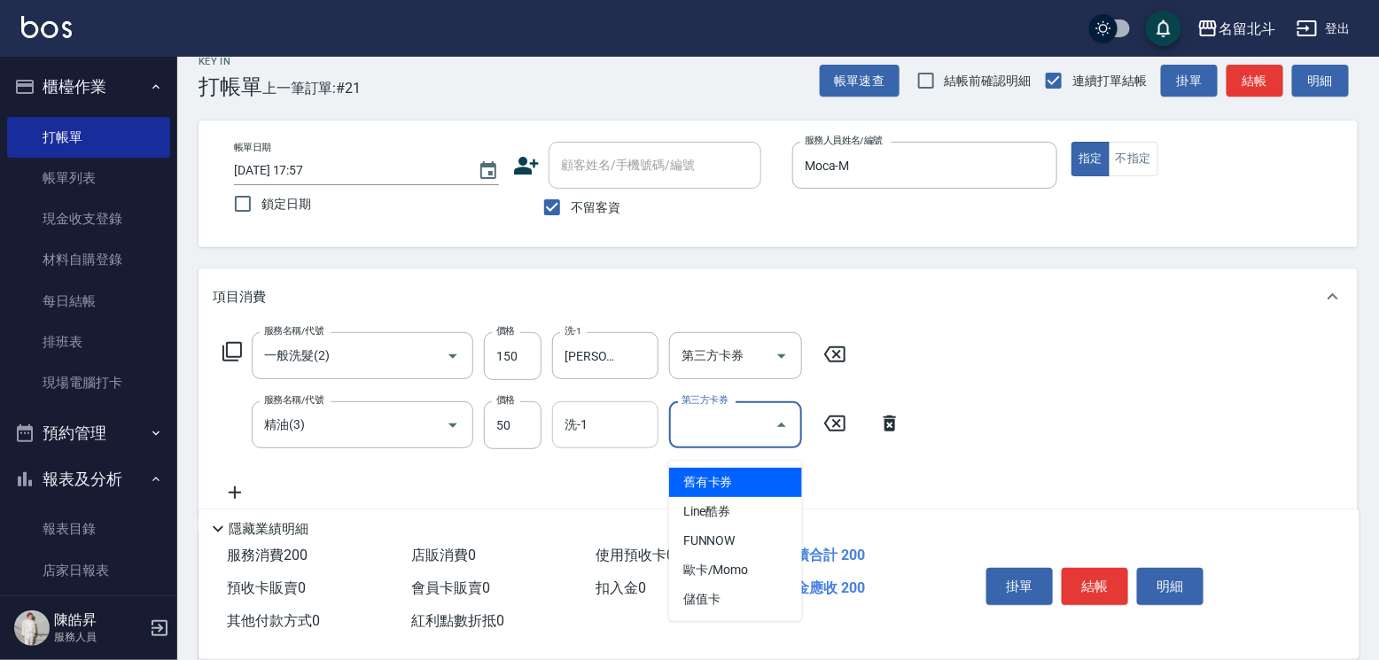
click at [574, 441] on input "洗-1" at bounding box center [605, 425] width 90 height 31
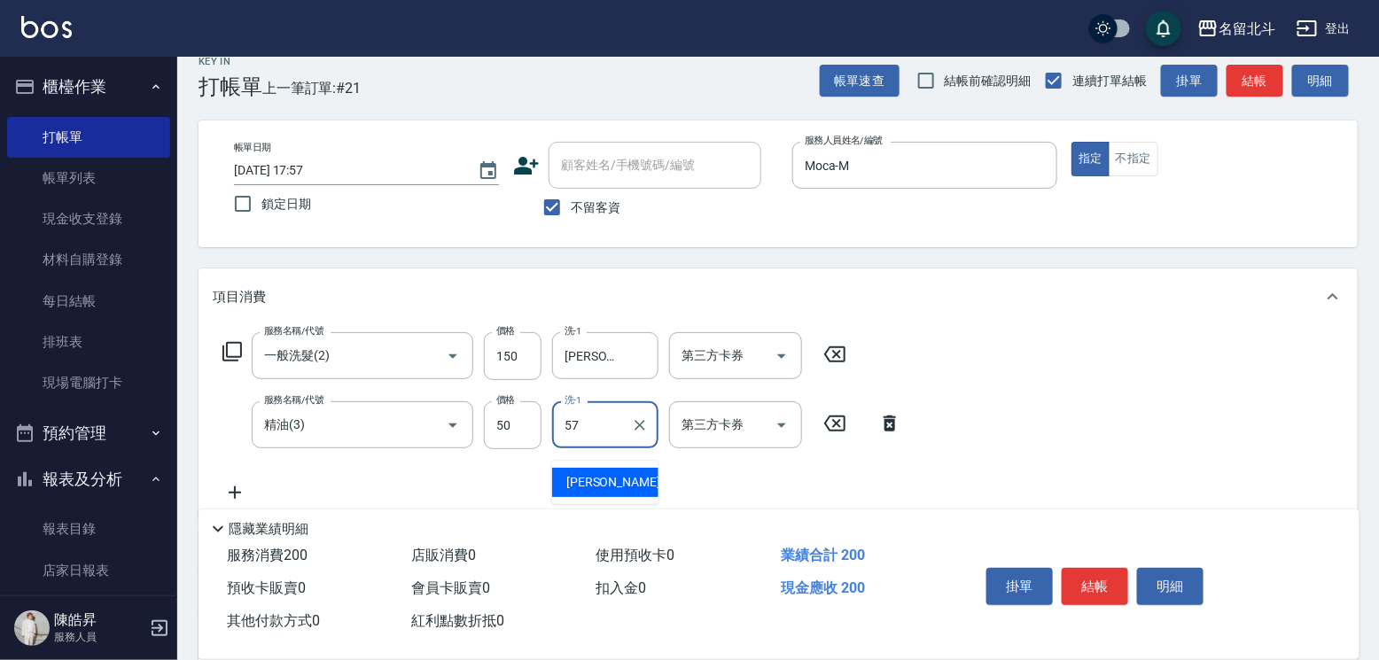
type input "[PERSON_NAME]-57"
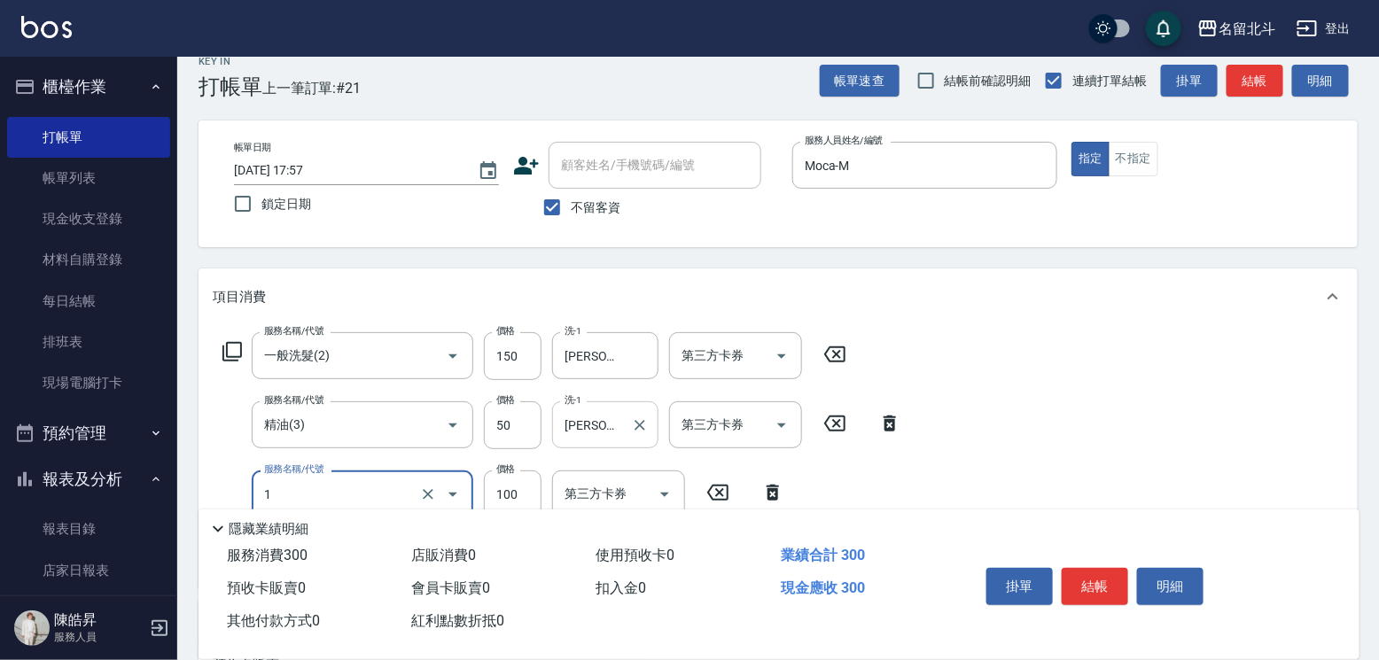
type input "剪髮(1)"
type input "250"
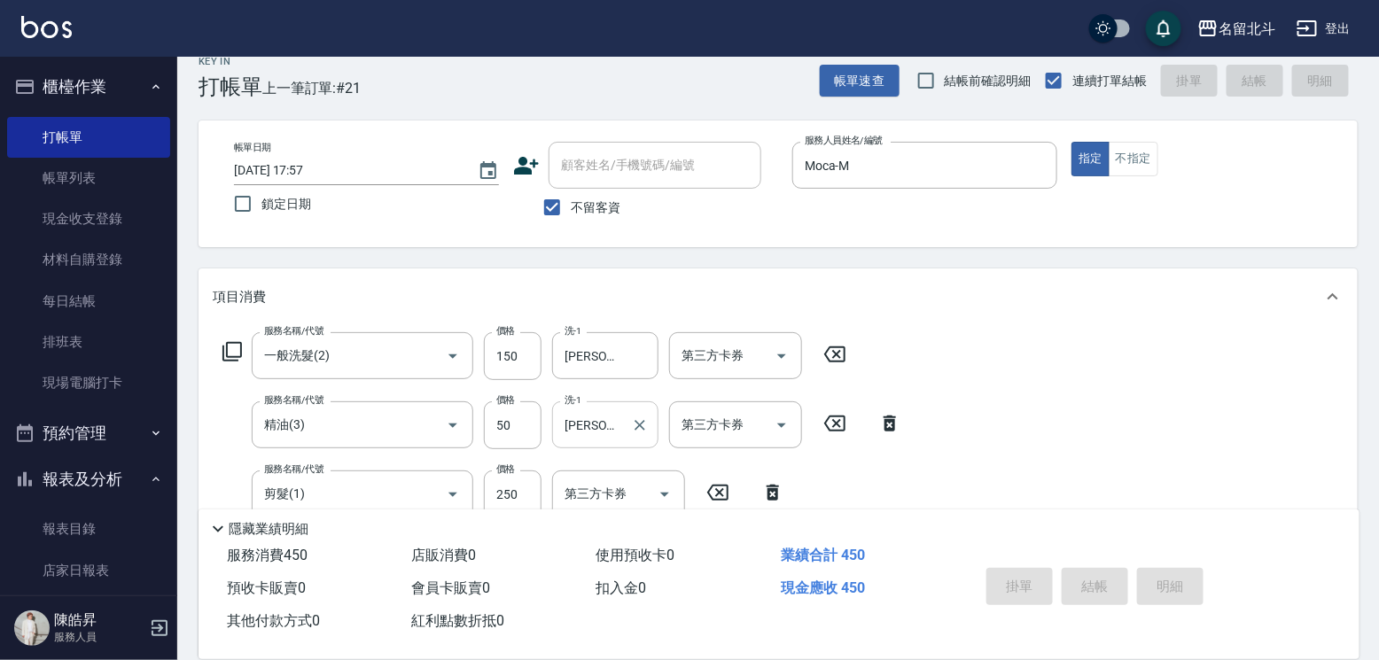
type input "[DATE] 17:58"
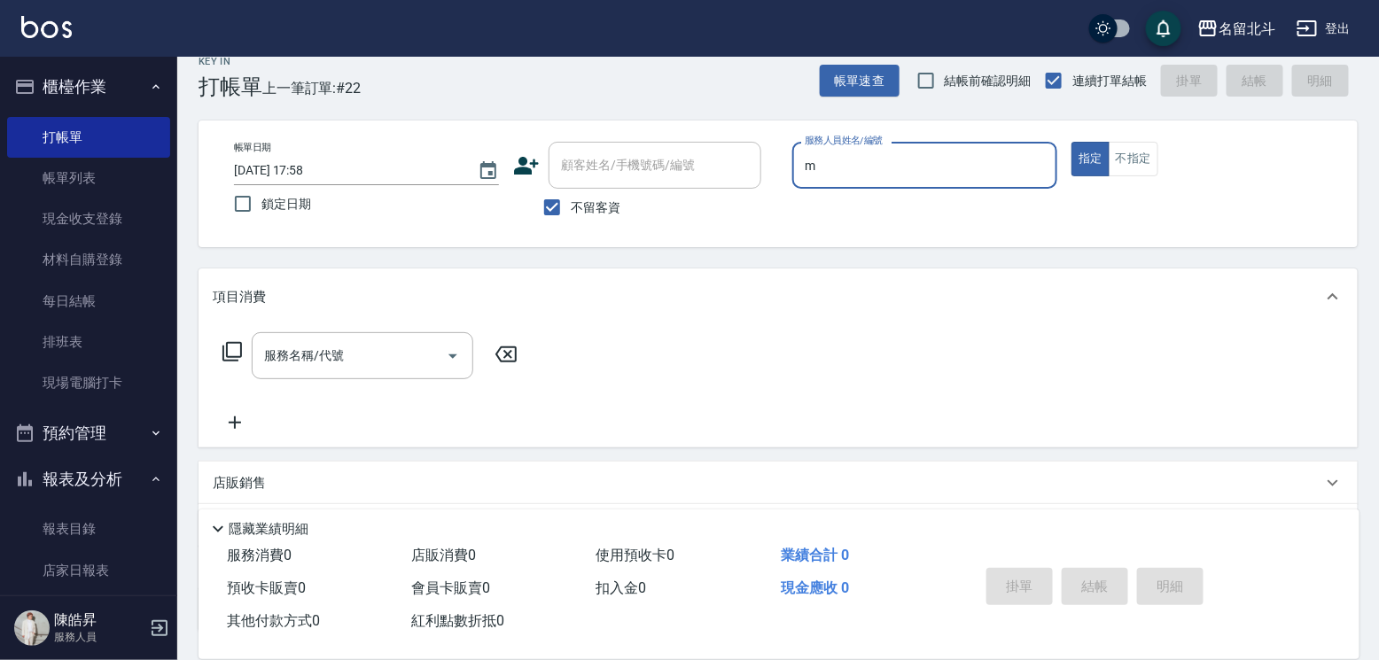
type input "Moca-M"
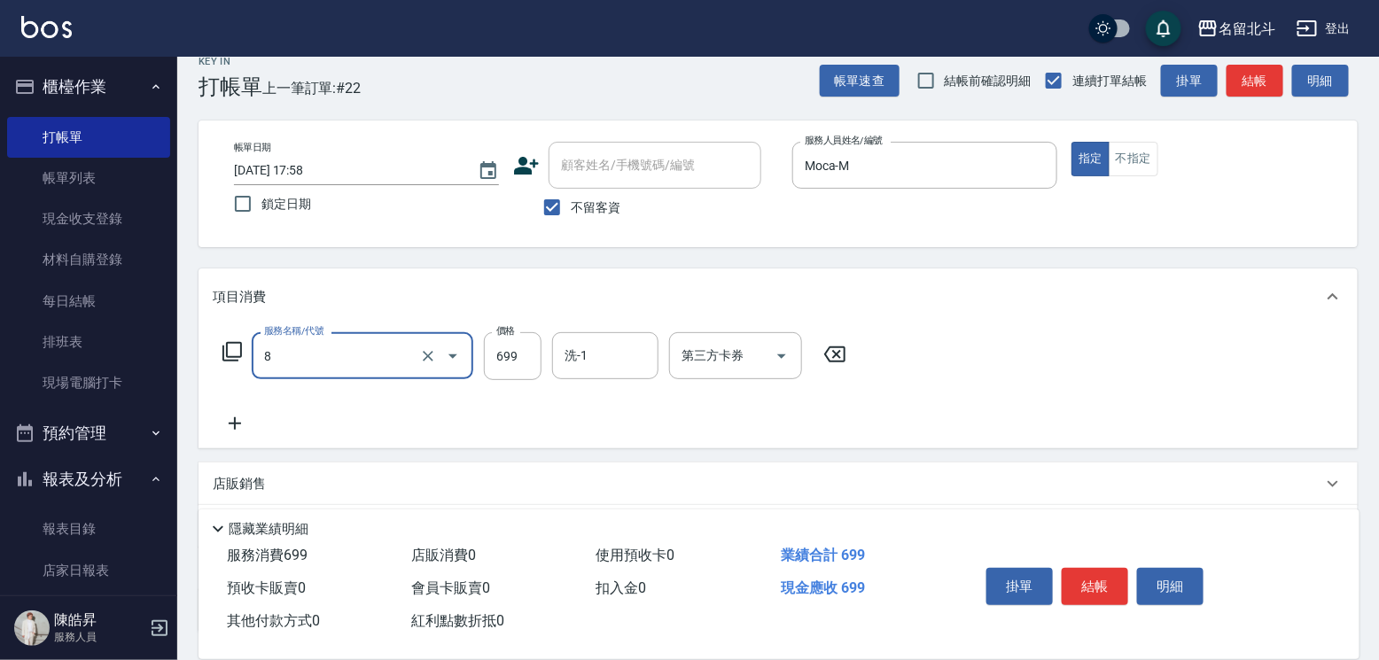
type input "精油洗髮(8)"
type input "1000"
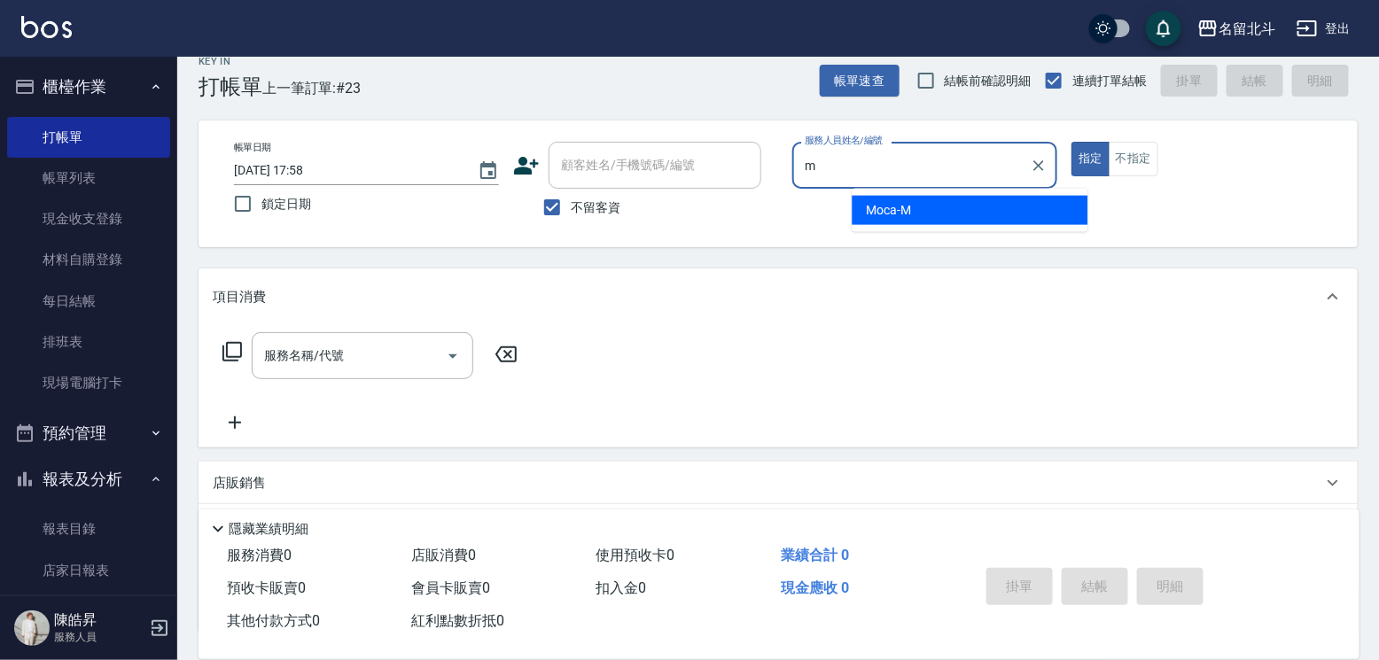
type input "Moca-M"
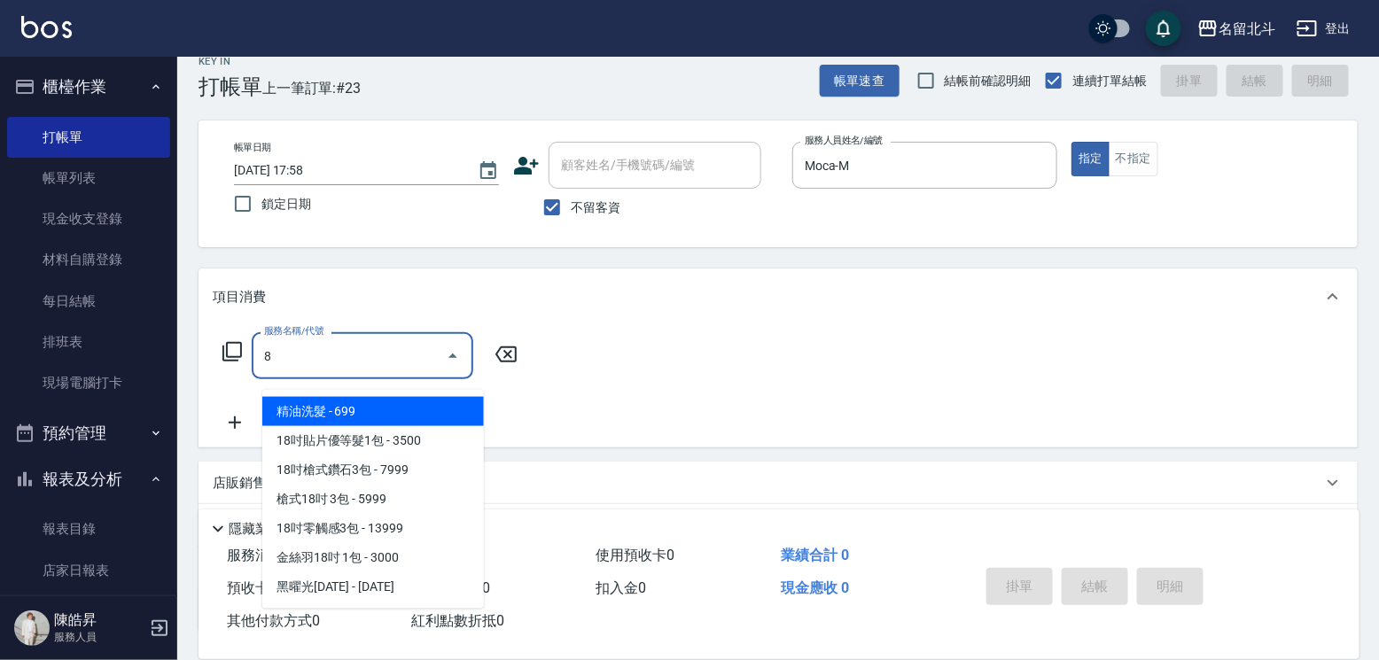
type input "精油洗髮(8)"
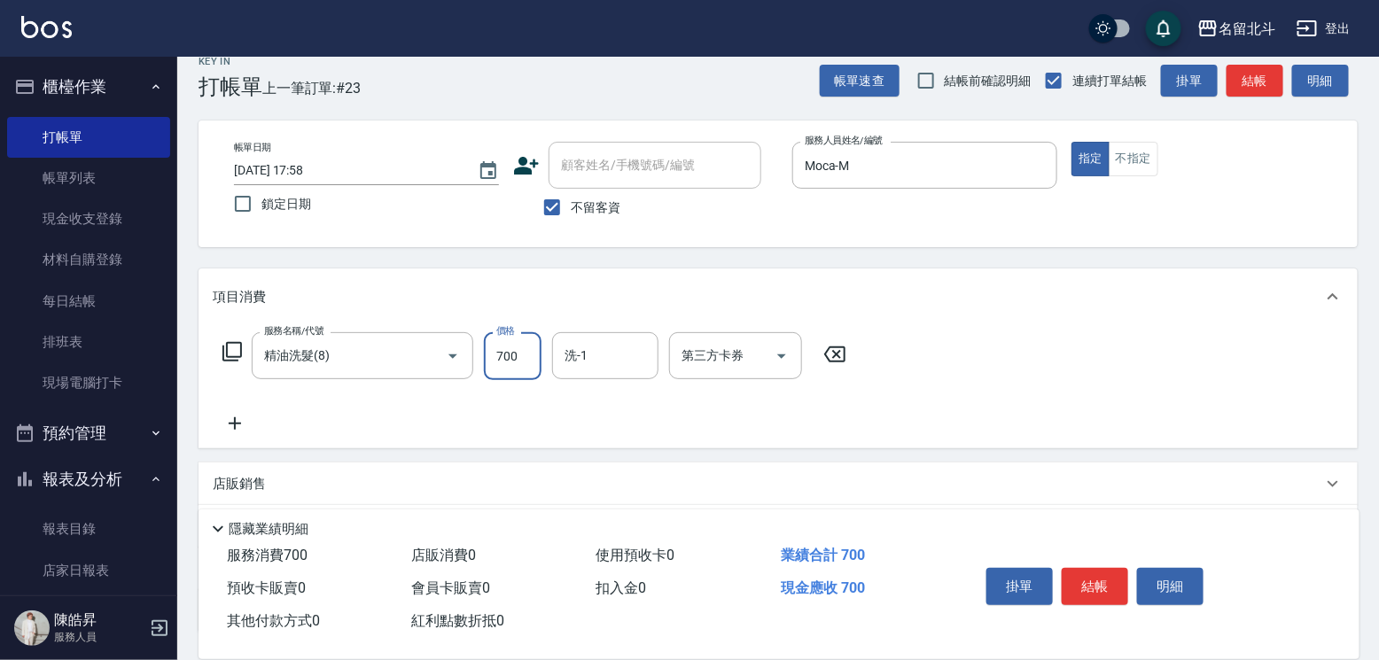
type input "700"
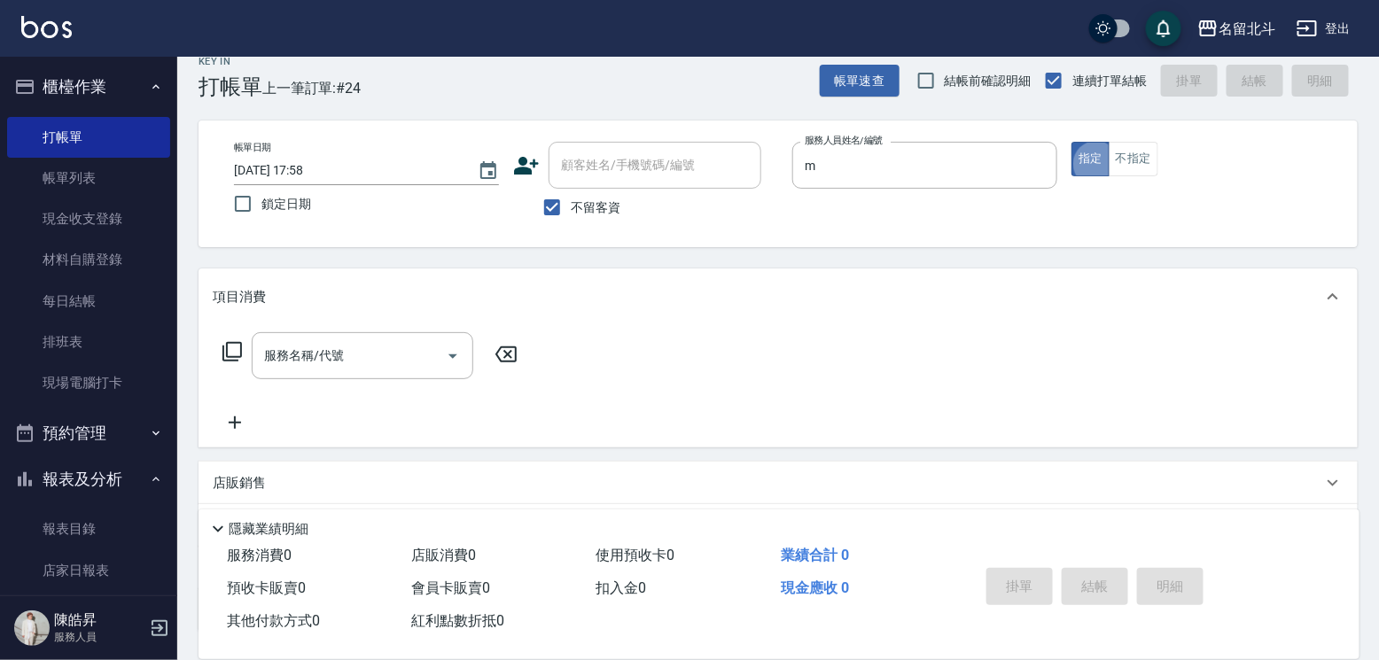
type input "Moca-M"
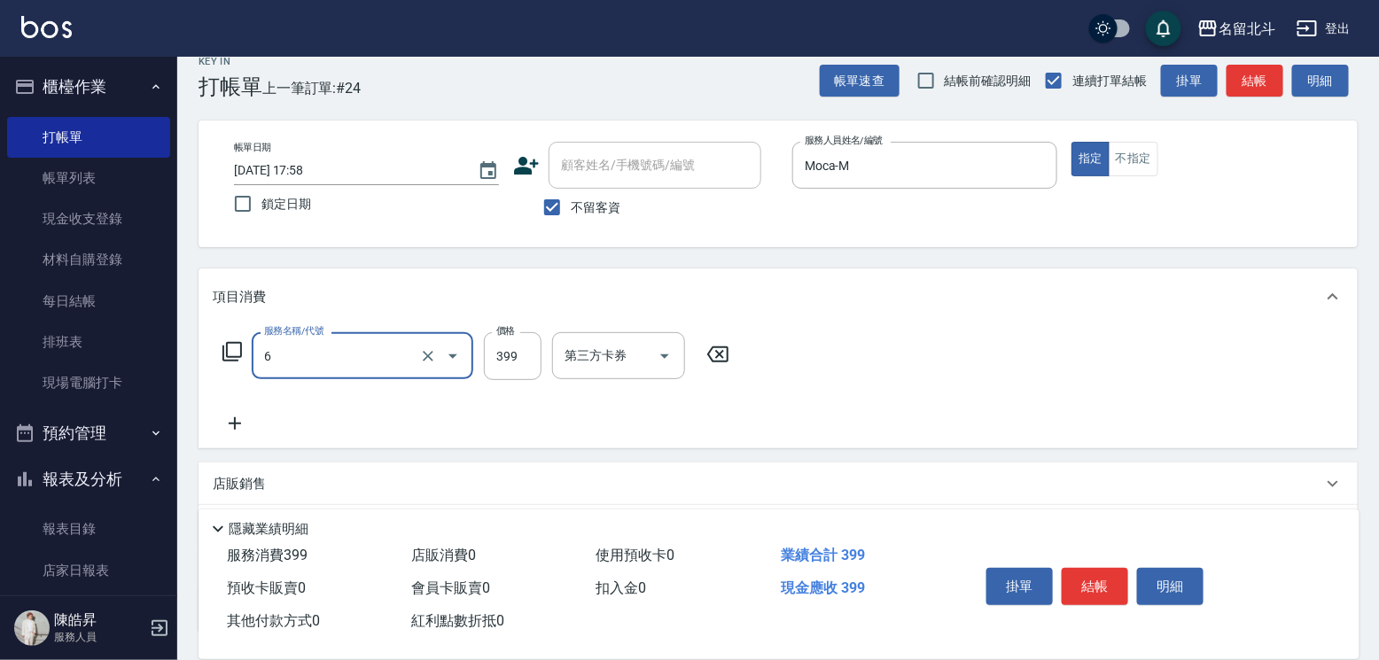
type input "海鹽SPA(6)"
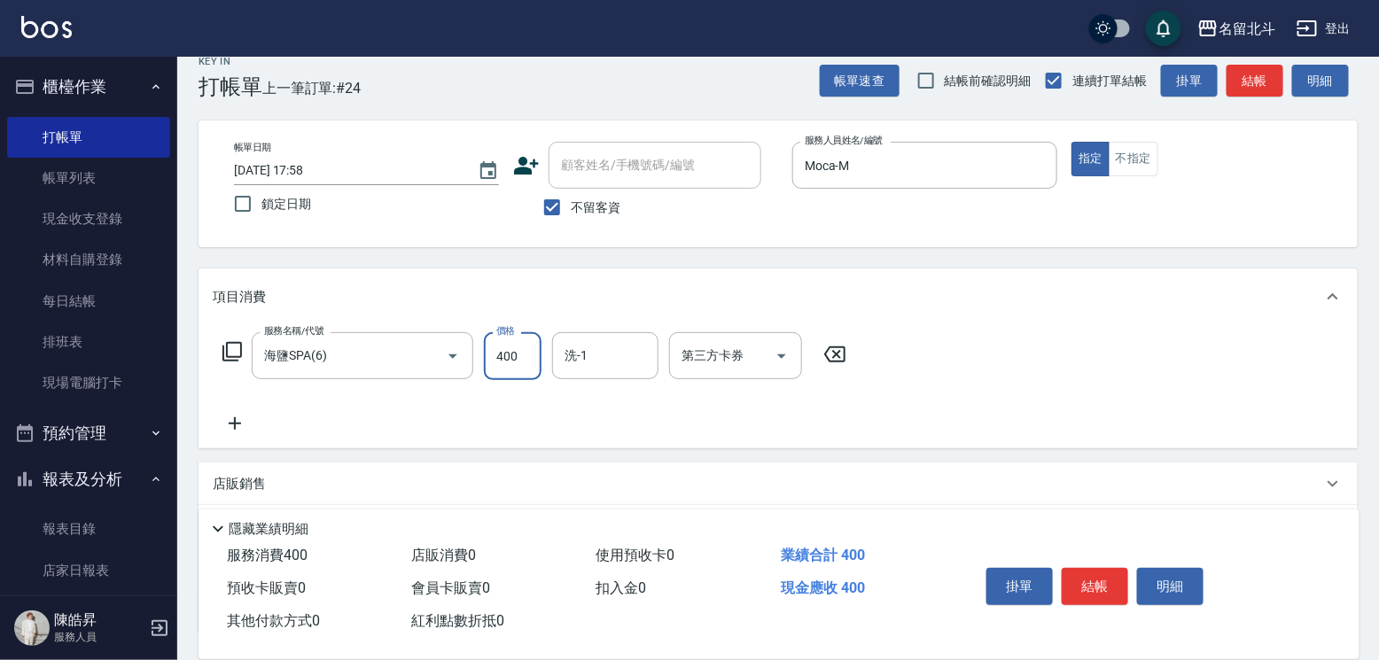
type input "400"
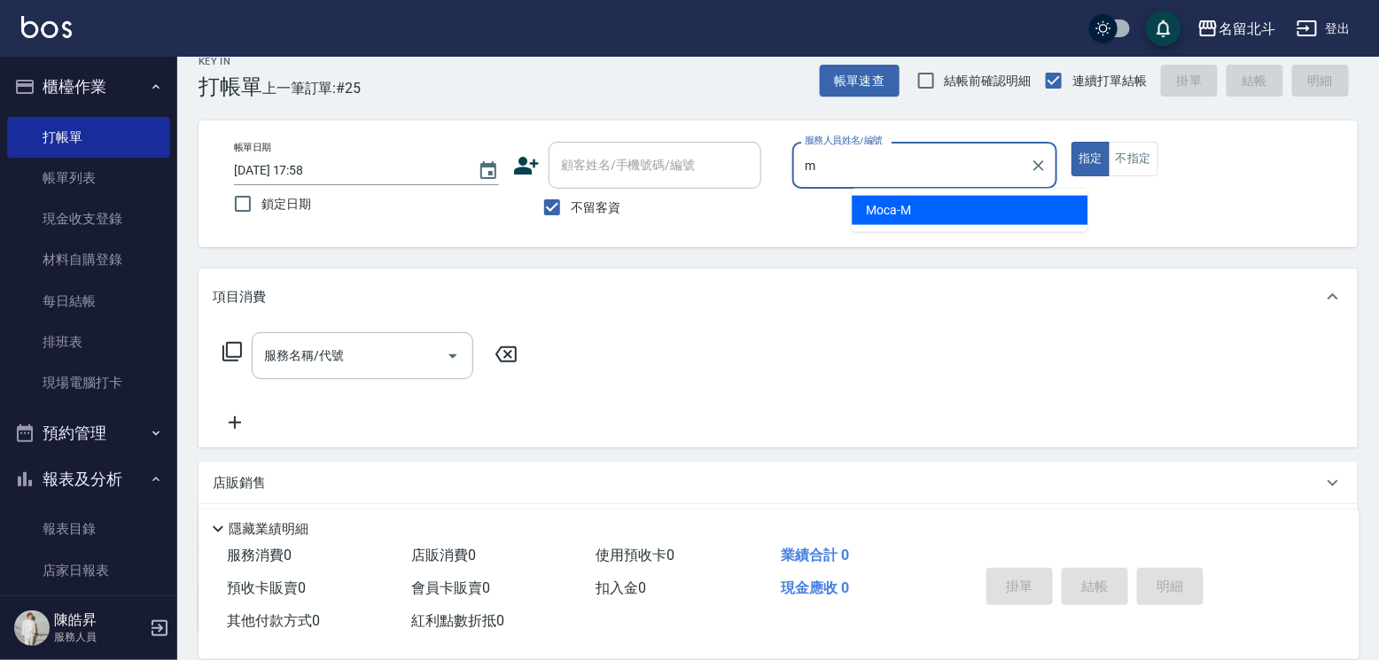
type input "Moca-M"
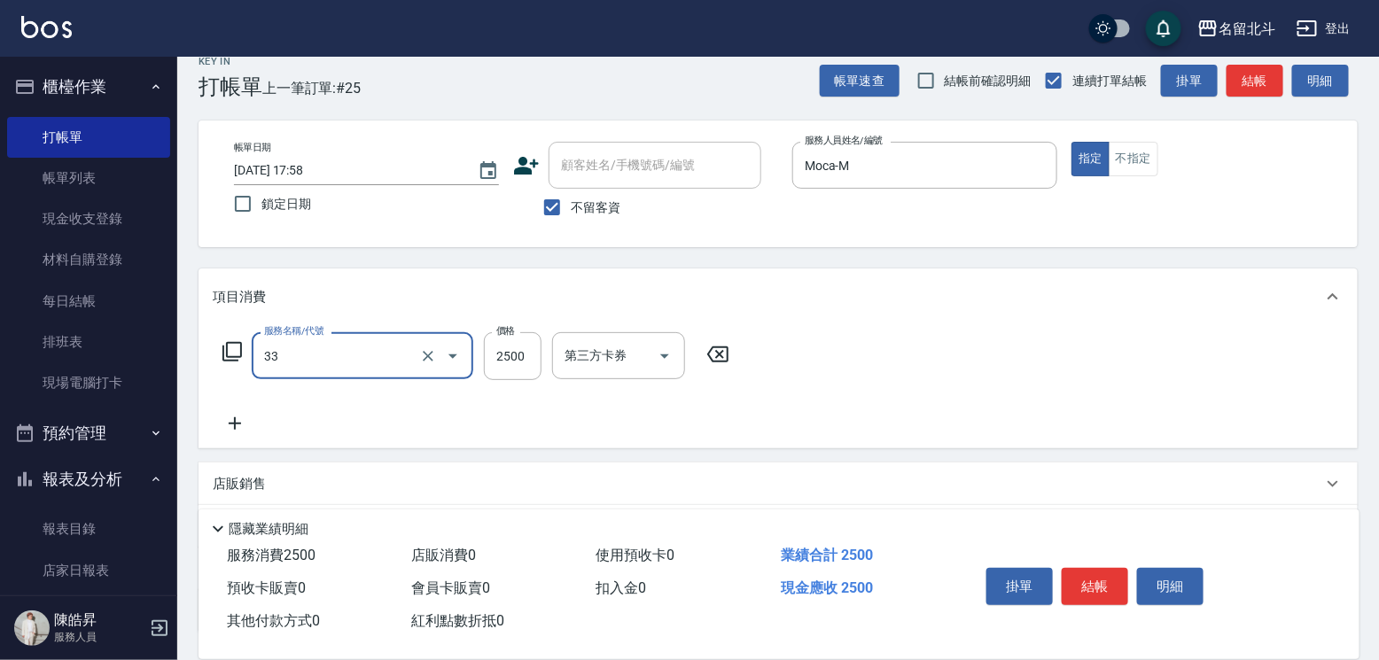
type input "染髮B餐(33)"
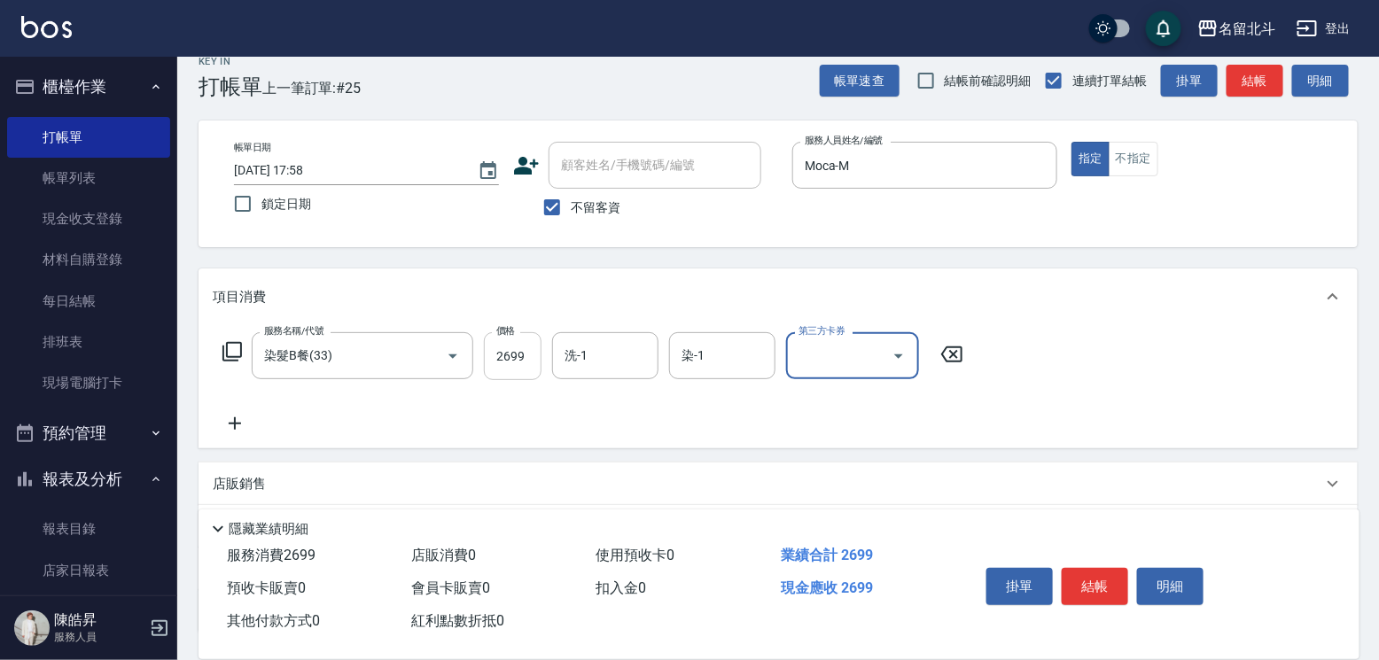
click at [530, 374] on input "2699" at bounding box center [513, 356] width 58 height 48
type input "2750"
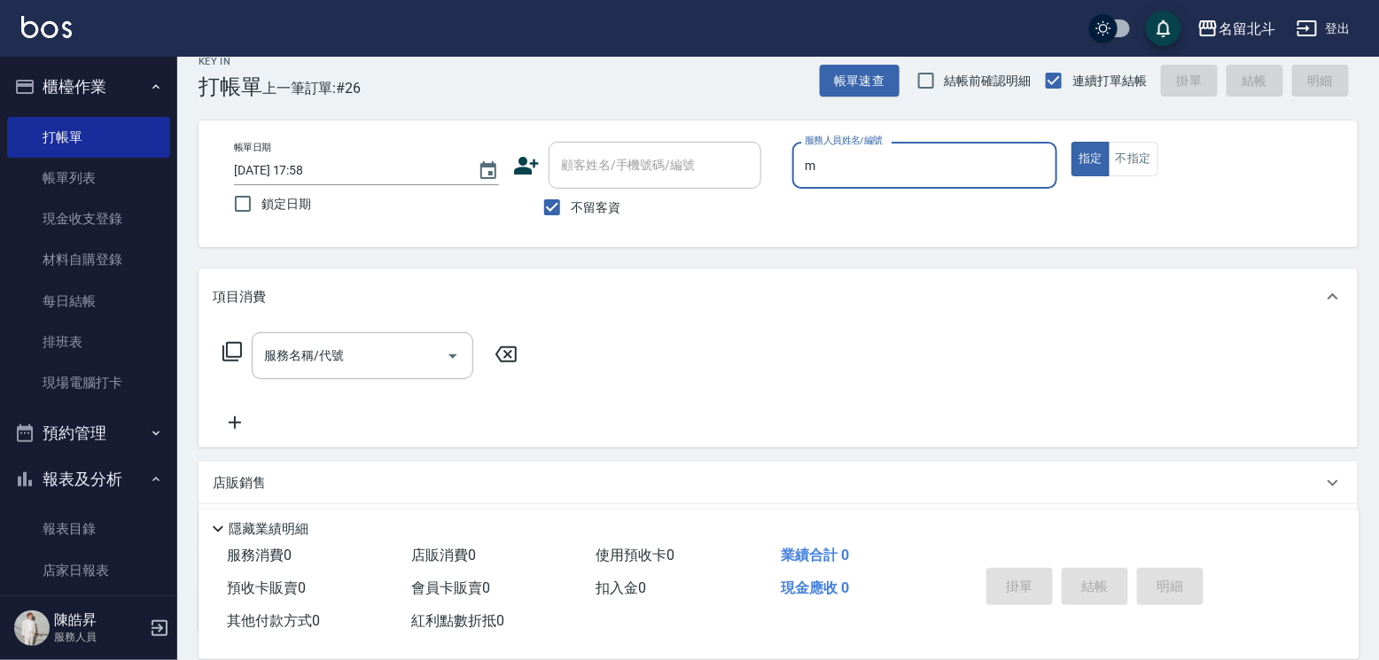
type input "Moca-M"
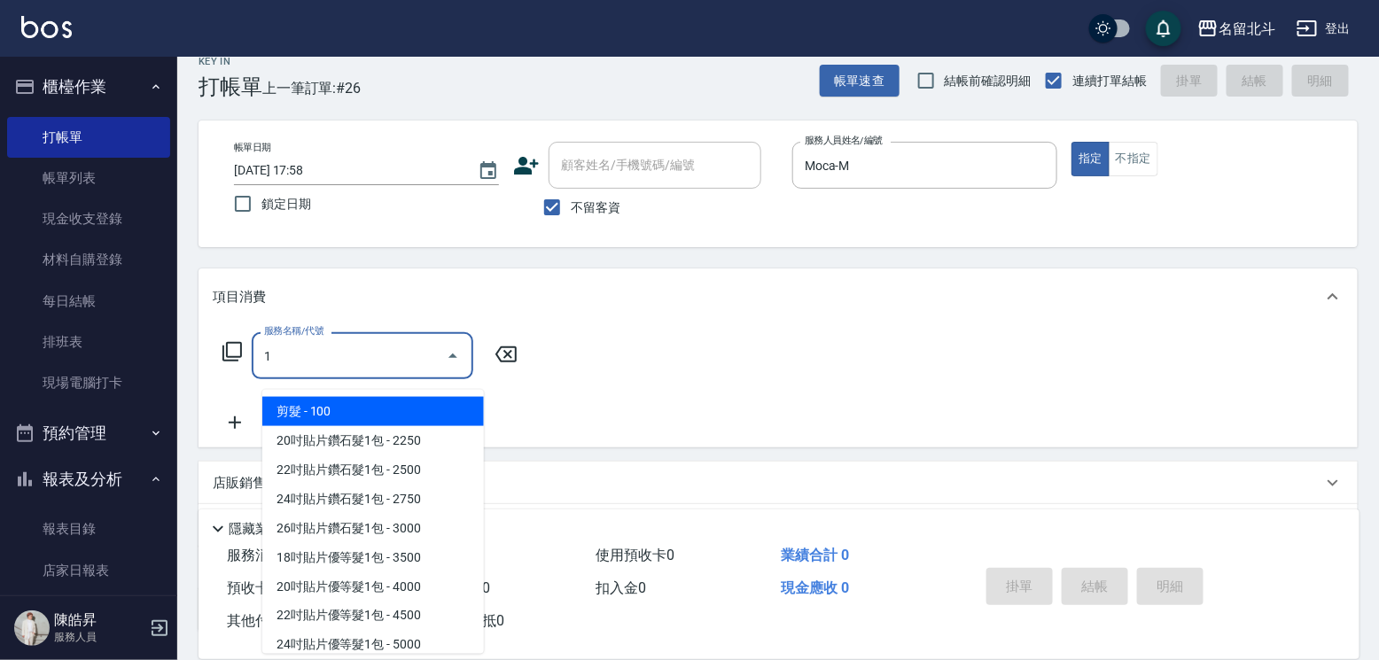
type input "剪髮(1)"
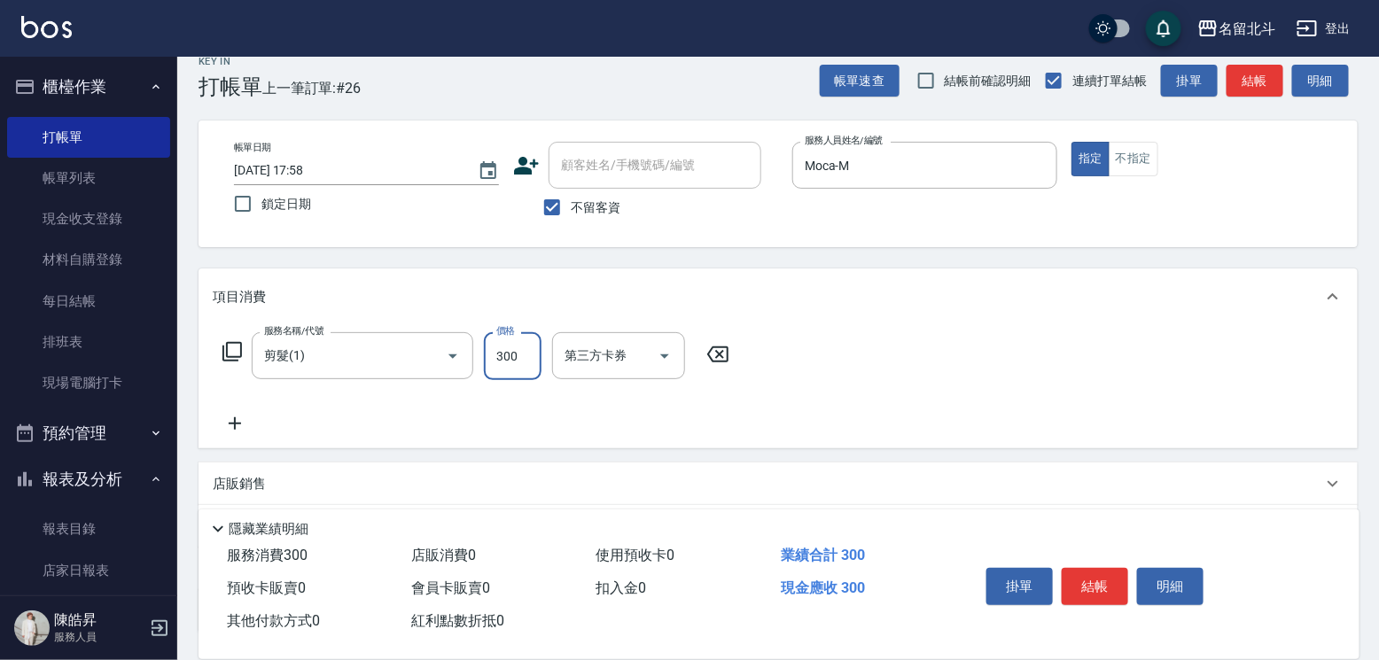
type input "300"
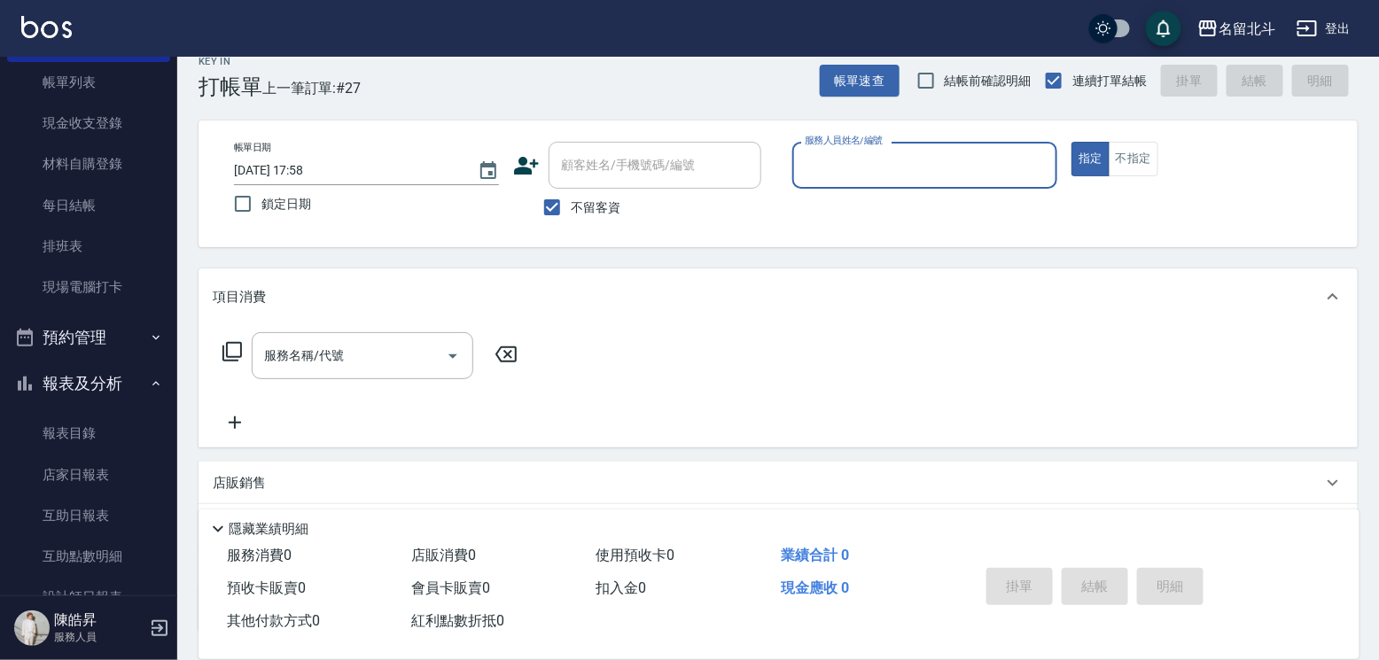
scroll to position [298, 0]
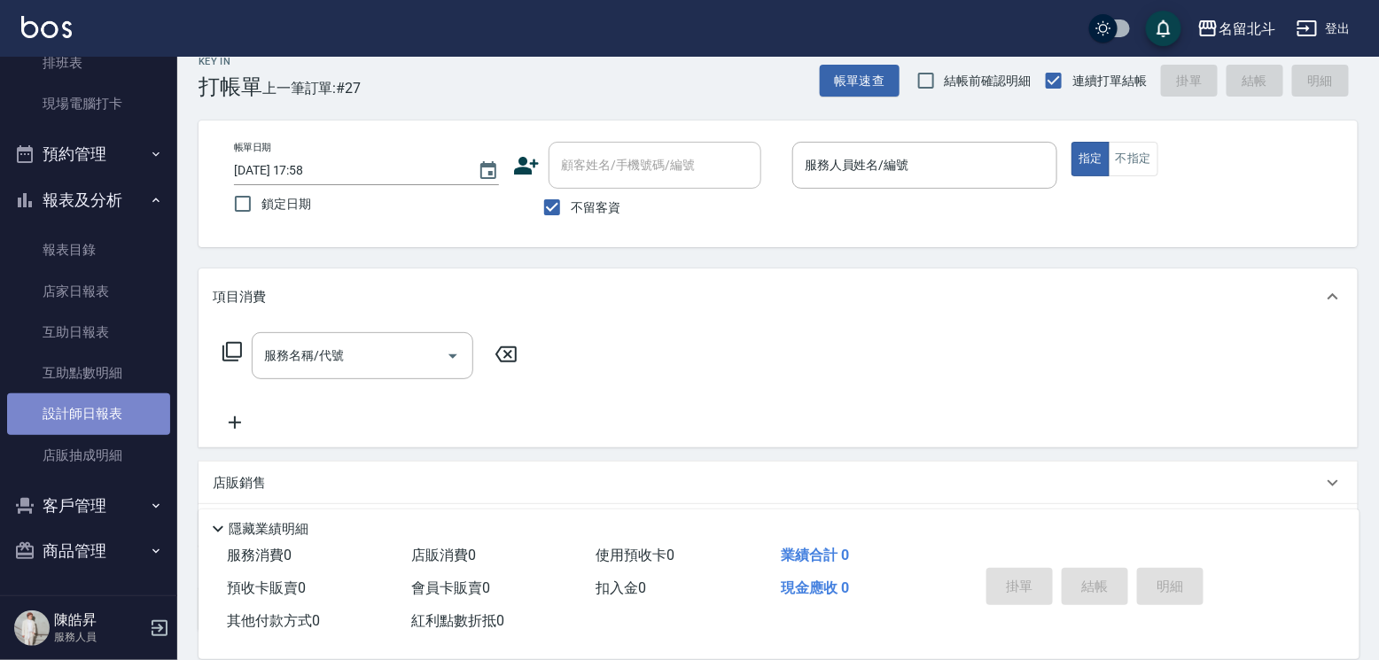
click at [117, 402] on link "設計師日報表" at bounding box center [88, 414] width 163 height 41
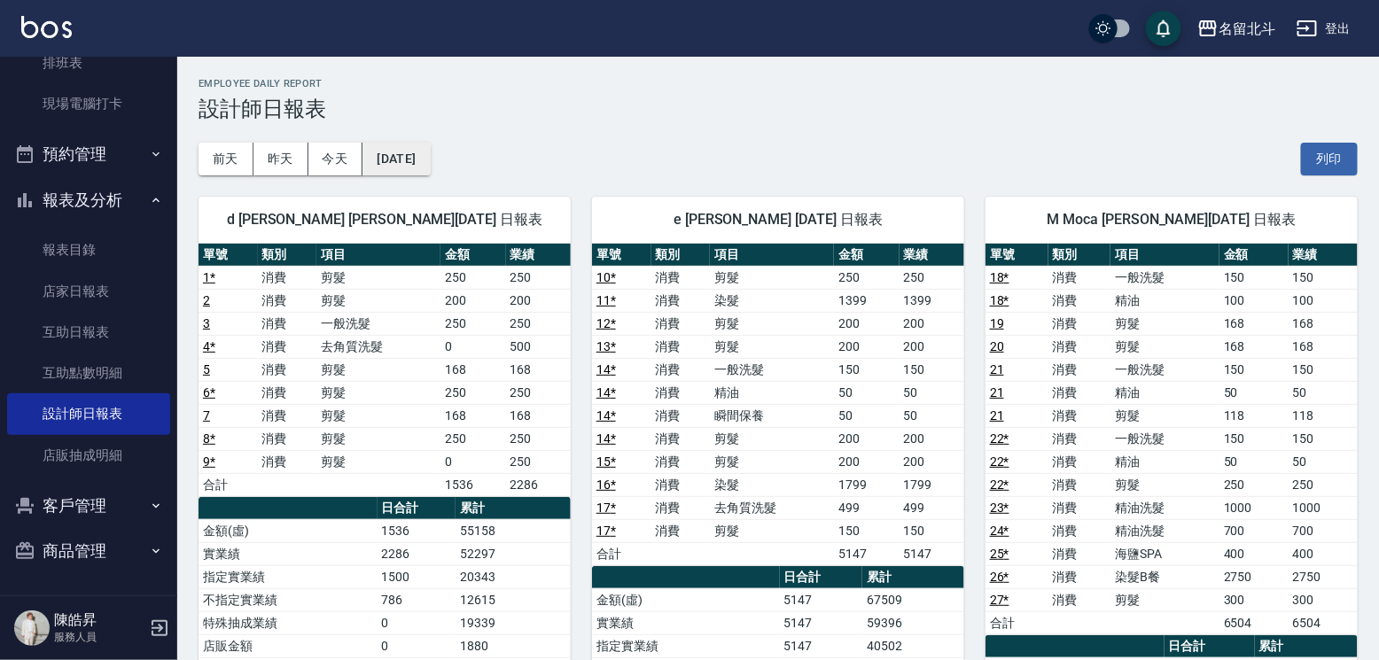
click at [426, 168] on button "[DATE]" at bounding box center [396, 159] width 67 height 33
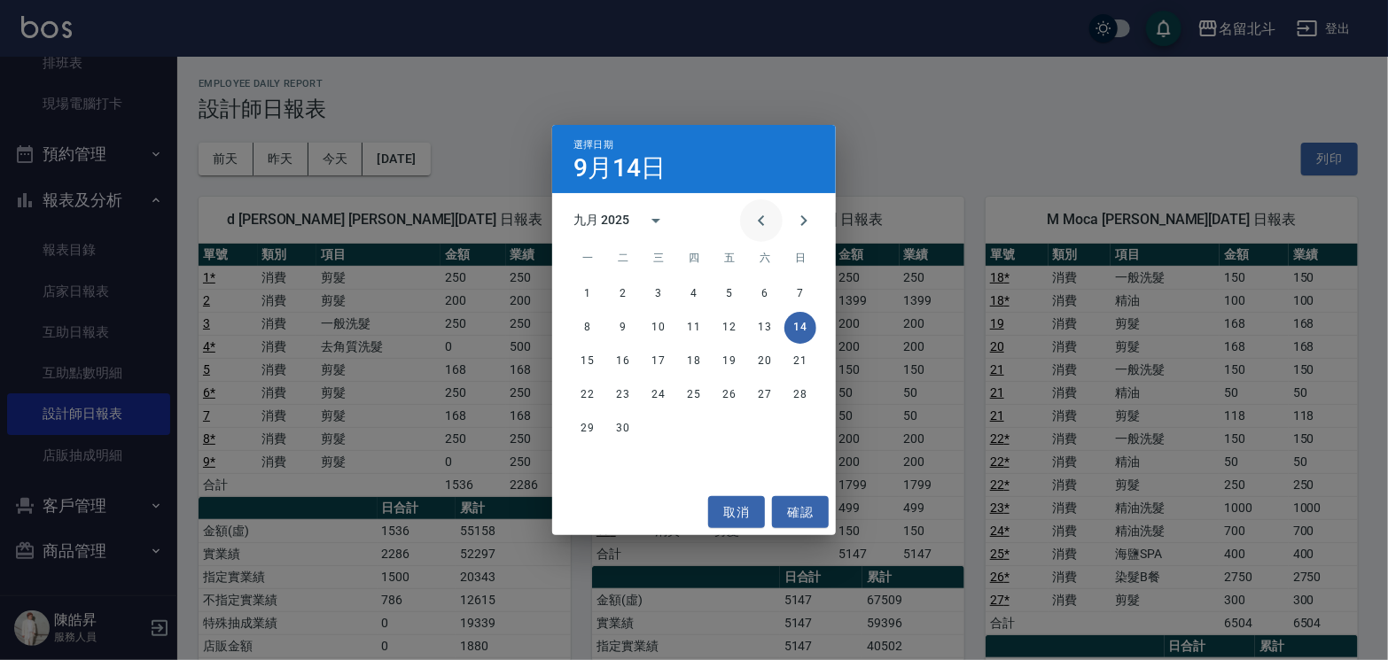
click at [752, 229] on icon "Previous month" at bounding box center [761, 220] width 21 height 21
click at [693, 357] on button "14" at bounding box center [694, 362] width 32 height 32
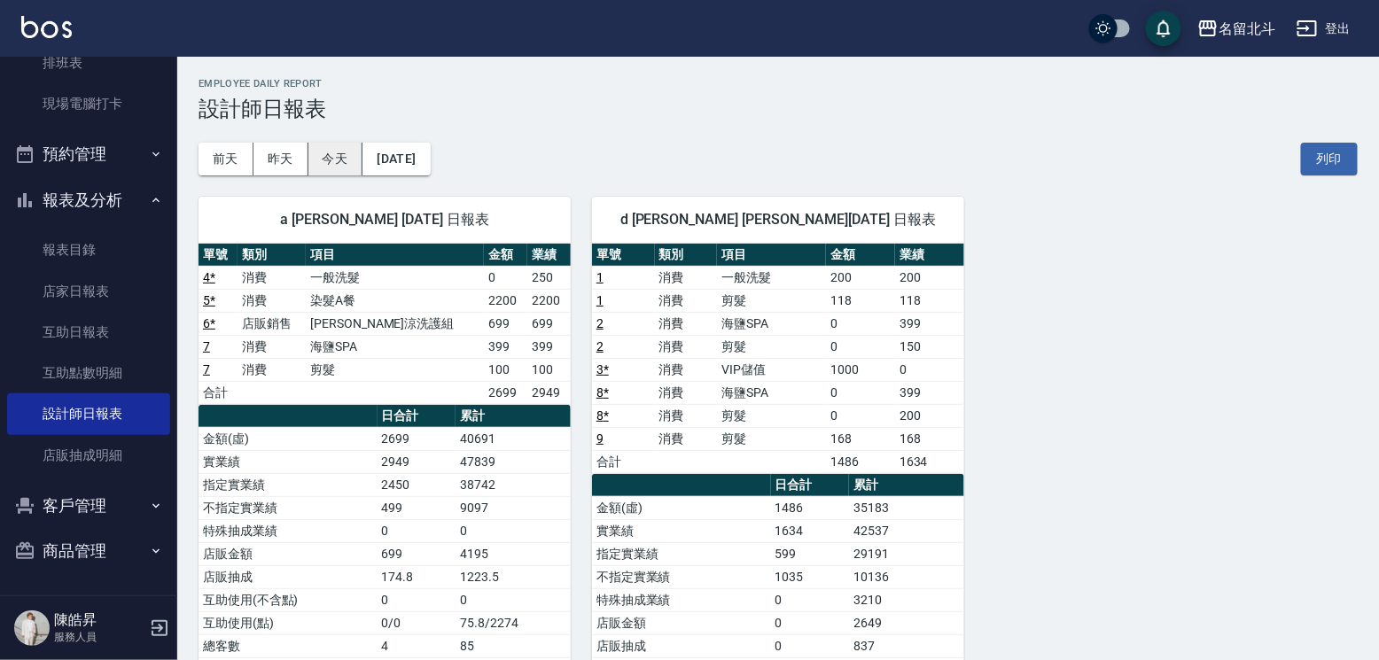
click at [332, 166] on button "今天" at bounding box center [336, 159] width 55 height 33
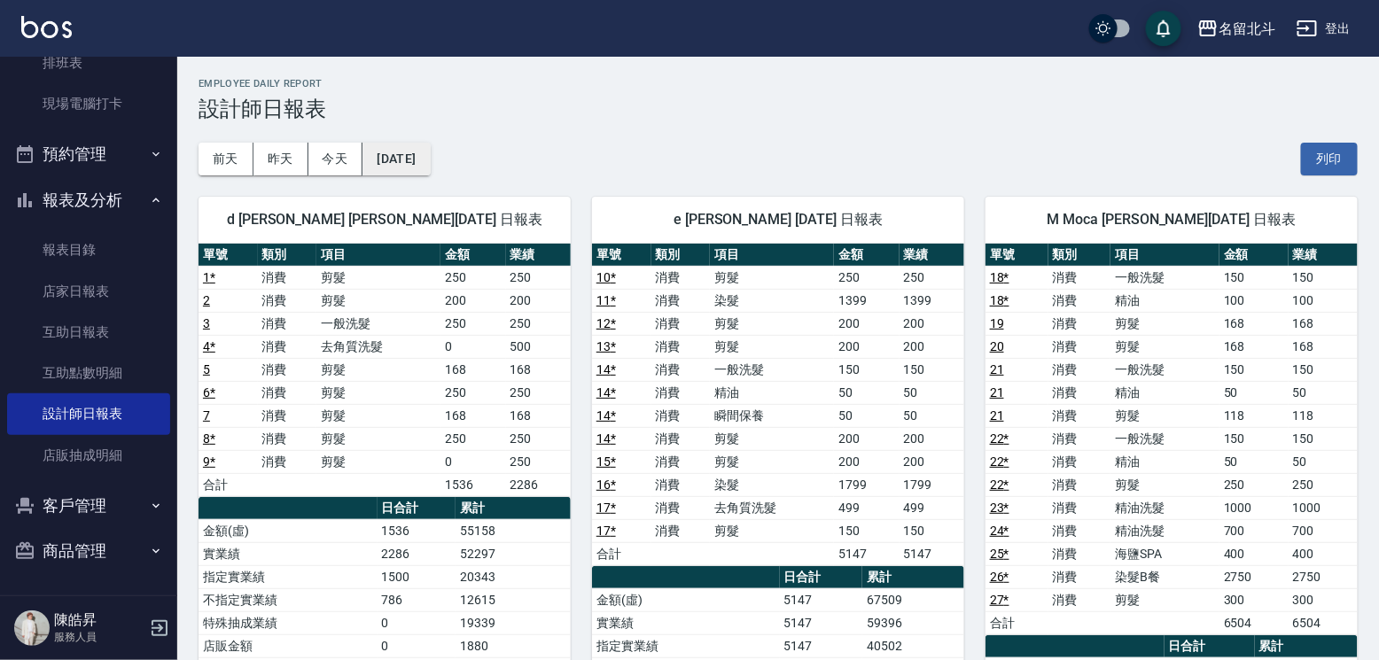
click at [423, 163] on button "[DATE]" at bounding box center [396, 159] width 67 height 33
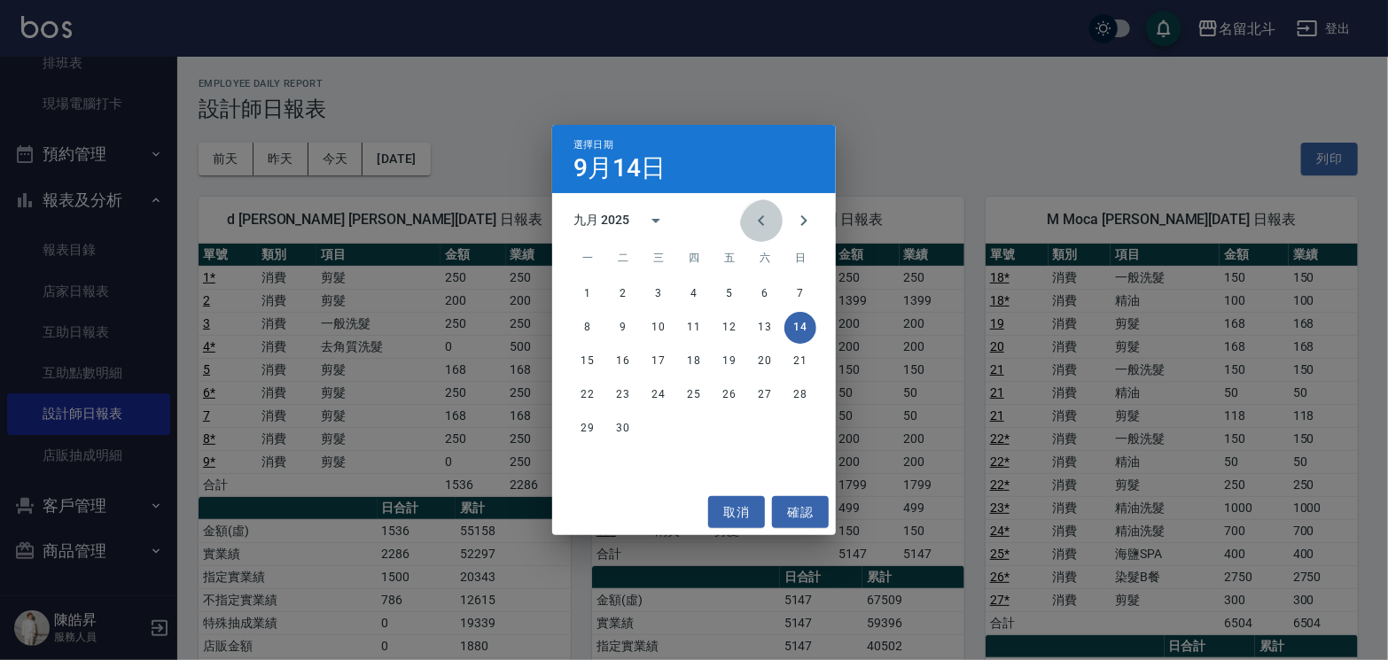
click at [751, 226] on icon "Previous month" at bounding box center [761, 220] width 21 height 21
click at [685, 358] on button "14" at bounding box center [694, 362] width 32 height 32
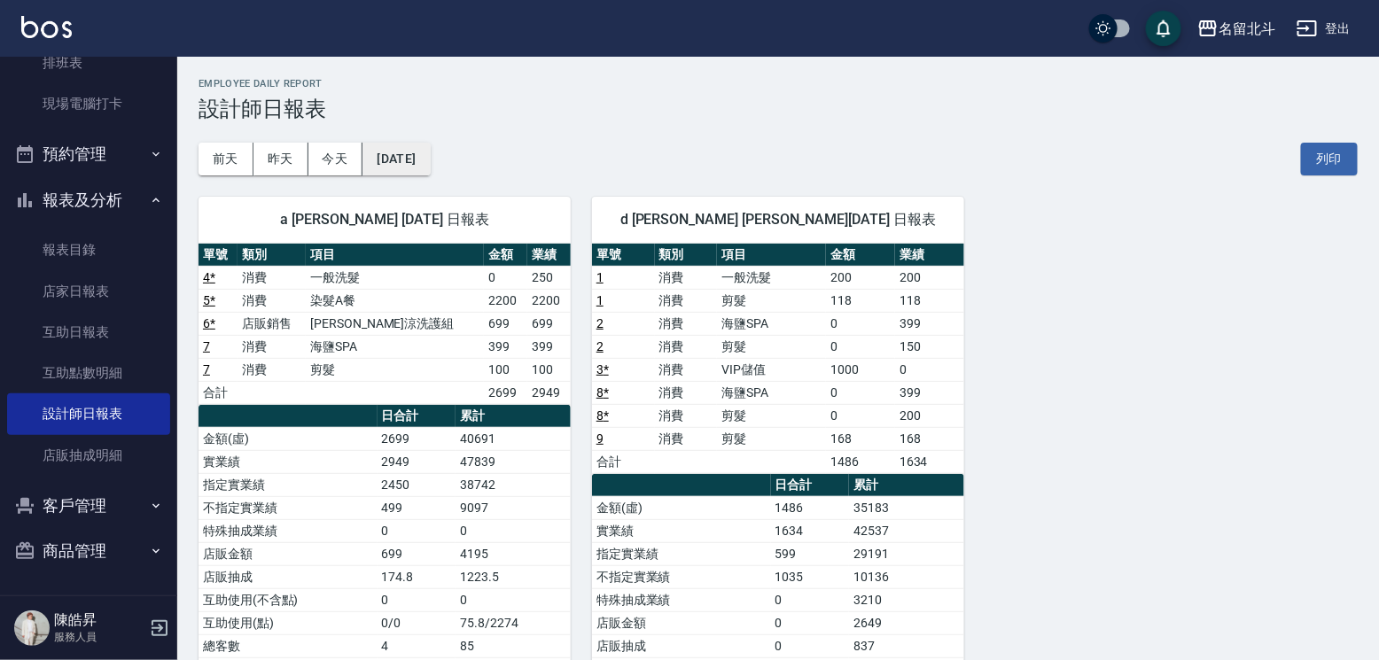
click at [404, 162] on button "[DATE]" at bounding box center [396, 159] width 67 height 33
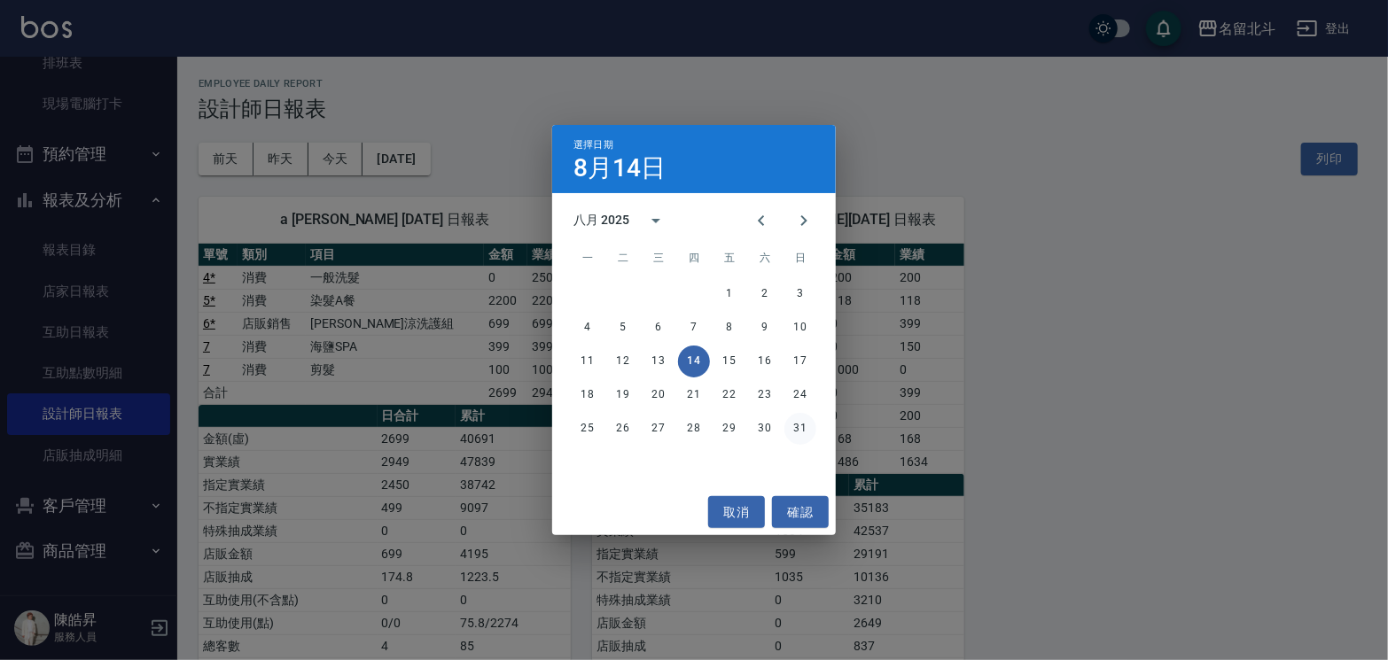
click at [796, 421] on button "31" at bounding box center [801, 429] width 32 height 32
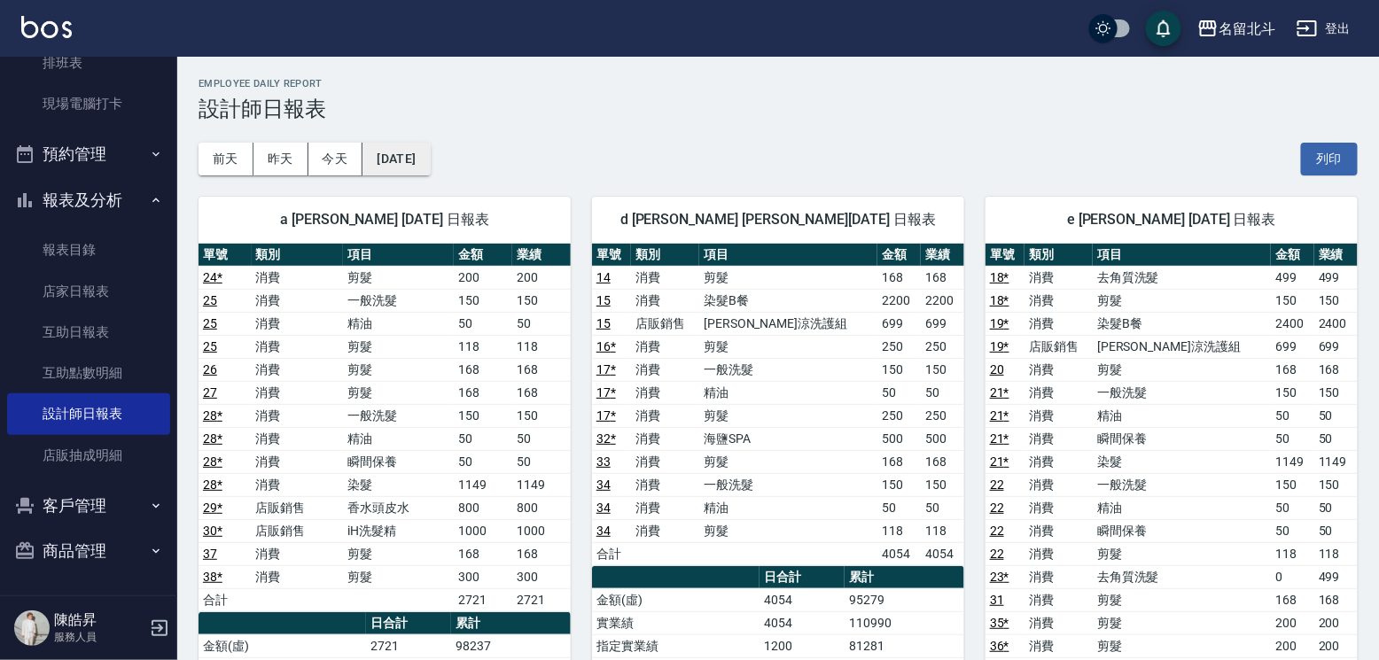
click at [419, 156] on button "[DATE]" at bounding box center [396, 159] width 67 height 33
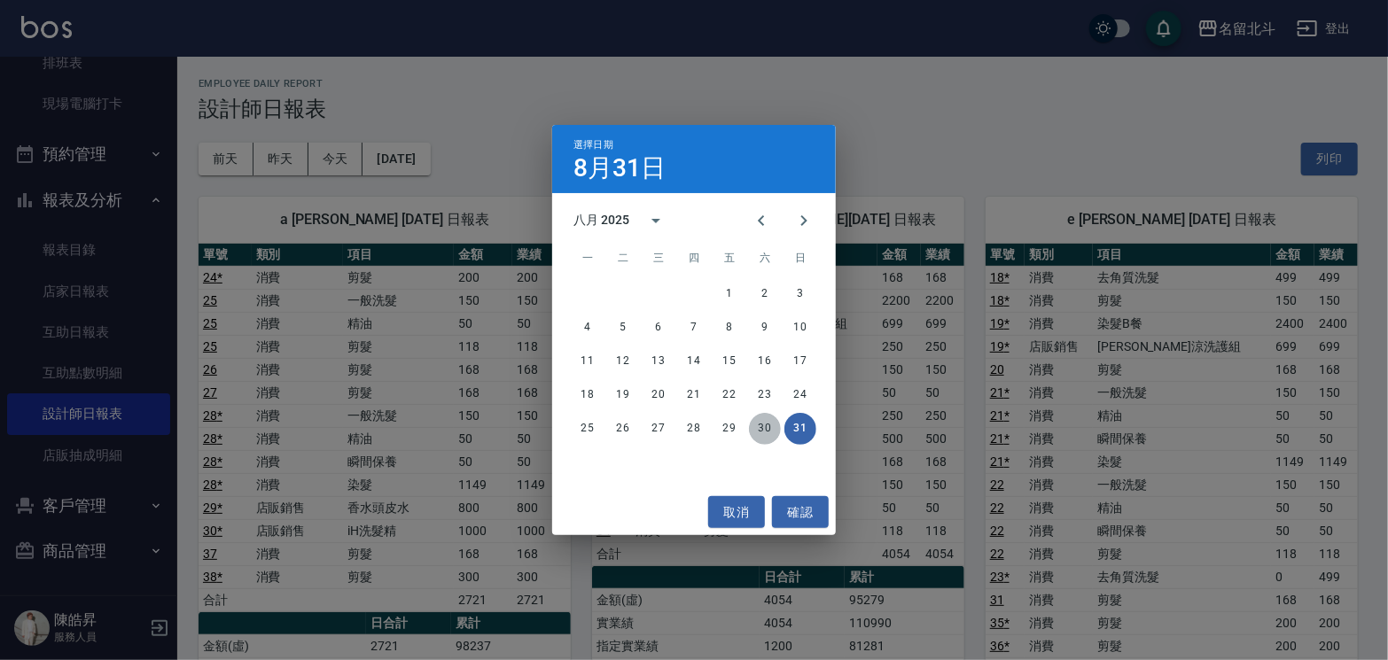
click at [769, 425] on button "30" at bounding box center [765, 429] width 32 height 32
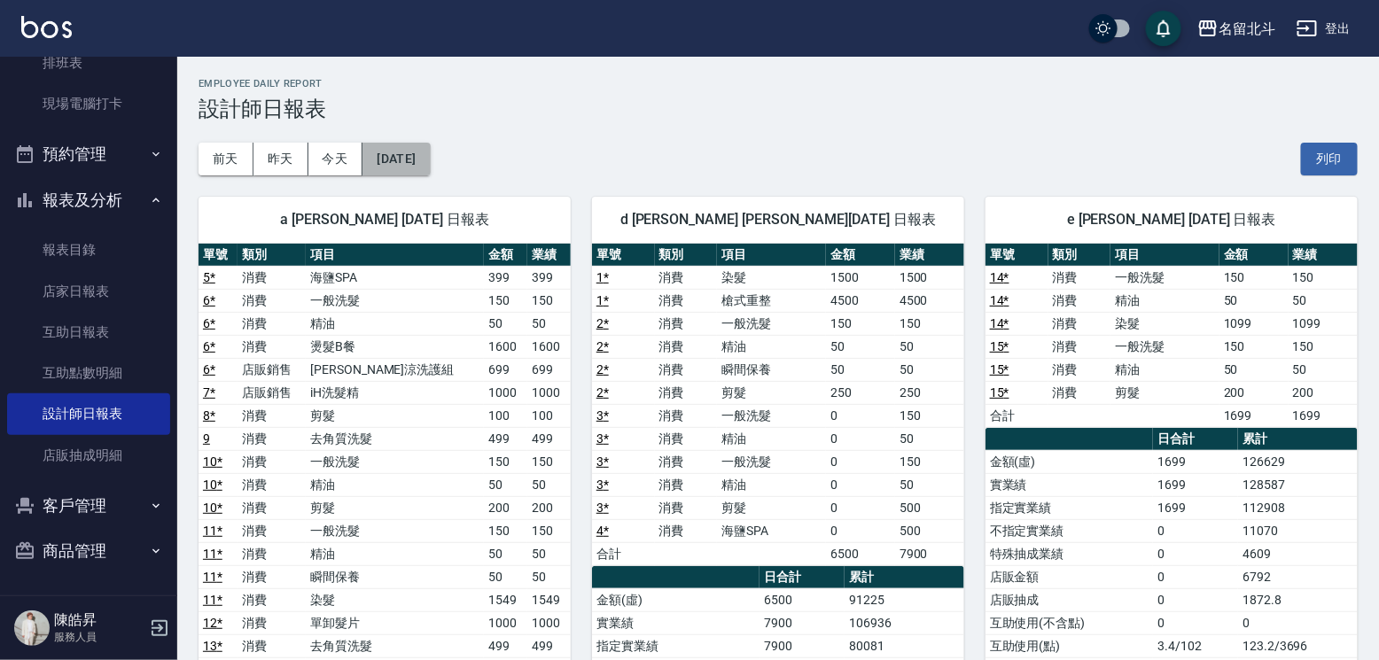
click at [415, 156] on button "[DATE]" at bounding box center [396, 159] width 67 height 33
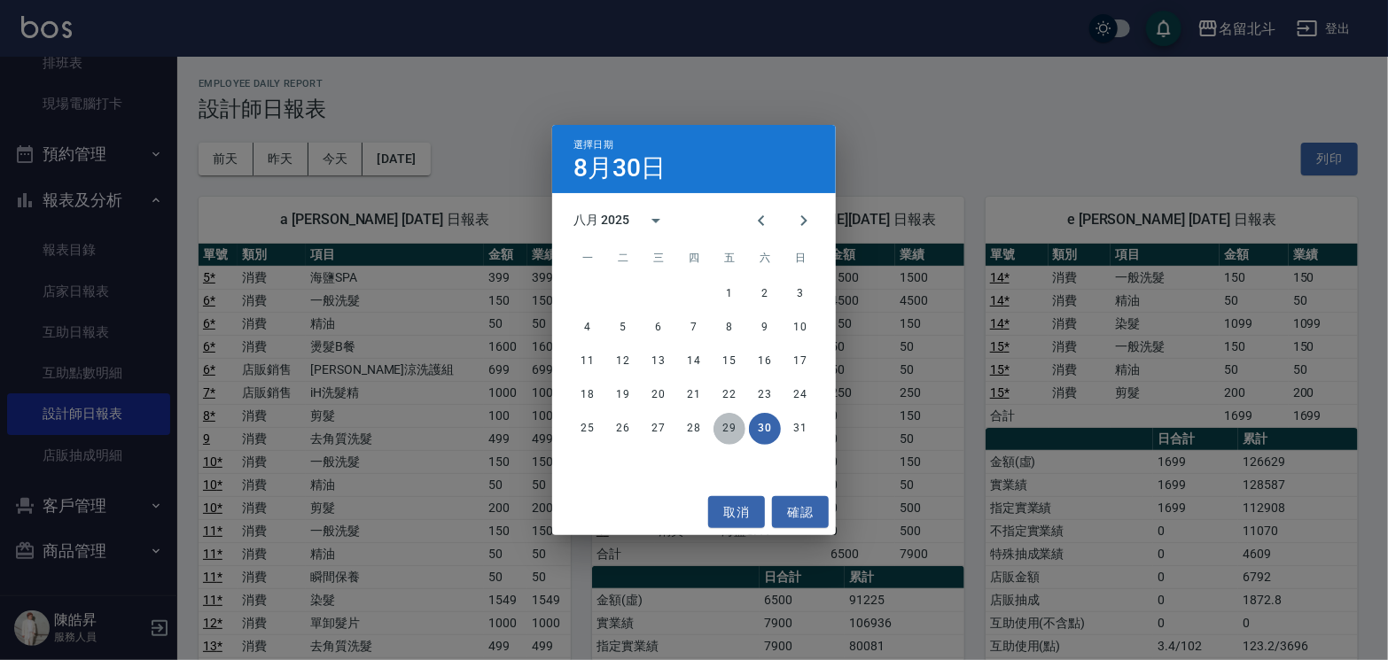
click at [738, 423] on button "29" at bounding box center [730, 429] width 32 height 32
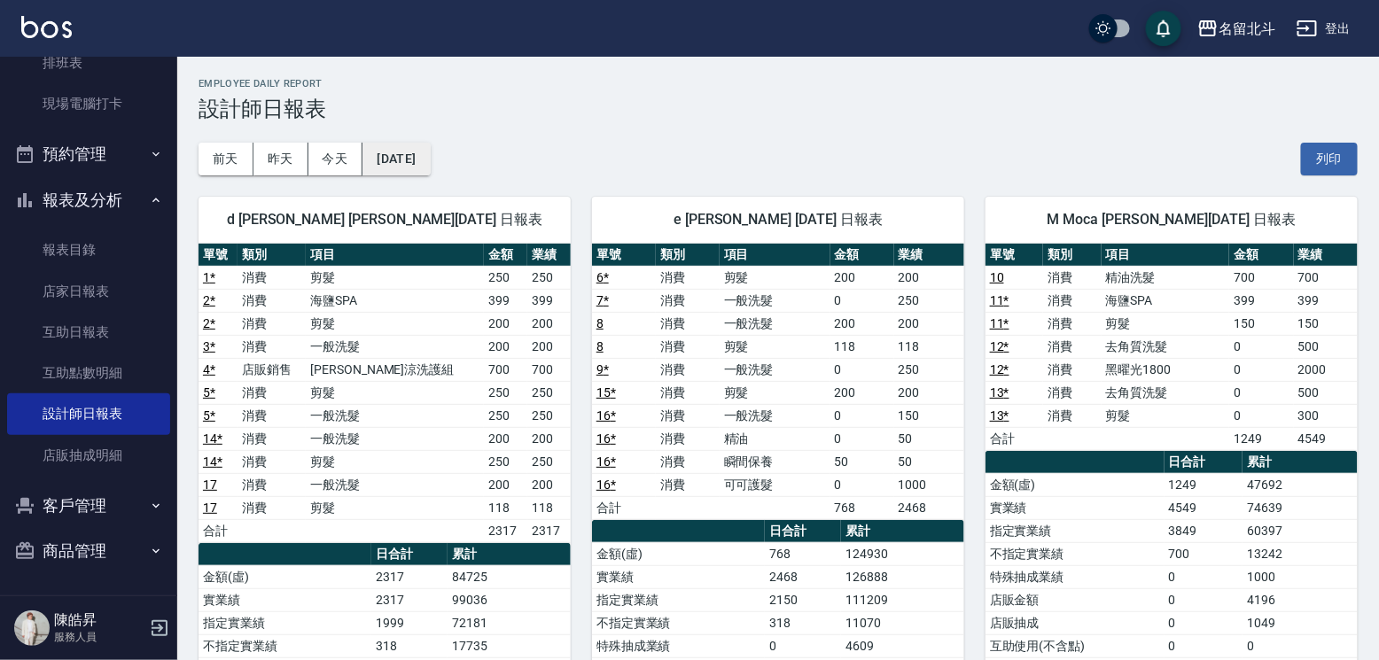
click at [430, 155] on button "[DATE]" at bounding box center [396, 159] width 67 height 33
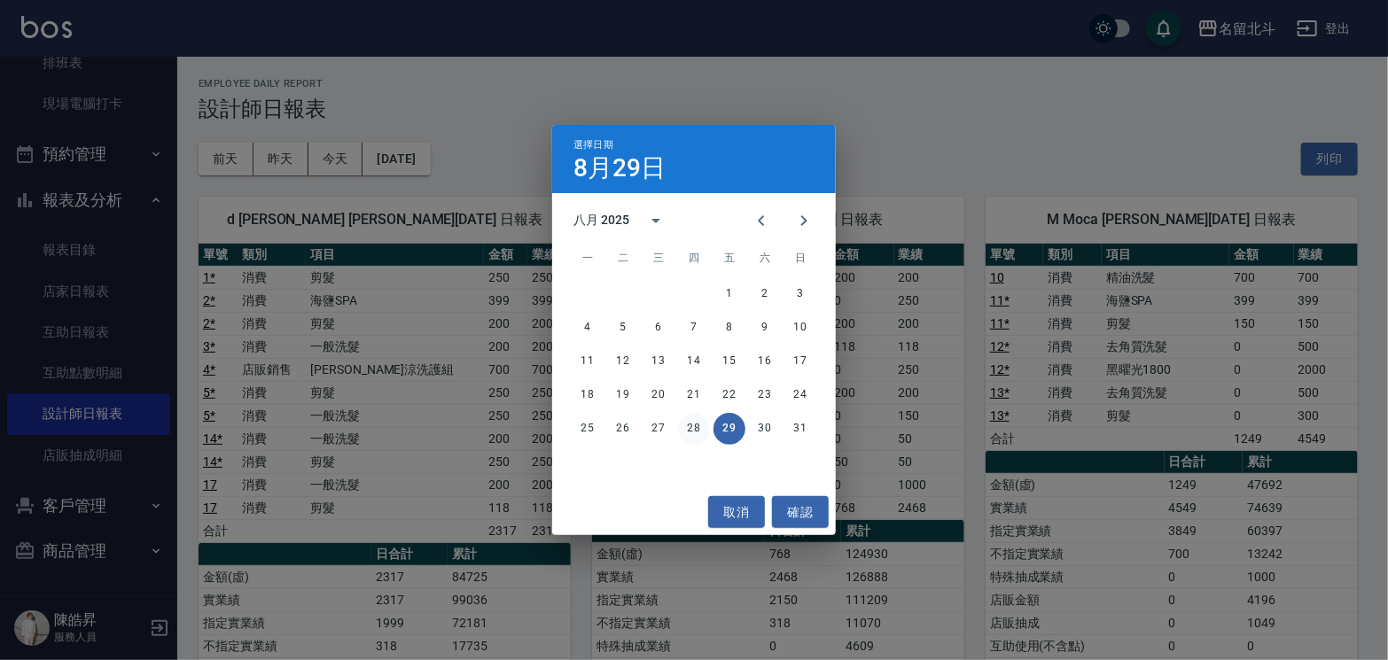
click at [683, 426] on button "28" at bounding box center [694, 429] width 32 height 32
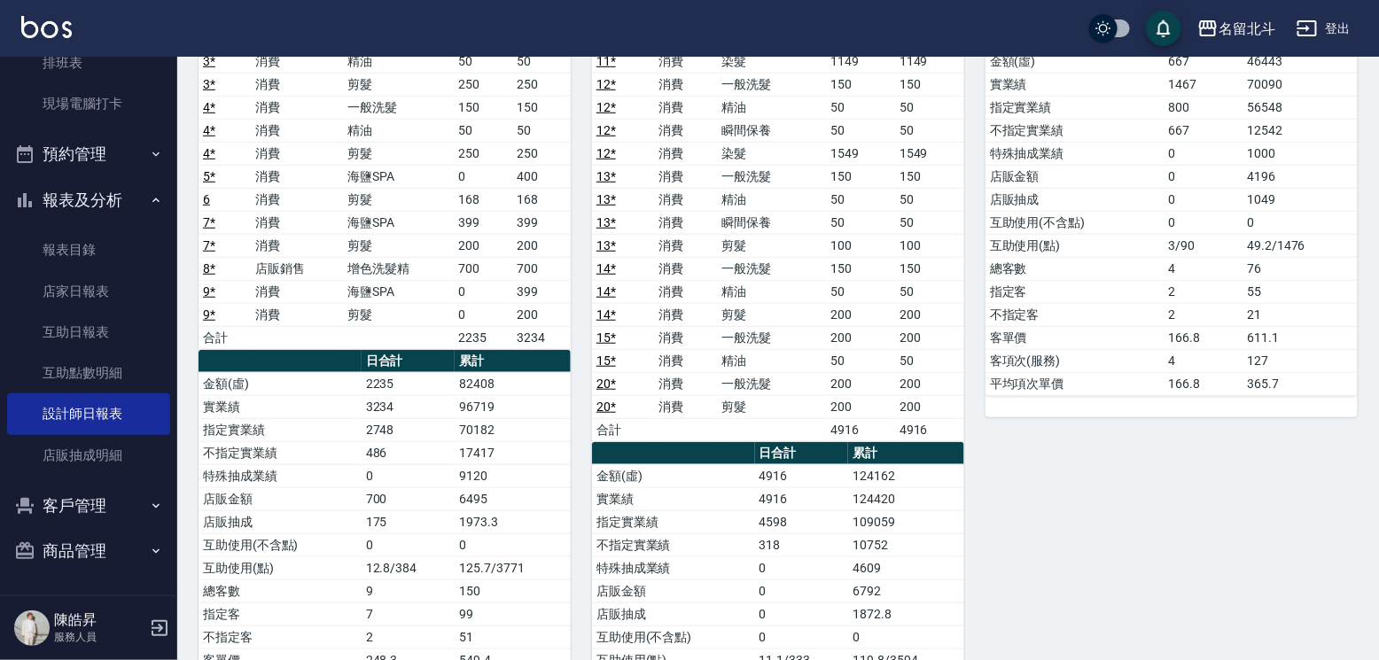
scroll to position [89, 0]
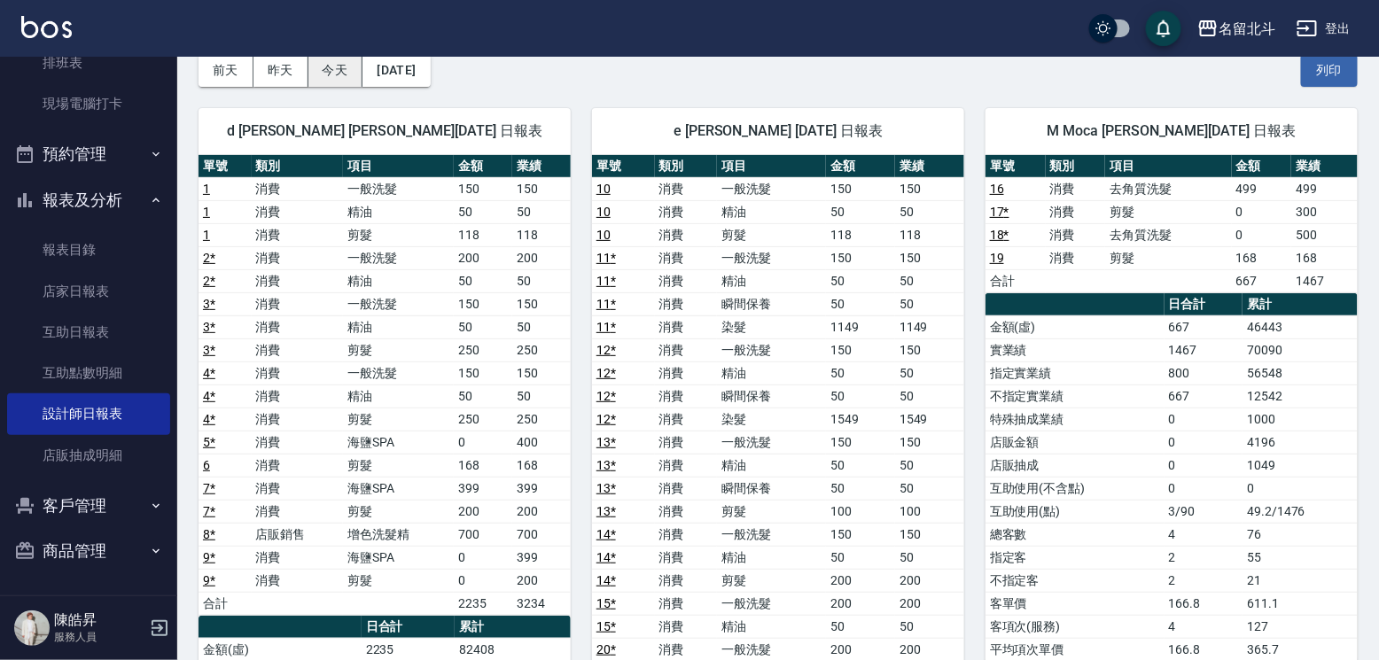
click at [324, 76] on button "今天" at bounding box center [336, 70] width 55 height 33
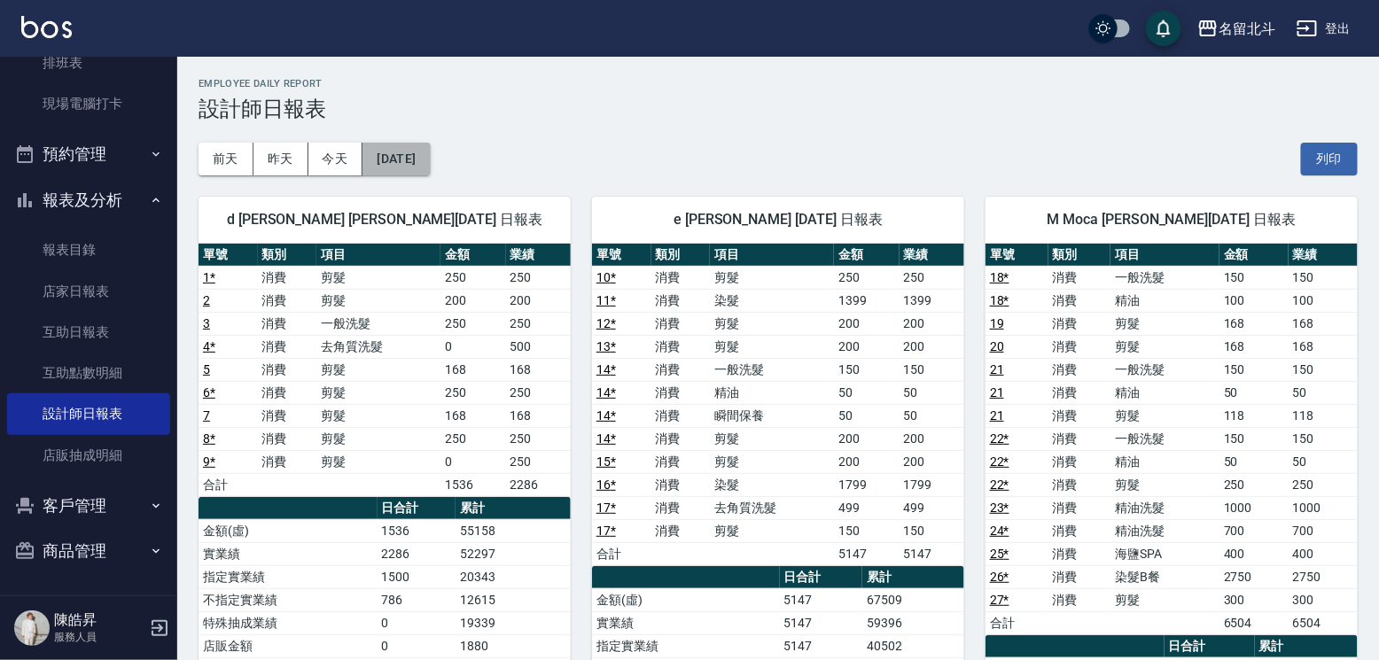
click at [430, 161] on button "[DATE]" at bounding box center [396, 159] width 67 height 33
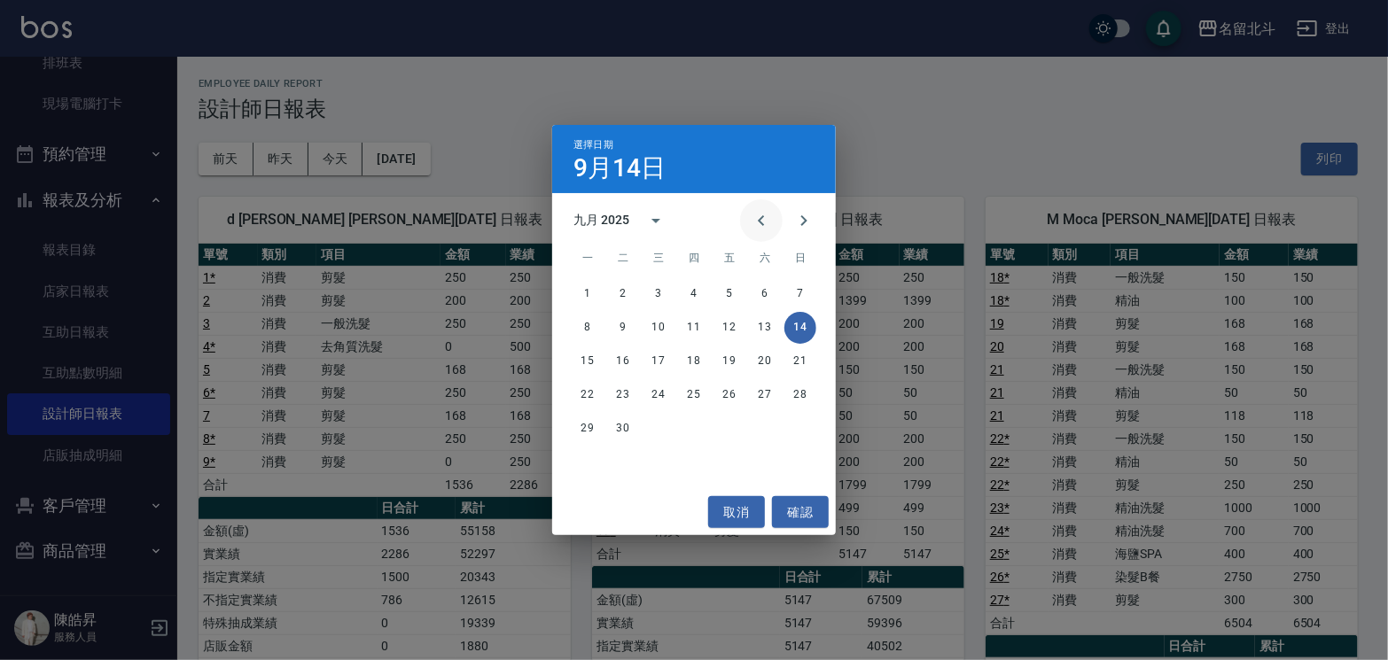
click at [758, 218] on icon "Previous month" at bounding box center [761, 220] width 6 height 11
click at [691, 357] on button "14" at bounding box center [694, 362] width 32 height 32
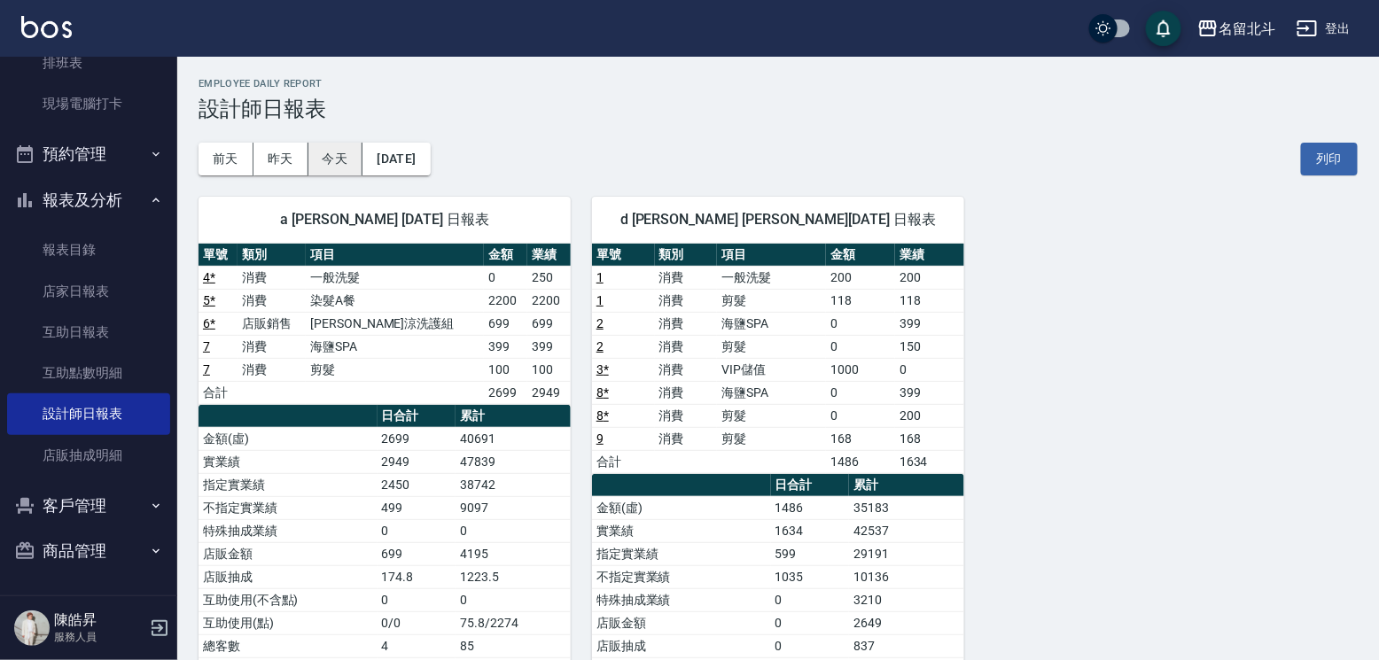
click at [337, 157] on button "今天" at bounding box center [336, 159] width 55 height 33
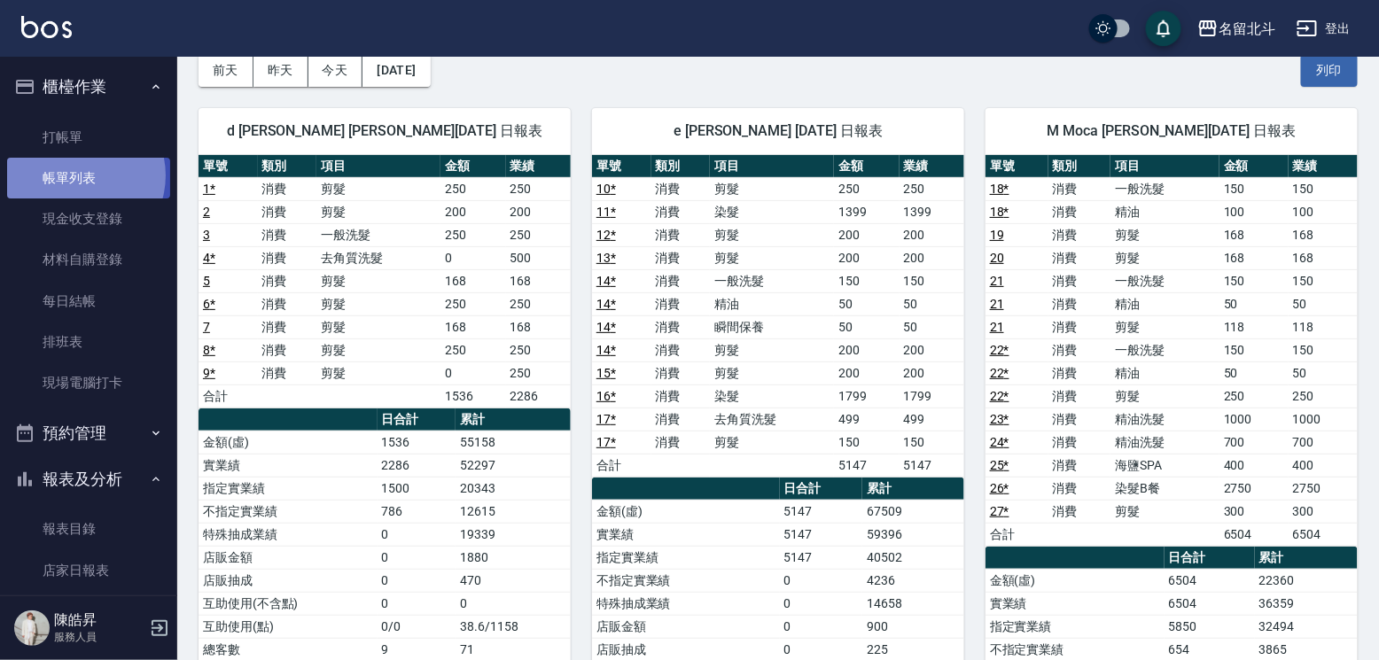
click at [80, 179] on link "帳單列表" at bounding box center [88, 178] width 163 height 41
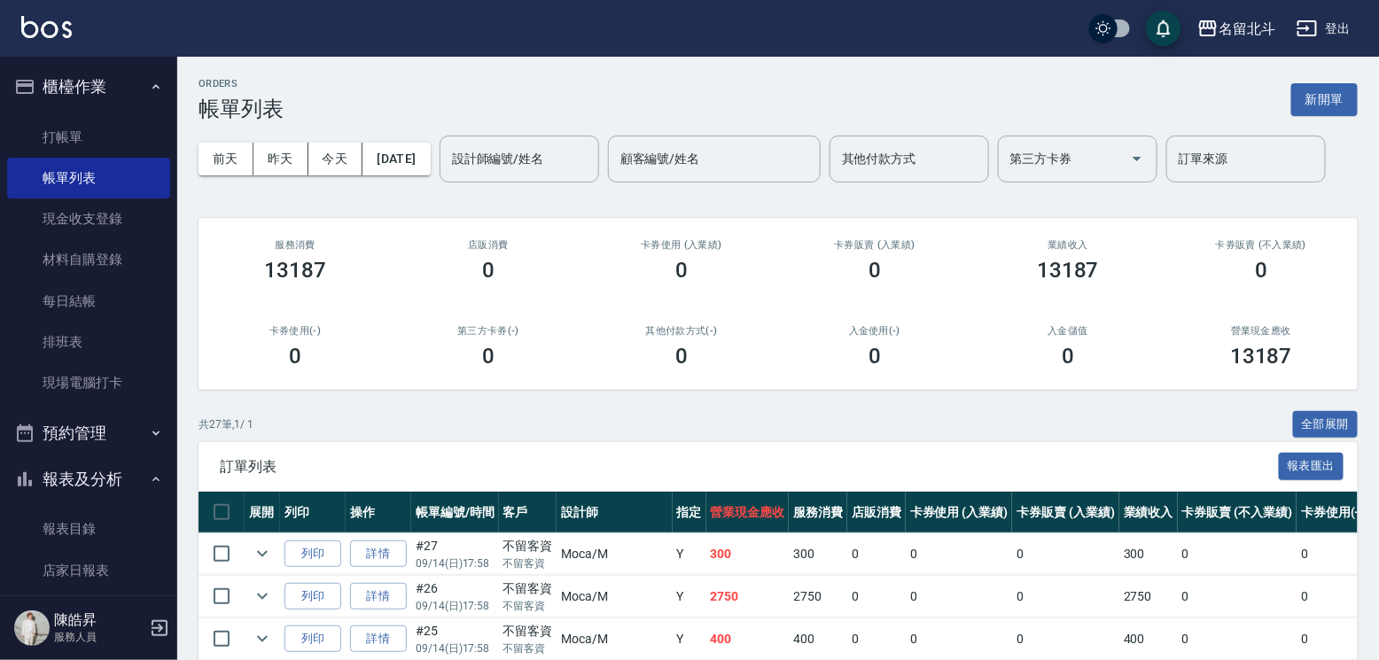
click at [466, 157] on div "[DATE] [DATE] [DATE] [DATE] 設計師編號/姓名 設計師編號/姓名 顧客編號/姓名 顧客編號/姓名 其他付款方式 其他付款方式 第三方…" at bounding box center [779, 158] width 1160 height 75
click at [426, 157] on button "[DATE]" at bounding box center [396, 159] width 67 height 33
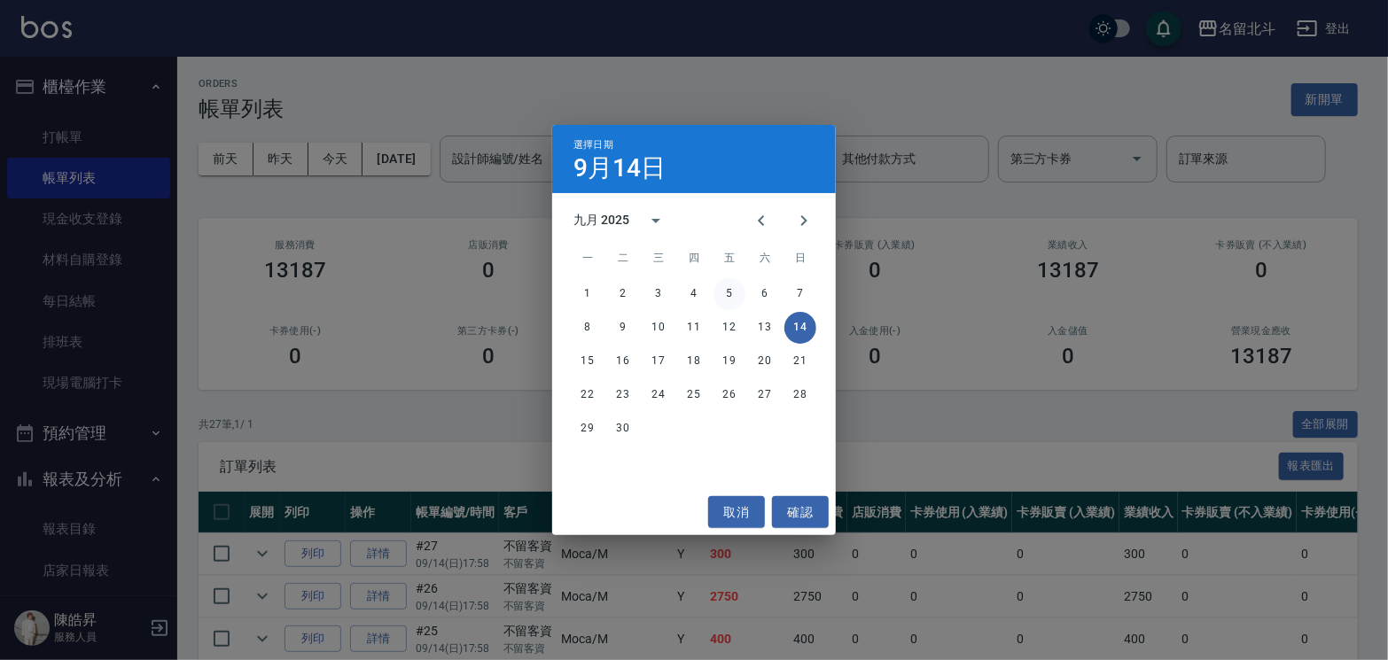
click at [724, 307] on button "5" at bounding box center [730, 294] width 32 height 32
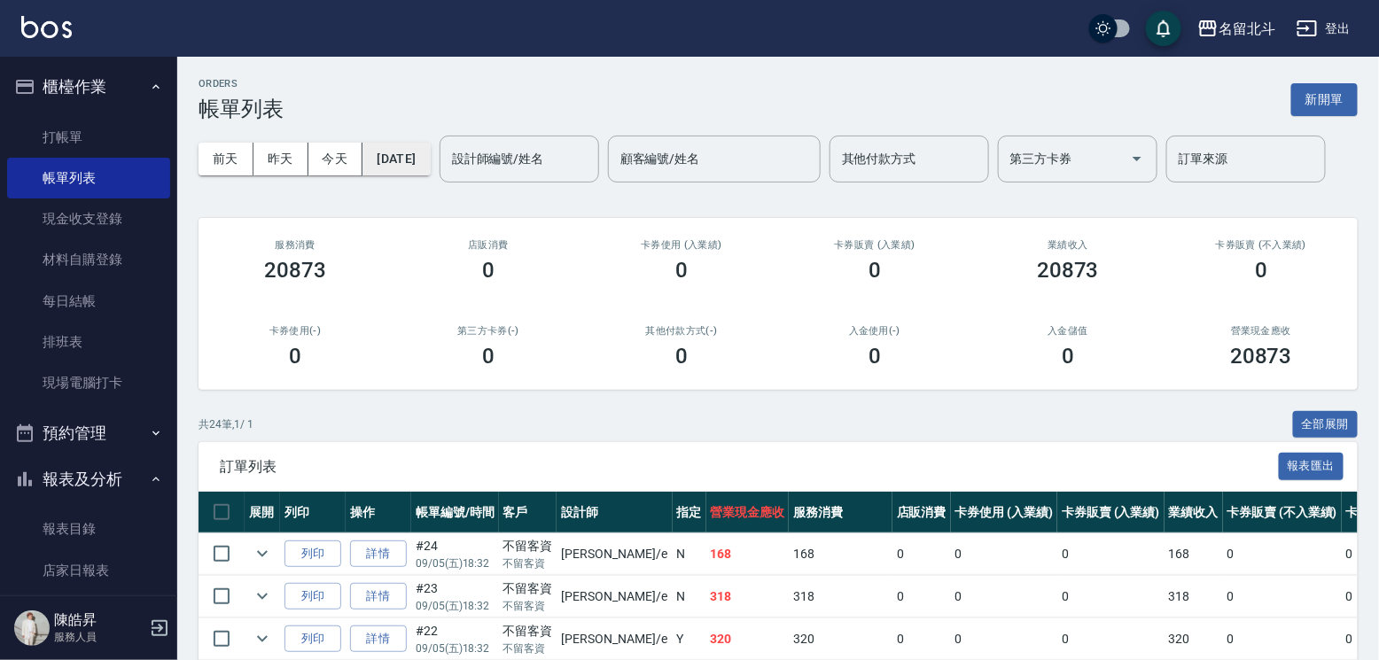
click at [426, 158] on button "[DATE]" at bounding box center [396, 159] width 67 height 33
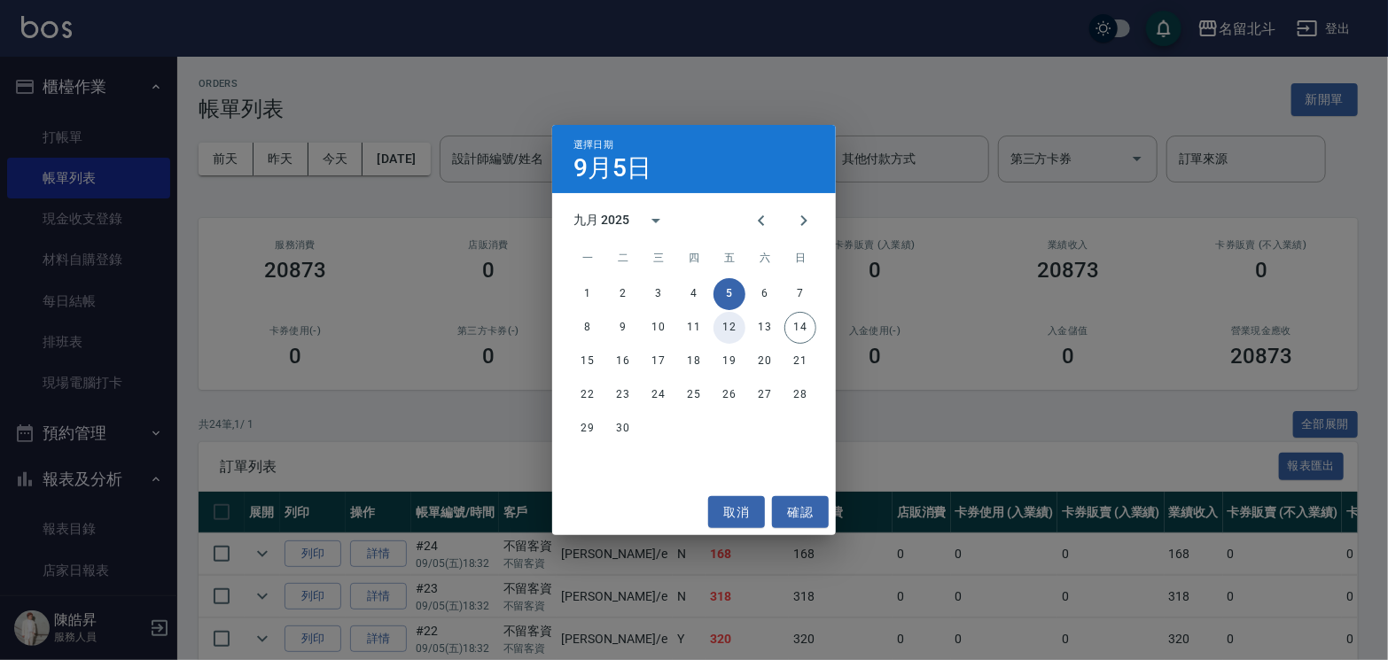
click at [724, 320] on button "12" at bounding box center [730, 328] width 32 height 32
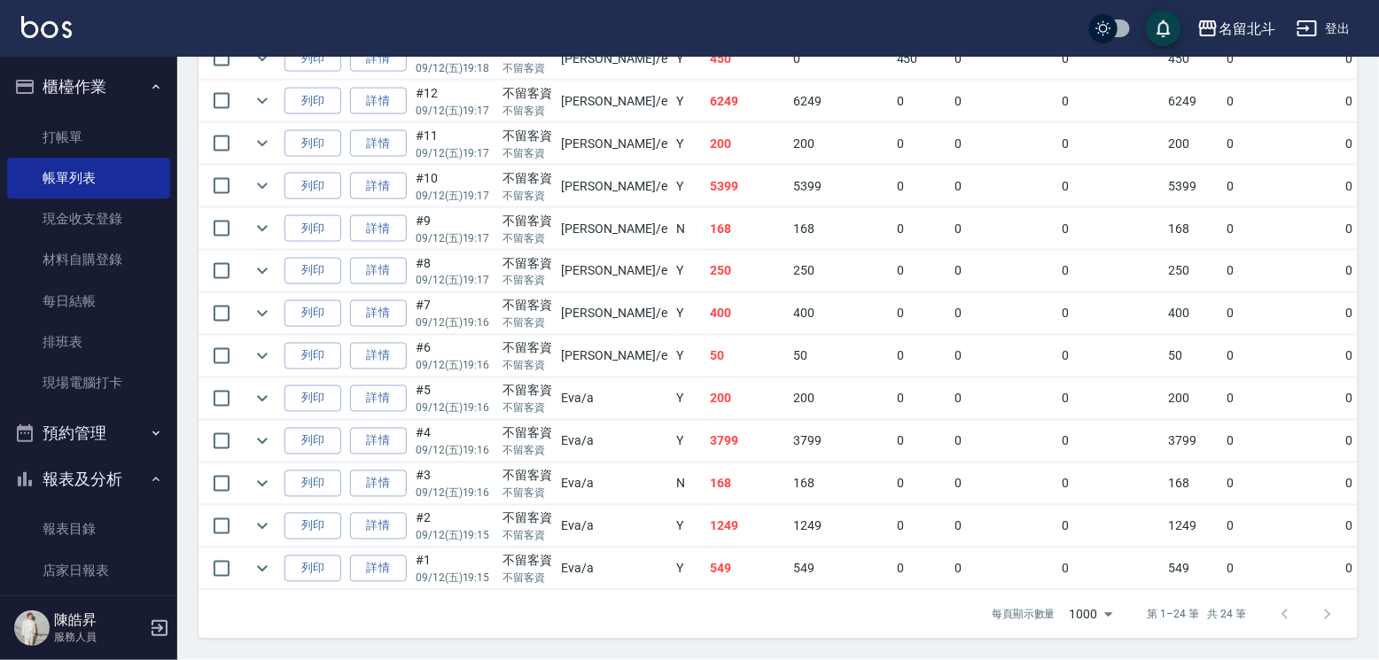
scroll to position [1152, 0]
click at [403, 285] on link "詳情" at bounding box center [378, 271] width 57 height 27
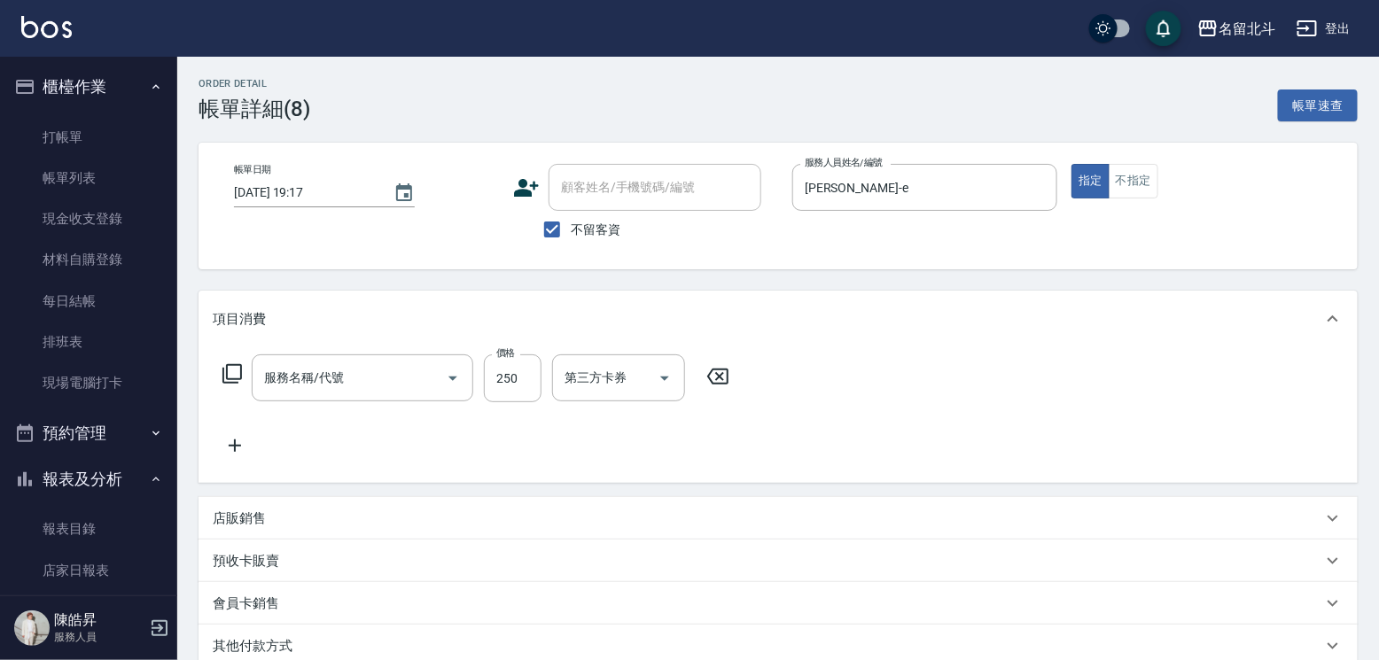
type input "[DATE] 19:17"
checkbox input "true"
type input "[PERSON_NAME]-e"
type input "一般洗髮(2)"
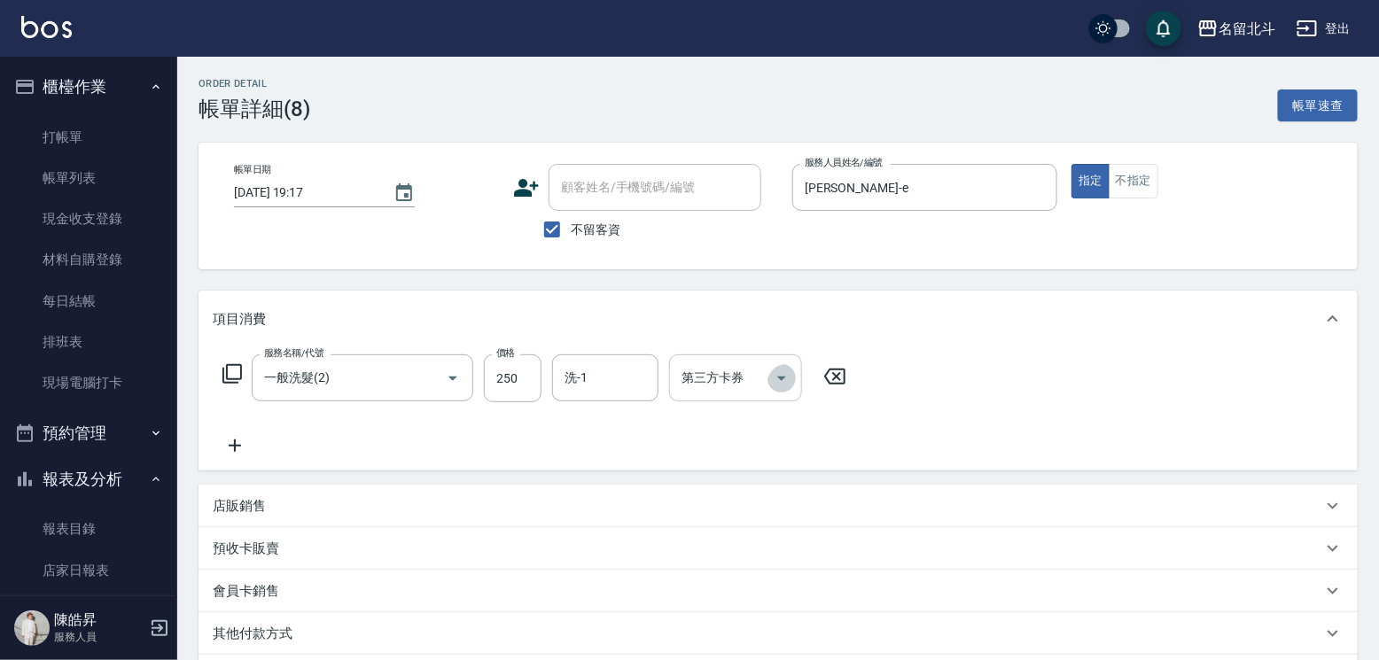
drag, startPoint x: 795, startPoint y: 387, endPoint x: 810, endPoint y: 407, distance: 24.6
click at [793, 387] on icon "Open" at bounding box center [781, 378] width 21 height 21
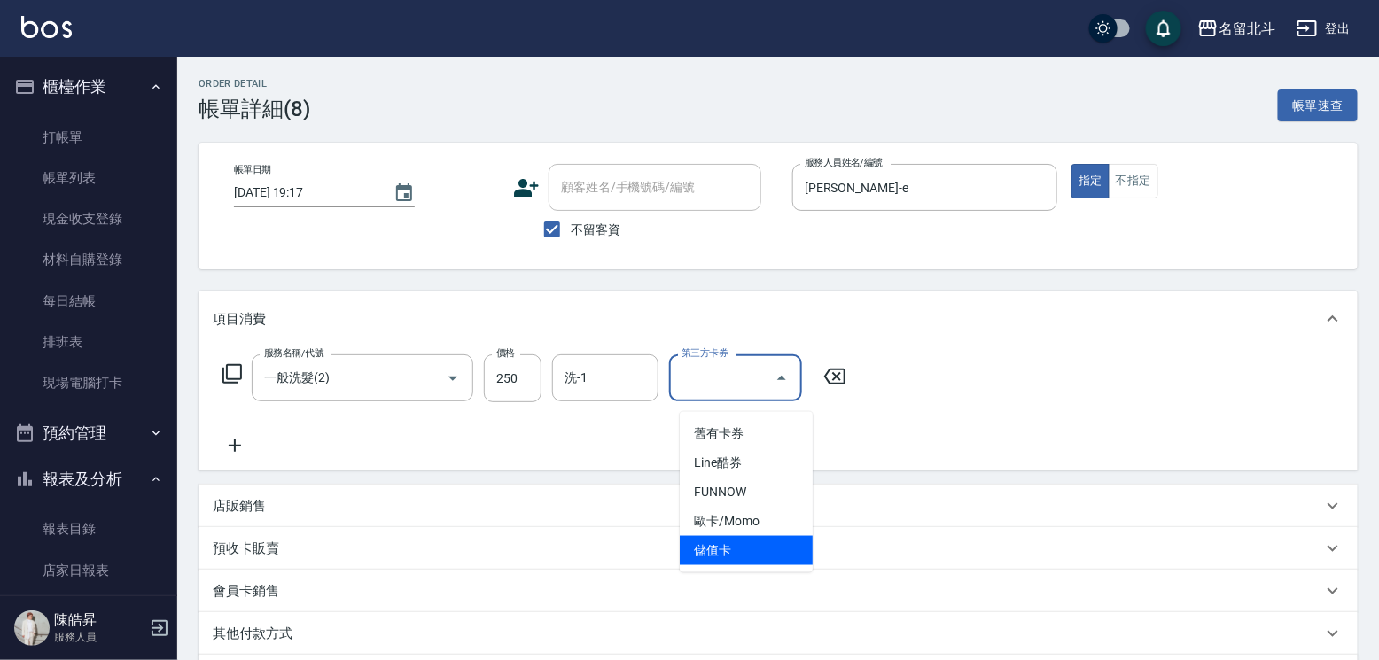
click at [754, 546] on span "儲值卡" at bounding box center [746, 550] width 133 height 29
type input "儲值卡"
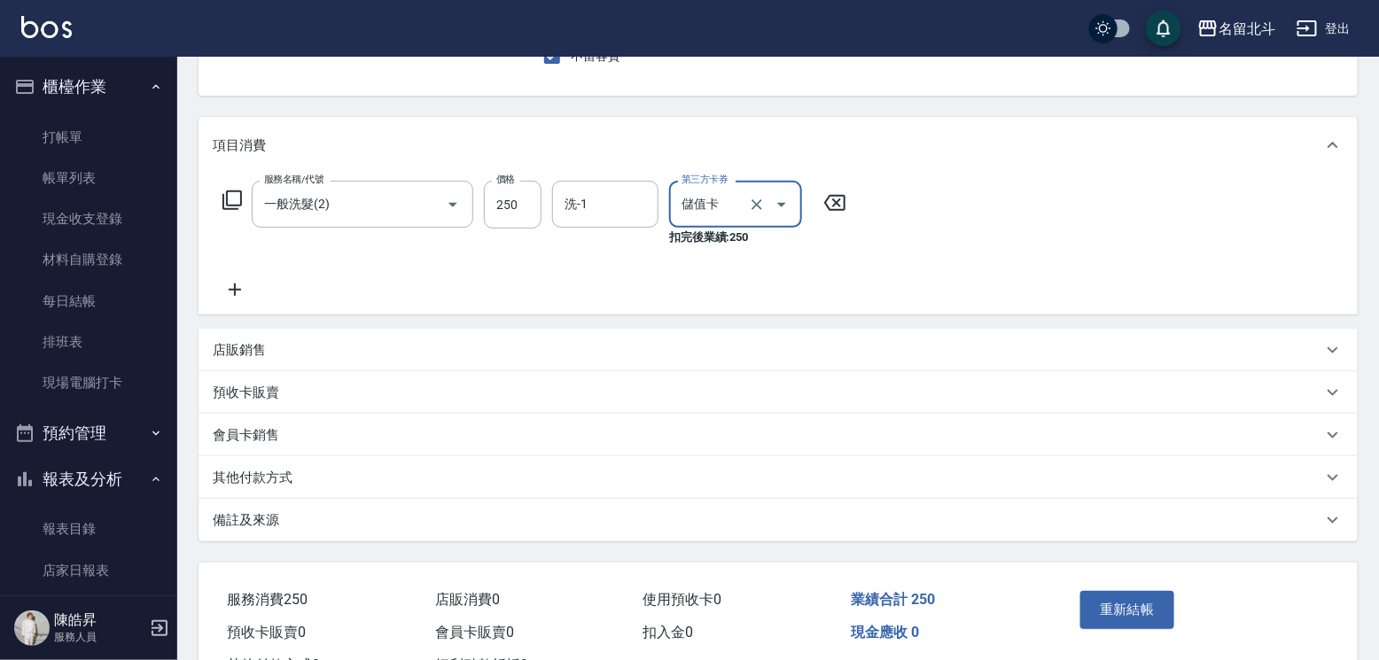
scroll to position [294, 0]
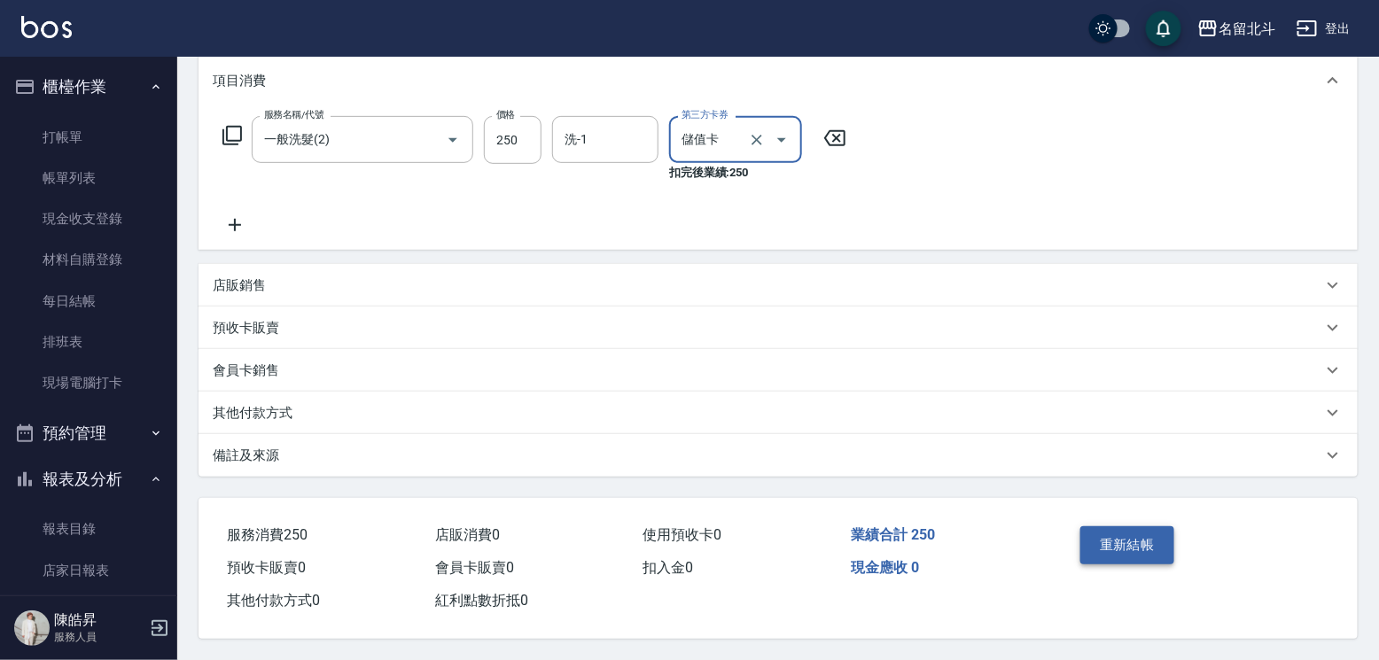
click at [1131, 527] on button "重新結帳" at bounding box center [1128, 545] width 94 height 37
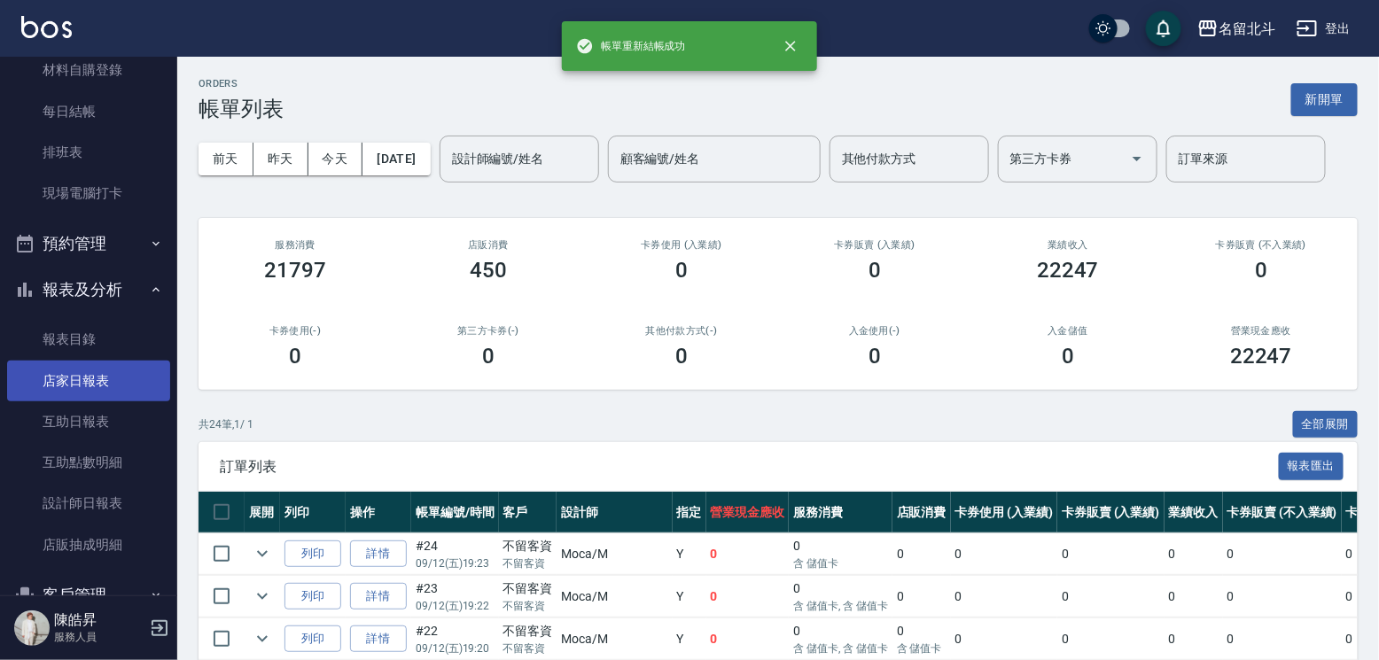
scroll to position [298, 0]
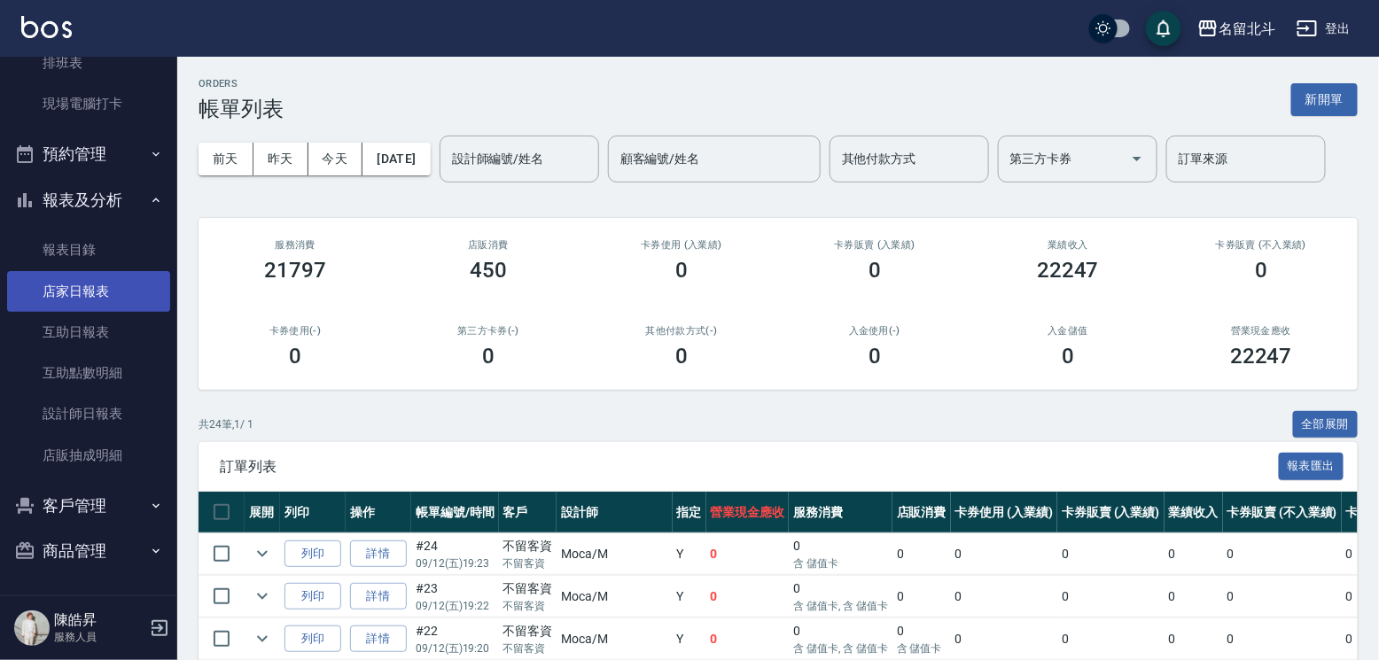
click at [101, 291] on link "店家日報表" at bounding box center [88, 291] width 163 height 41
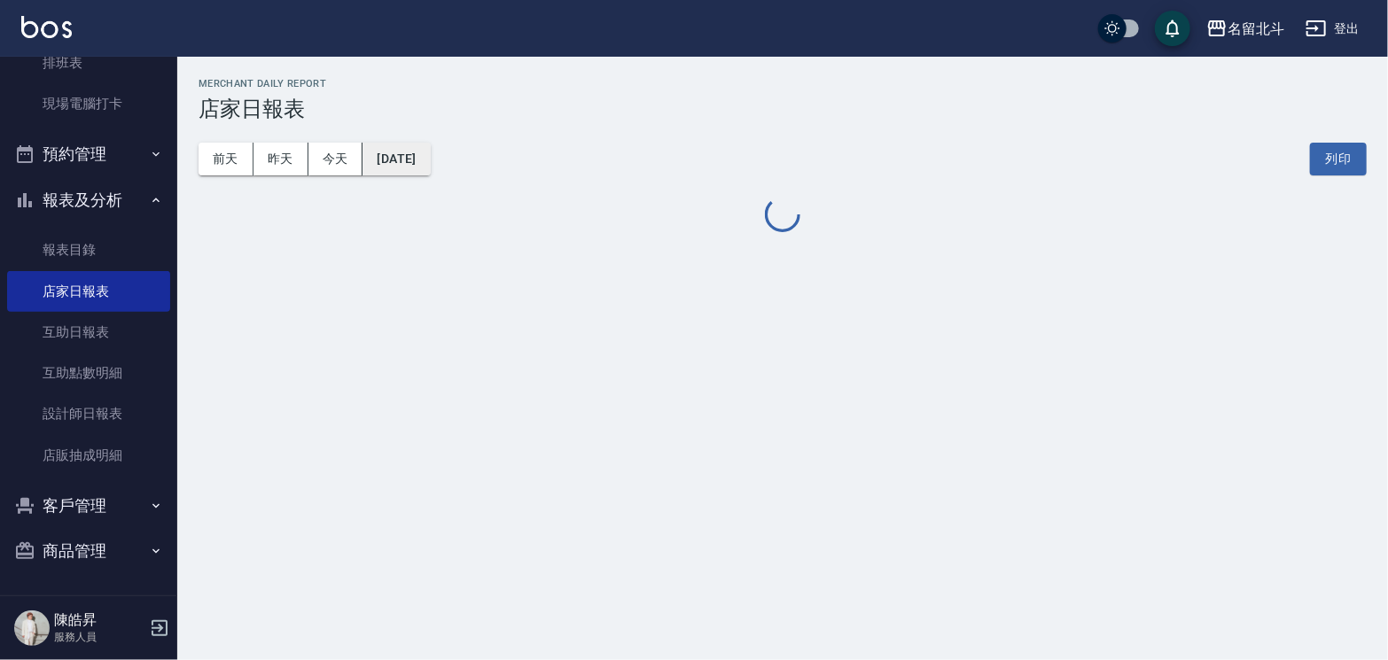
click at [404, 160] on button "[DATE]" at bounding box center [396, 159] width 67 height 33
click at [417, 172] on button "[DATE]" at bounding box center [396, 159] width 67 height 33
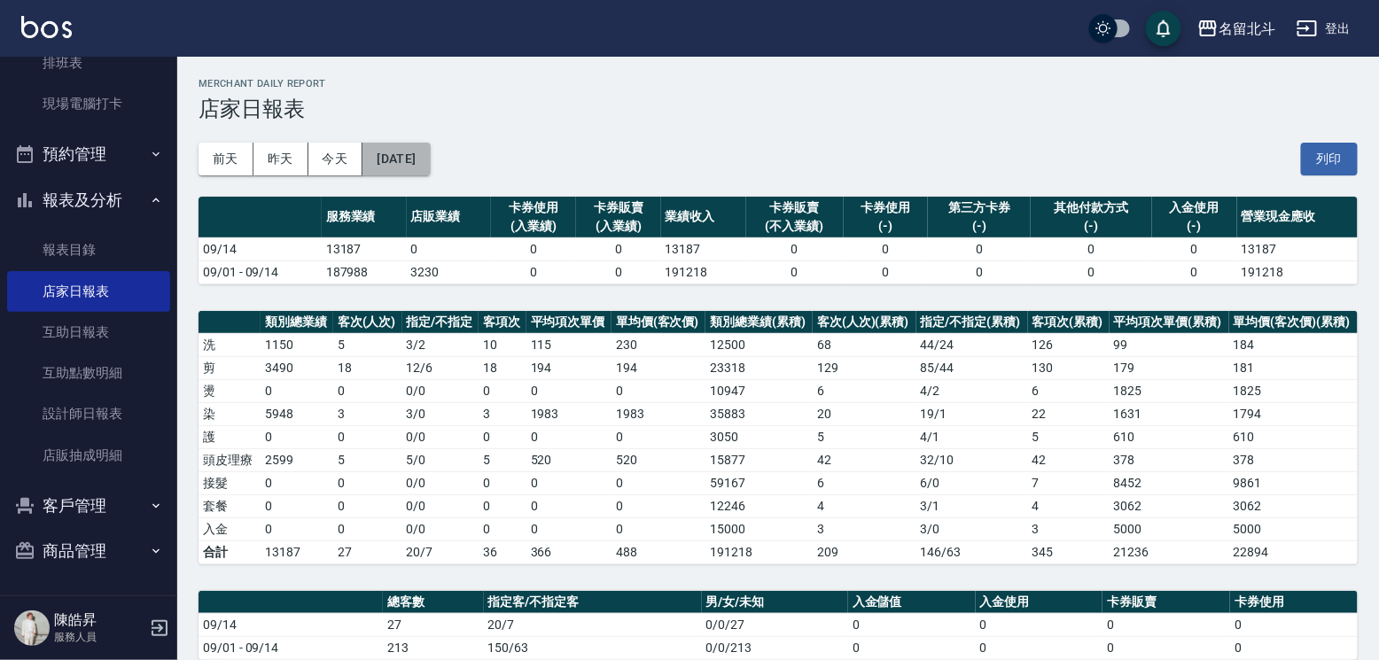
click at [430, 156] on button "[DATE]" at bounding box center [396, 159] width 67 height 33
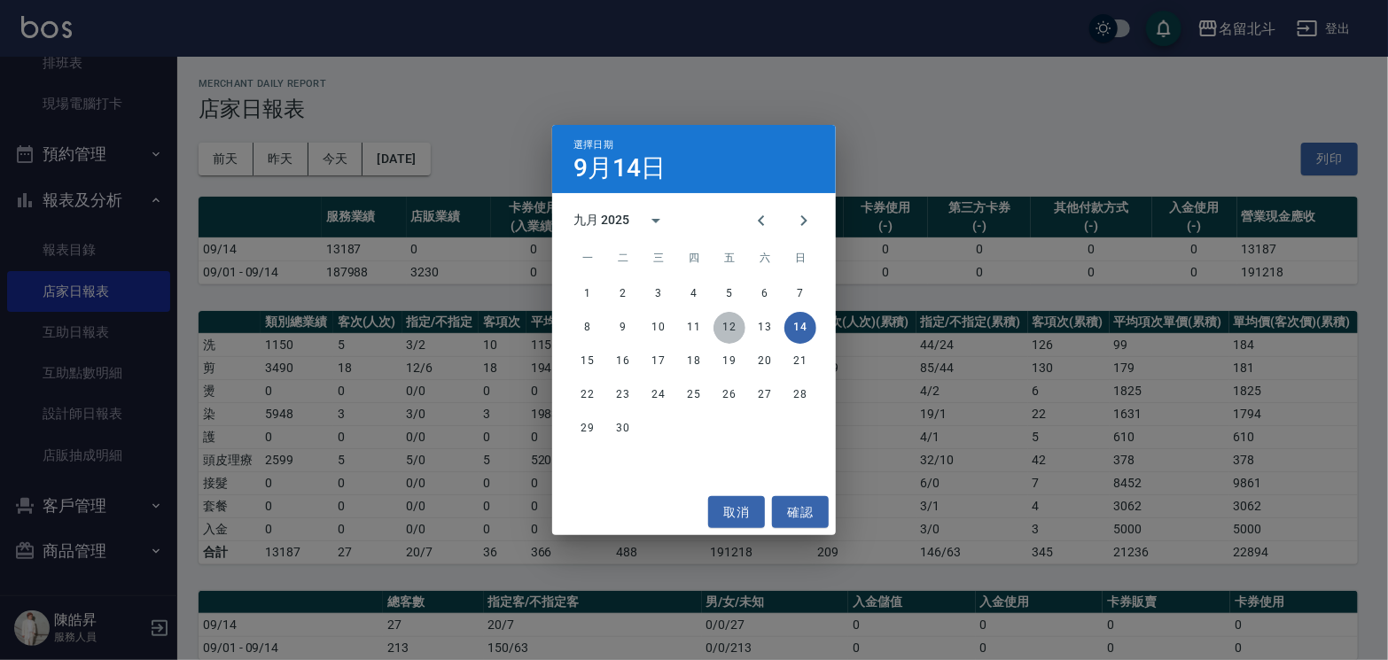
click at [736, 320] on button "12" at bounding box center [730, 328] width 32 height 32
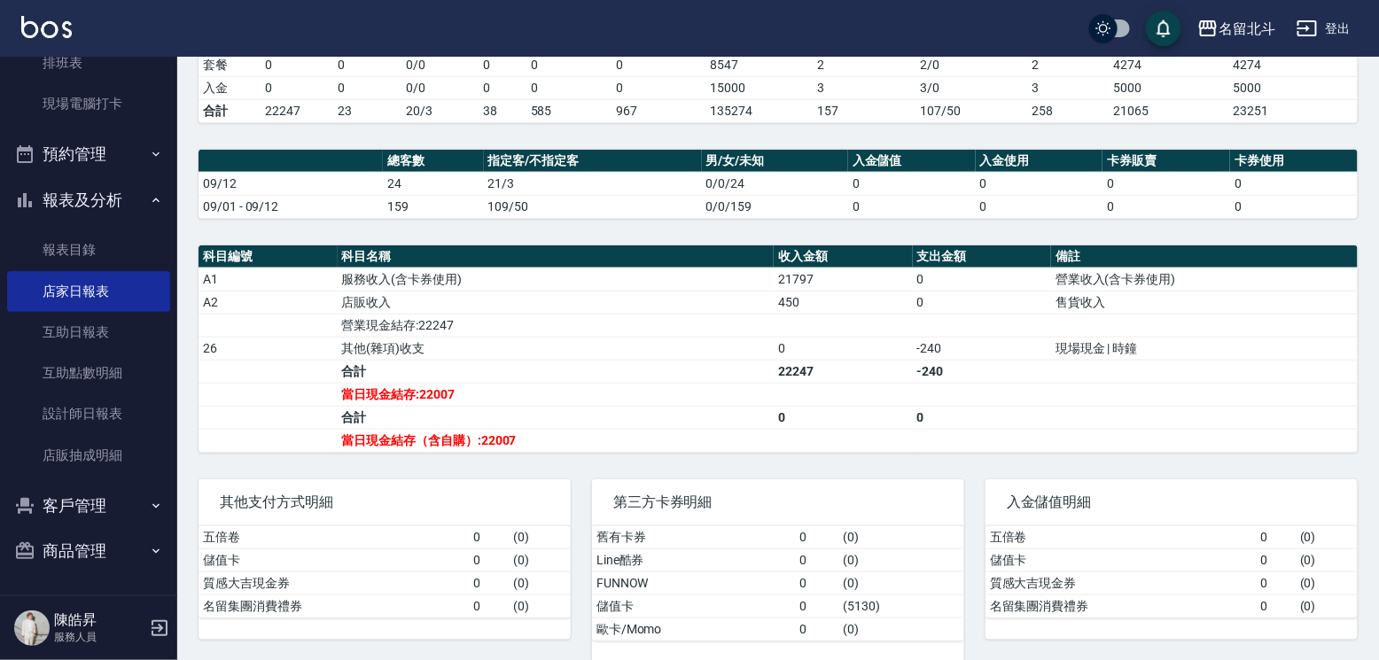
scroll to position [443, 0]
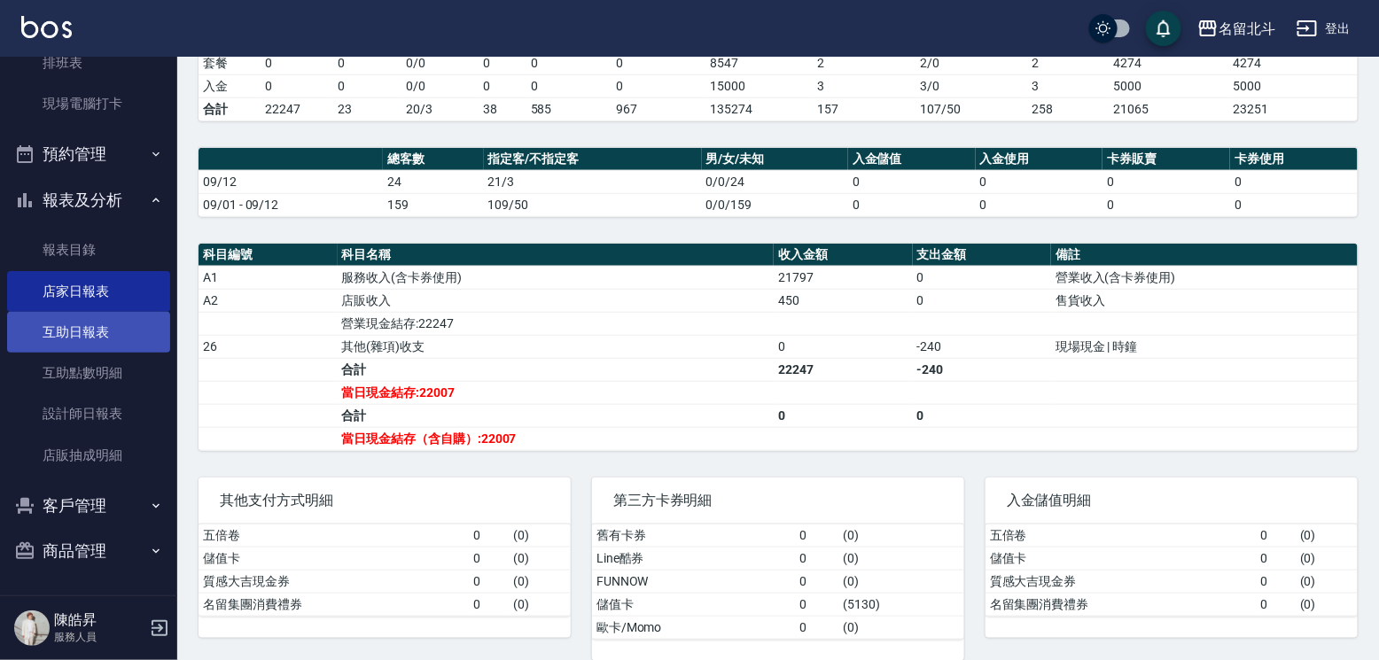
click at [54, 317] on link "互助日報表" at bounding box center [88, 332] width 163 height 41
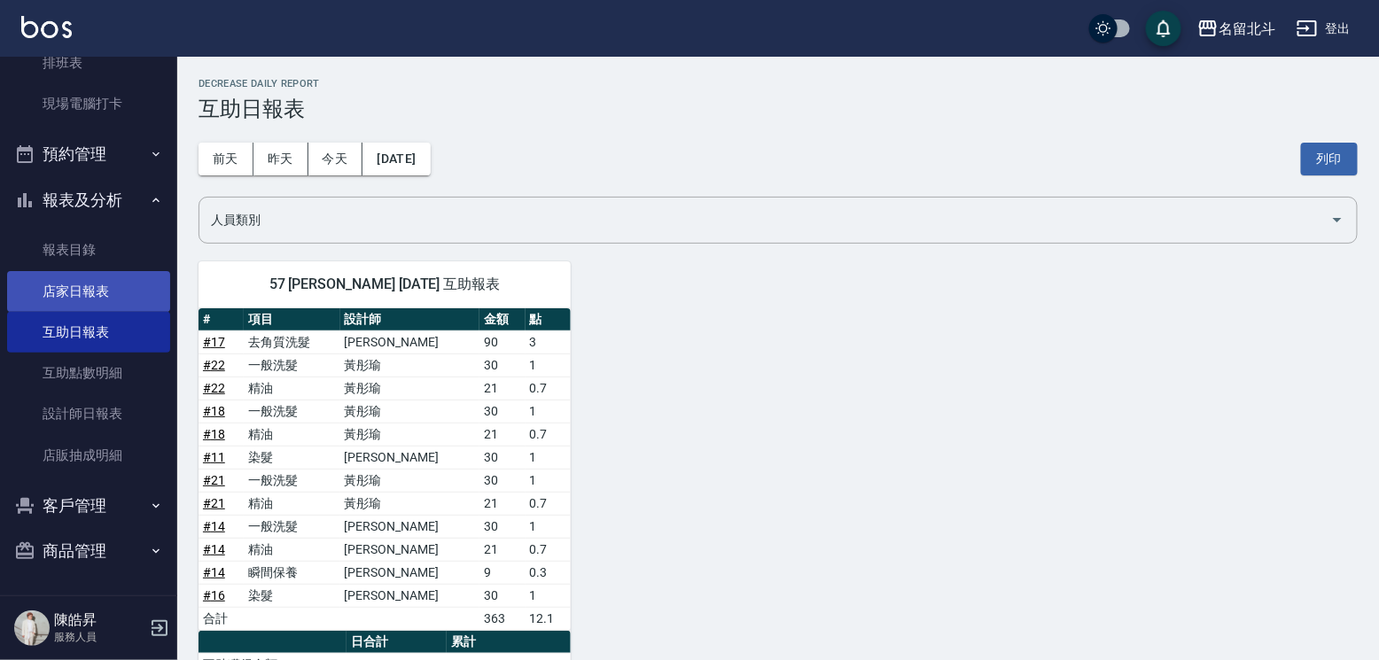
click at [96, 291] on link "店家日報表" at bounding box center [88, 291] width 163 height 41
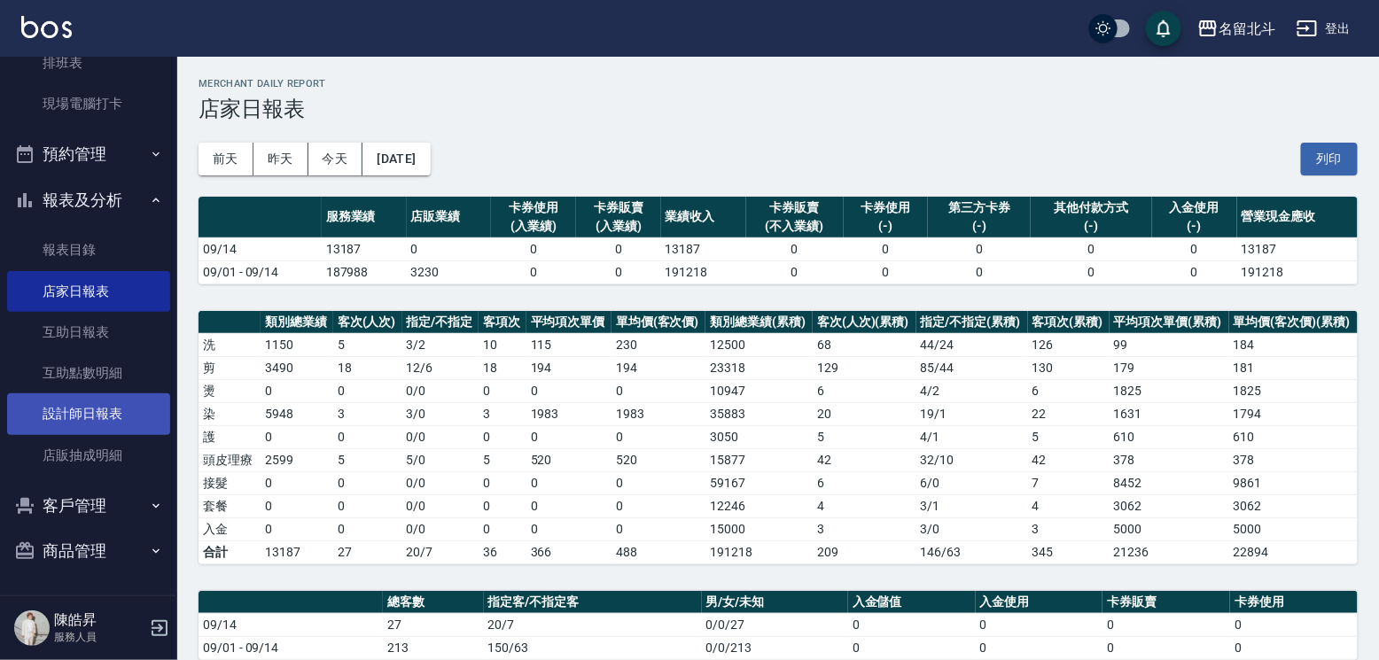
click at [85, 394] on link "設計師日報表" at bounding box center [88, 414] width 163 height 41
